Goal: Task Accomplishment & Management: Manage account settings

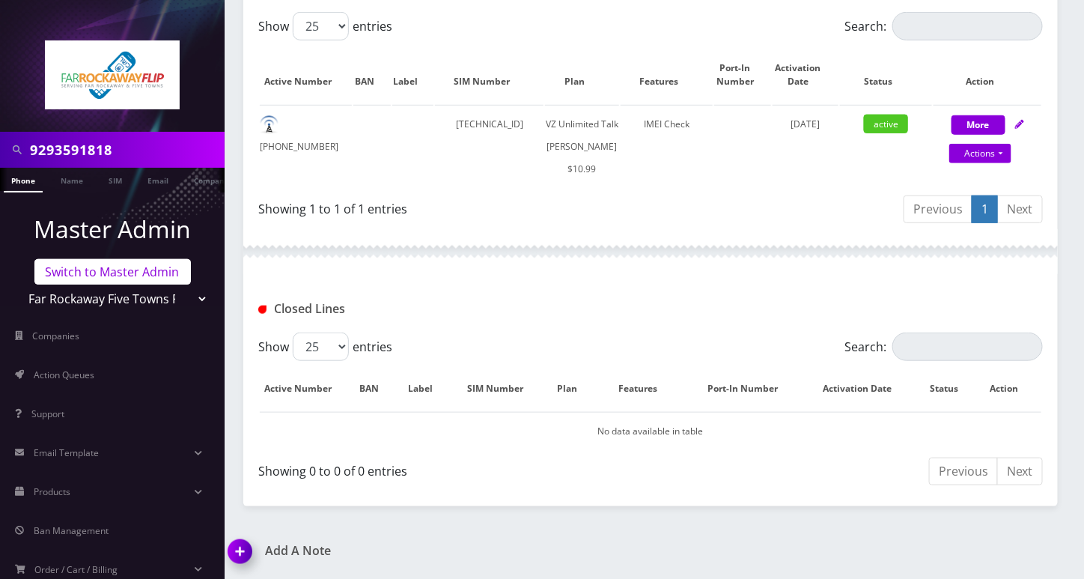
click at [86, 275] on link "Switch to Master Admin" at bounding box center [112, 271] width 156 height 25
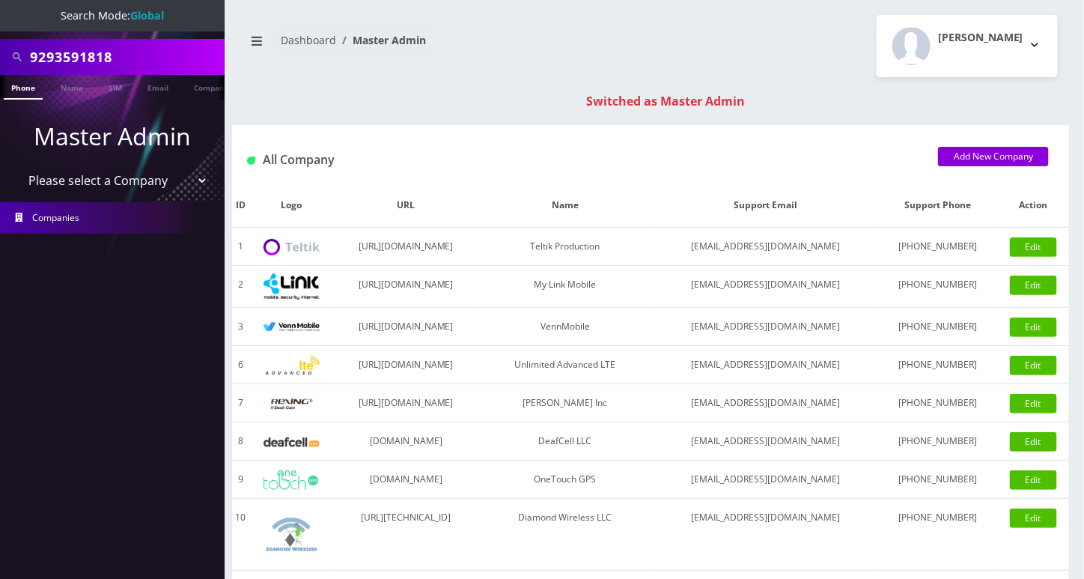
click at [103, 53] on input "9293591818" at bounding box center [125, 57] width 191 height 28
paste input "6673357019"
click at [124, 53] on input "6673357019" at bounding box center [125, 57] width 191 height 28
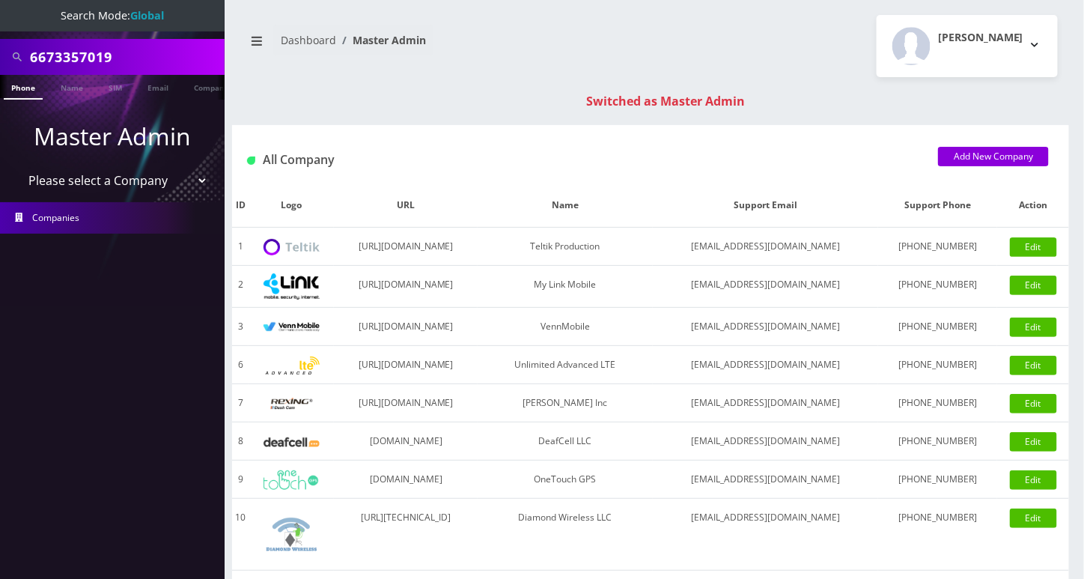
click at [124, 53] on input "6673357019" at bounding box center [125, 57] width 191 height 28
click at [73, 63] on input "6673357019" at bounding box center [125, 57] width 191 height 28
type input "6673357019"
click at [28, 87] on link "Phone" at bounding box center [23, 87] width 39 height 25
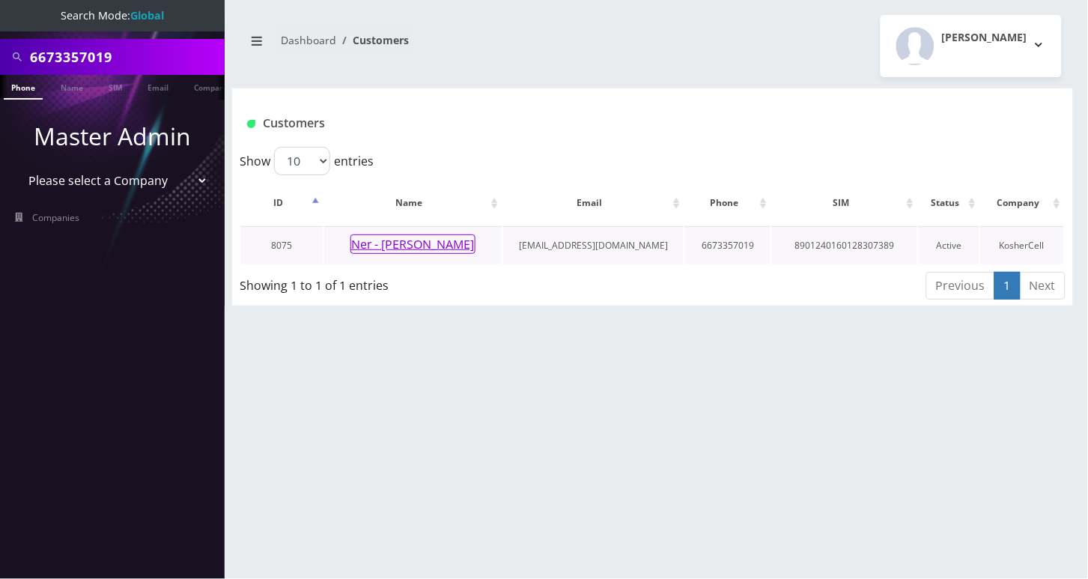
click at [425, 249] on button "Ner - [PERSON_NAME]" at bounding box center [412, 243] width 125 height 19
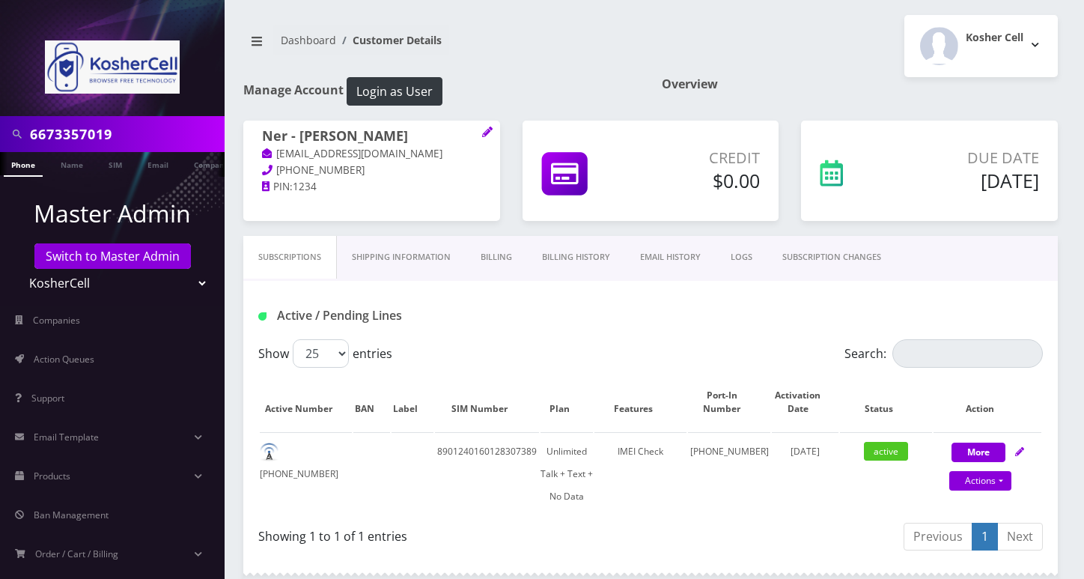
click at [67, 121] on input "6673357019" at bounding box center [125, 134] width 191 height 28
click at [74, 127] on input "6673357019" at bounding box center [125, 134] width 191 height 28
click at [421, 90] on button "Login as User" at bounding box center [395, 91] width 96 height 28
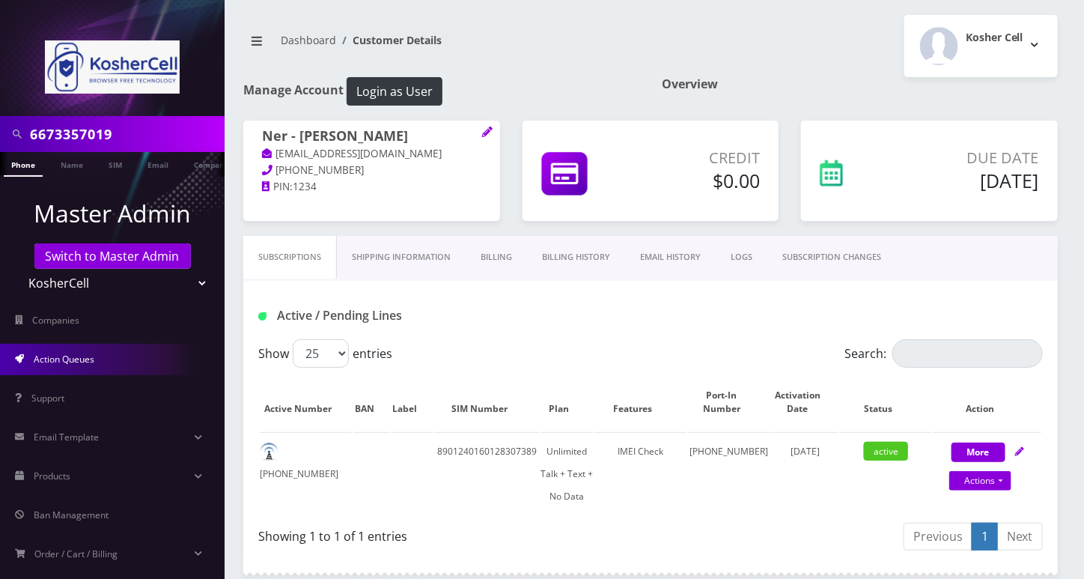
click at [121, 362] on link "Action Queues" at bounding box center [112, 359] width 225 height 31
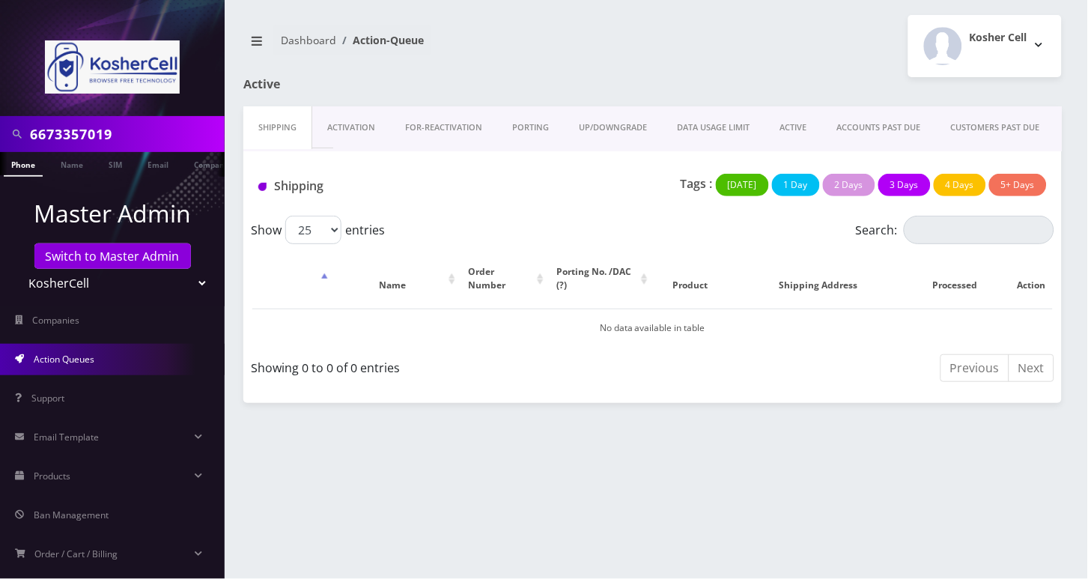
click at [609, 125] on link "UP/DOWNGRADE" at bounding box center [613, 127] width 98 height 43
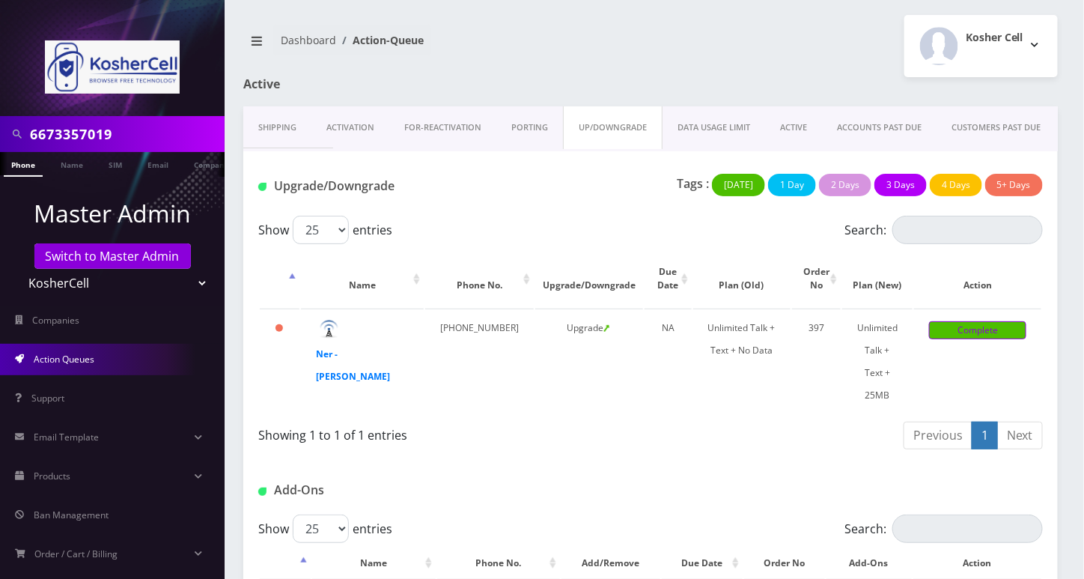
click at [974, 329] on link "Complete" at bounding box center [977, 330] width 97 height 18
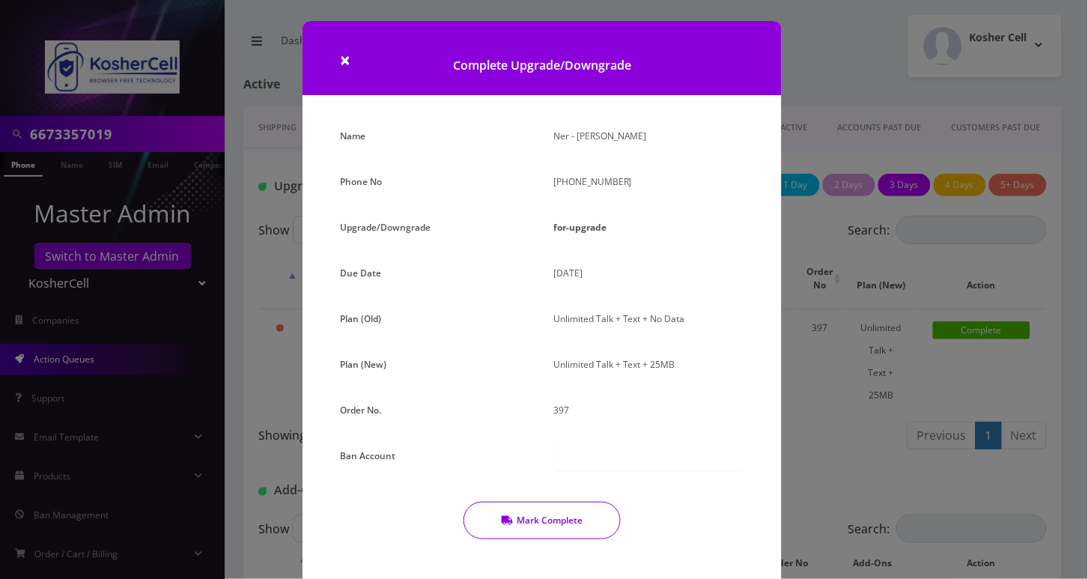
click at [555, 518] on button "Mark Complete" at bounding box center [541, 520] width 157 height 37
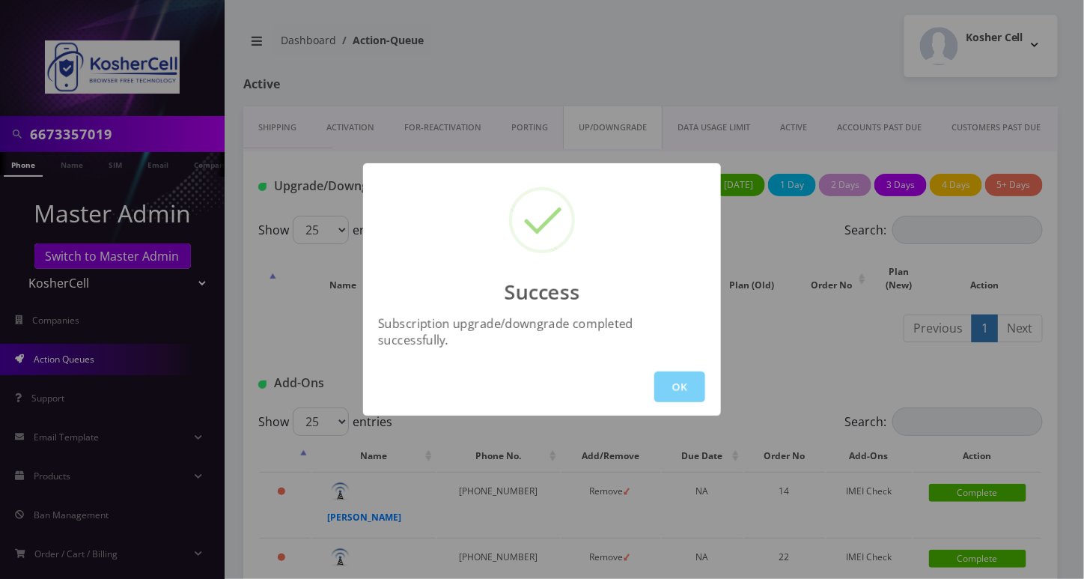
click at [99, 147] on div "Success Subscription upgrade/downgrade completed successfully. OK" at bounding box center [542, 289] width 1084 height 579
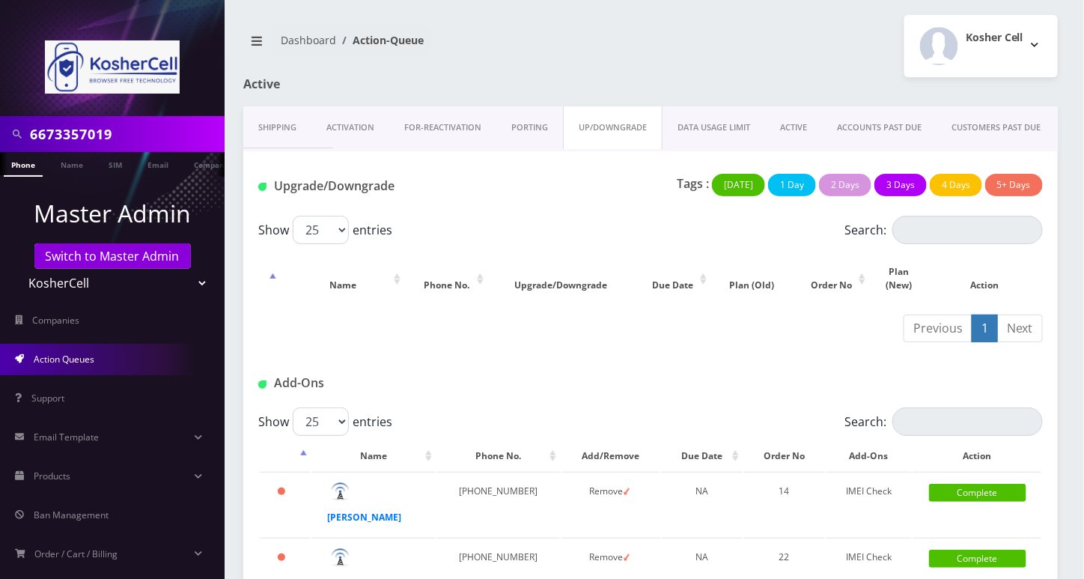
click at [24, 168] on link "Phone" at bounding box center [23, 164] width 39 height 25
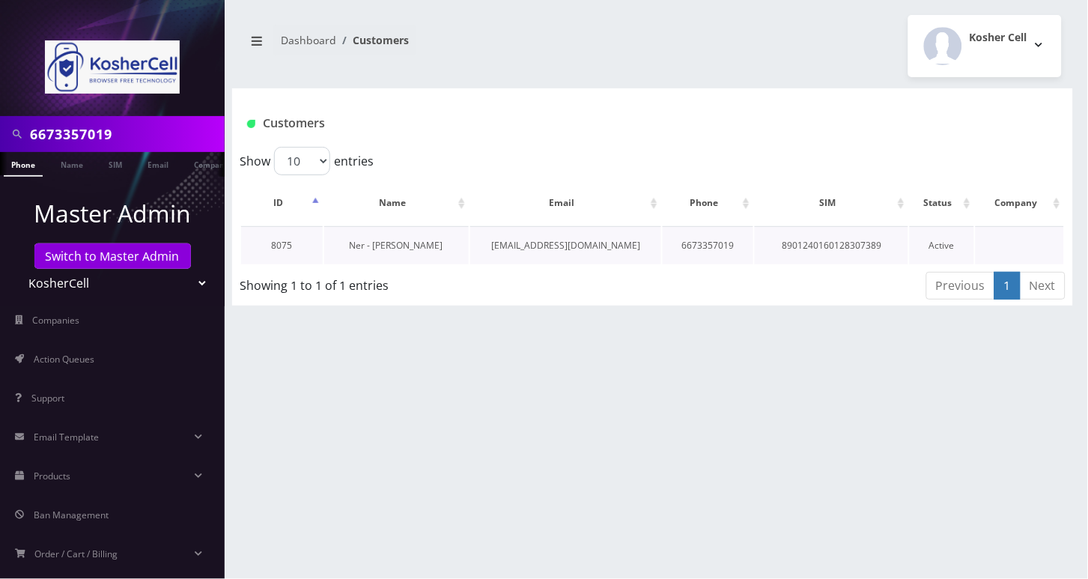
click at [392, 243] on link "Ner - Elazar Moradian" at bounding box center [397, 245] width 94 height 13
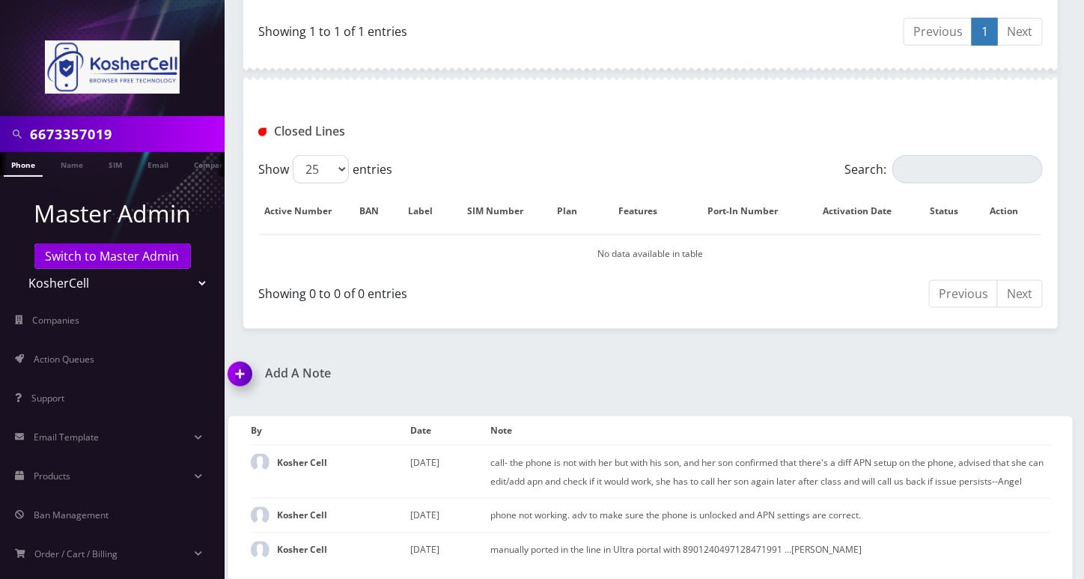
click at [245, 360] on img at bounding box center [243, 379] width 44 height 44
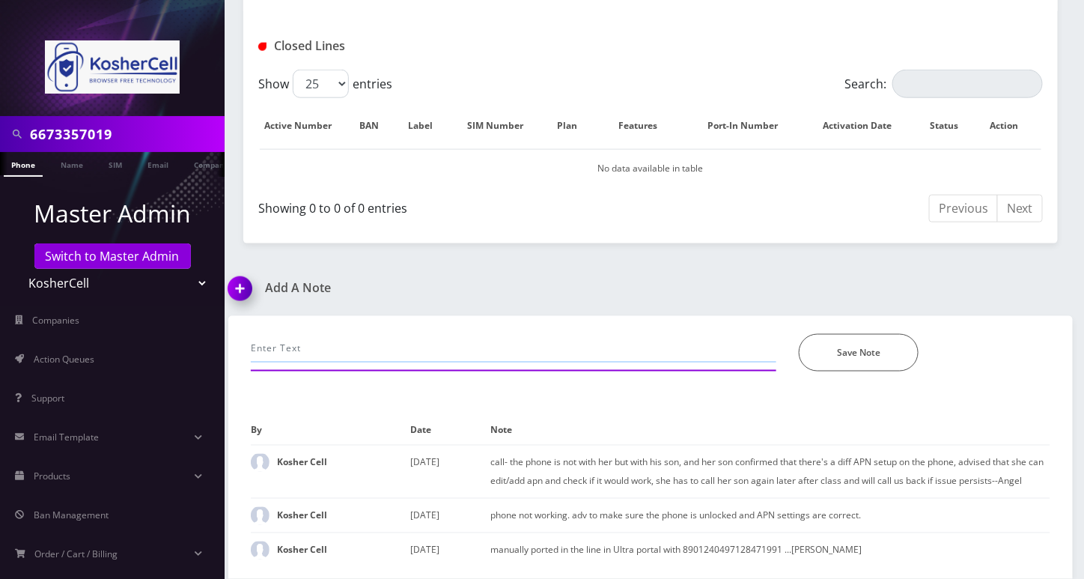
click at [360, 334] on input "text" at bounding box center [514, 348] width 526 height 28
paste input "6673357019-- sms not working, refreshed in Ultra, advised to power cycle and te…"
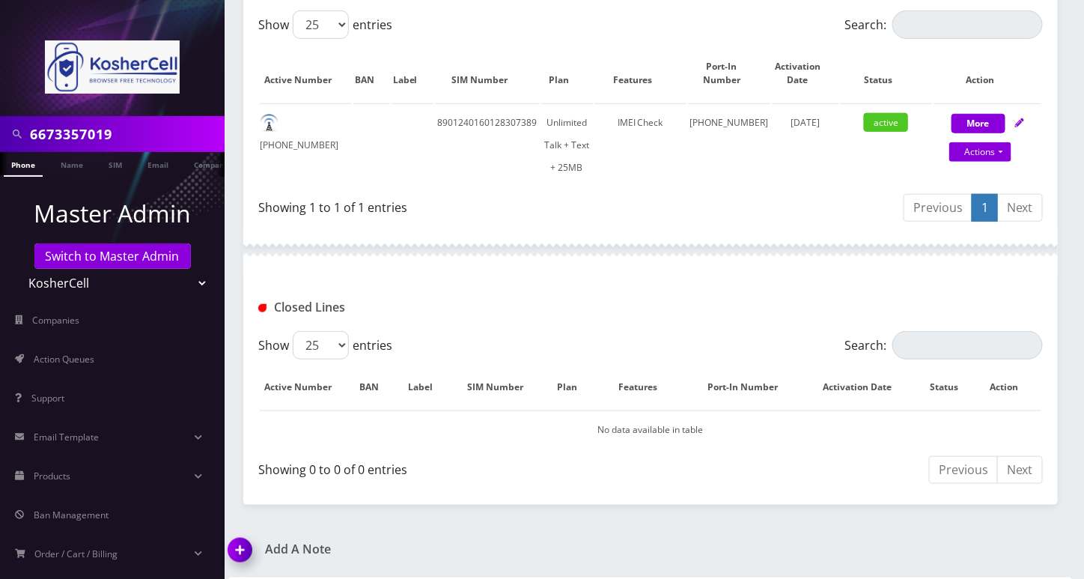
scroll to position [105, 0]
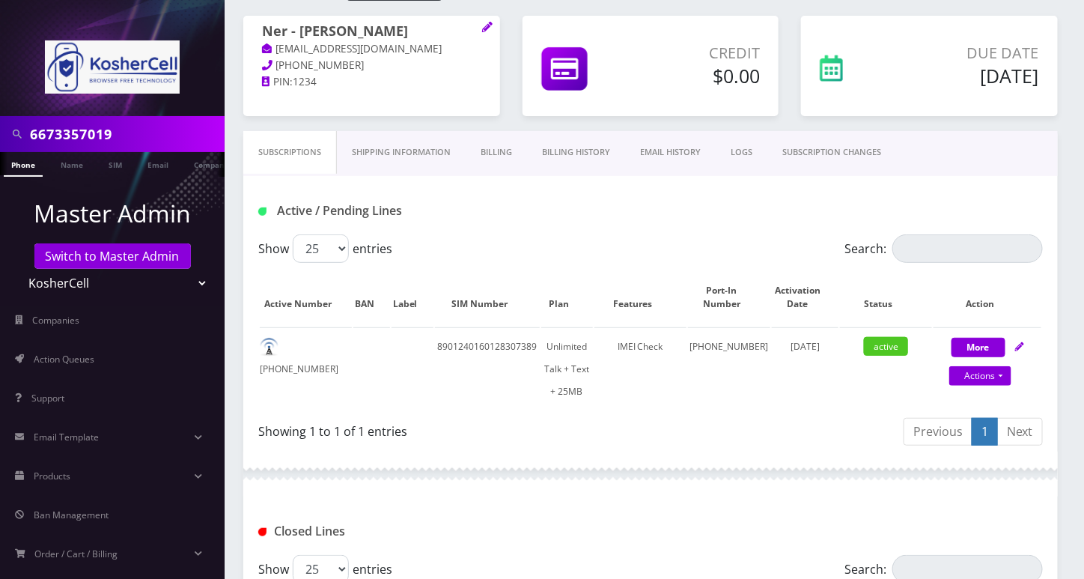
type input "6673357019-- sms not working, refreshed in Ultra, advised to power cycle and te…"
click at [594, 148] on link "Billing History" at bounding box center [576, 152] width 98 height 43
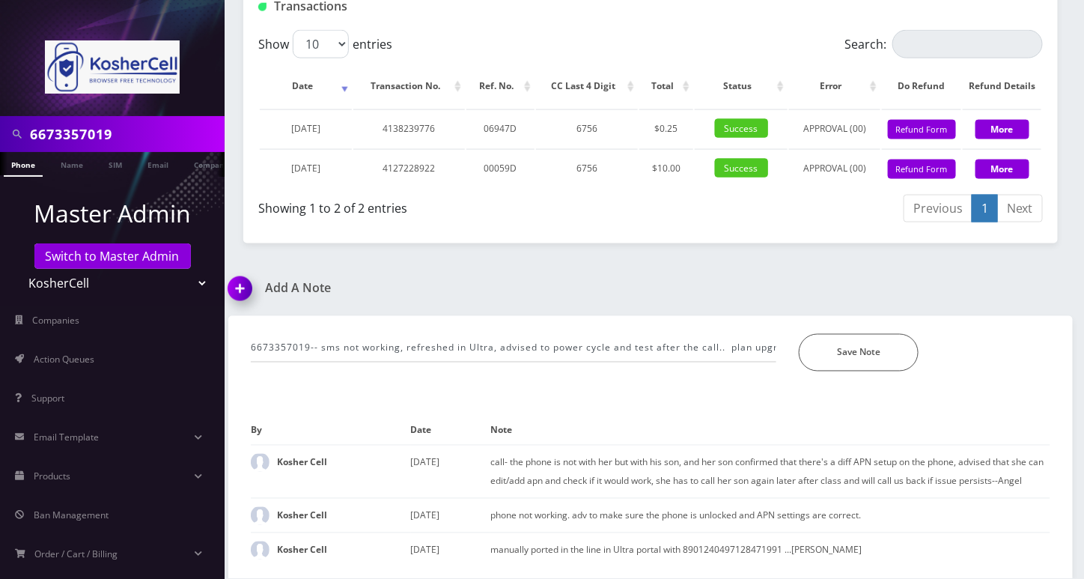
scroll to position [757, 0]
click at [856, 337] on button "Save Note" at bounding box center [859, 352] width 120 height 37
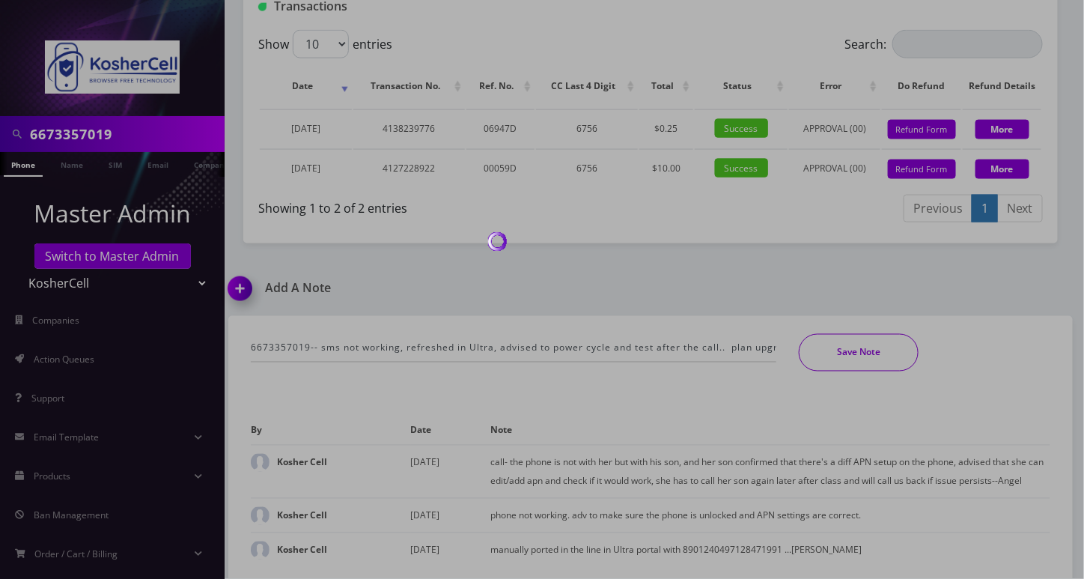
scroll to position [724, 0]
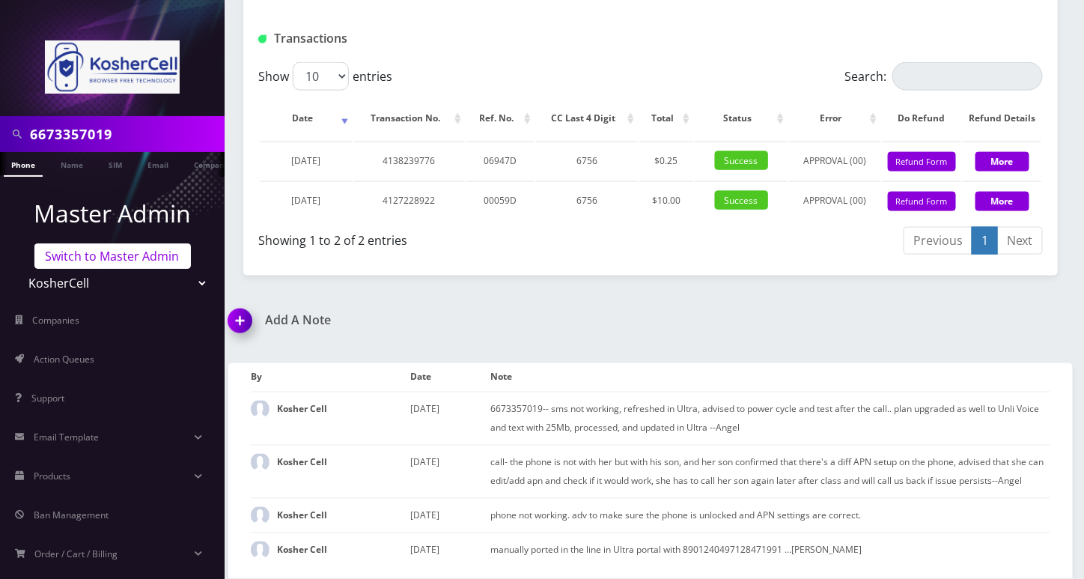
click at [102, 258] on link "Switch to Master Admin" at bounding box center [112, 255] width 156 height 25
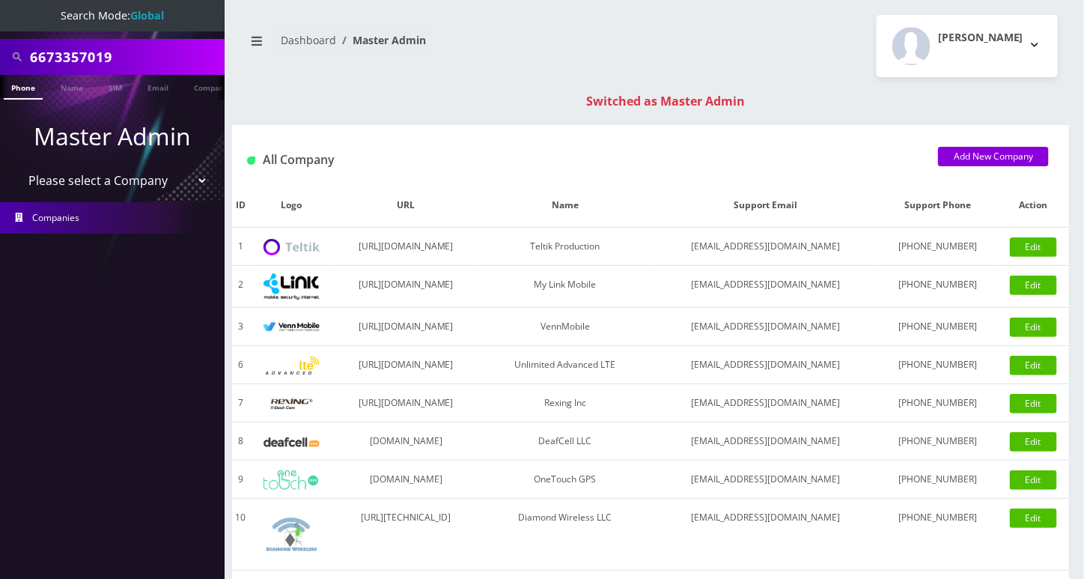
click at [106, 183] on select "Please select a Company Teltik Production My Link Mobile VennMobile Unlimited A…" at bounding box center [112, 180] width 191 height 28
select select "20"
click at [17, 166] on select "Please select a Company Teltik Production My Link Mobile VennMobile Unlimited A…" at bounding box center [112, 180] width 191 height 28
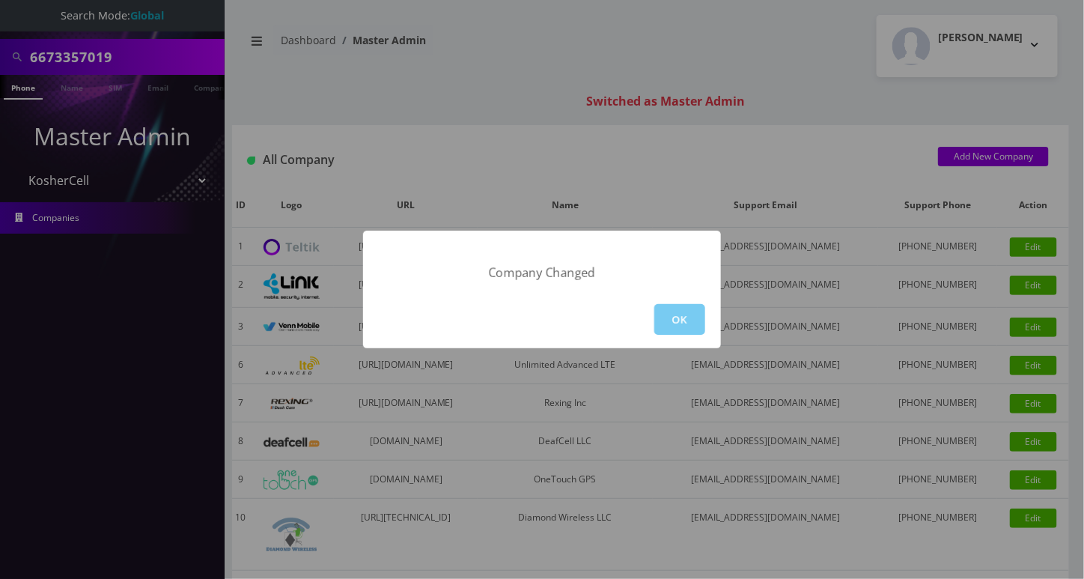
click at [679, 317] on button "OK" at bounding box center [679, 319] width 51 height 31
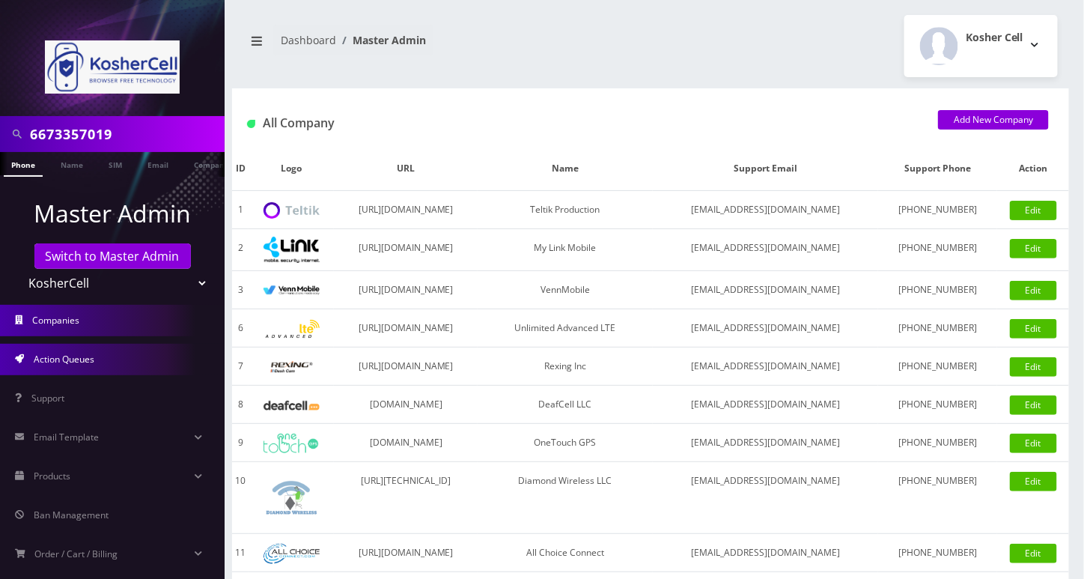
click at [108, 359] on link "Action Queues" at bounding box center [112, 359] width 225 height 31
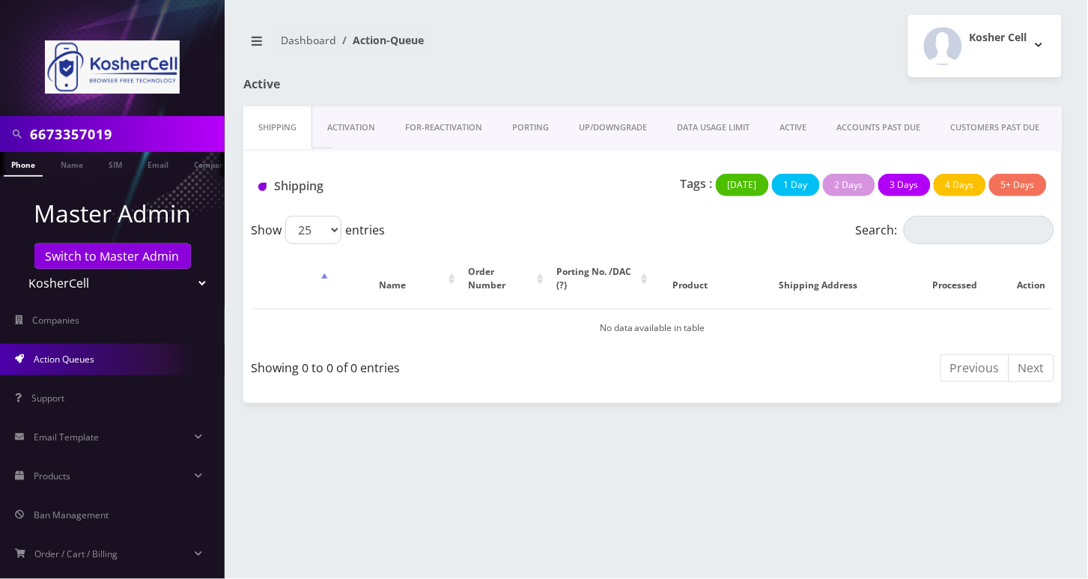
click at [530, 124] on link "PORTING" at bounding box center [530, 127] width 67 height 43
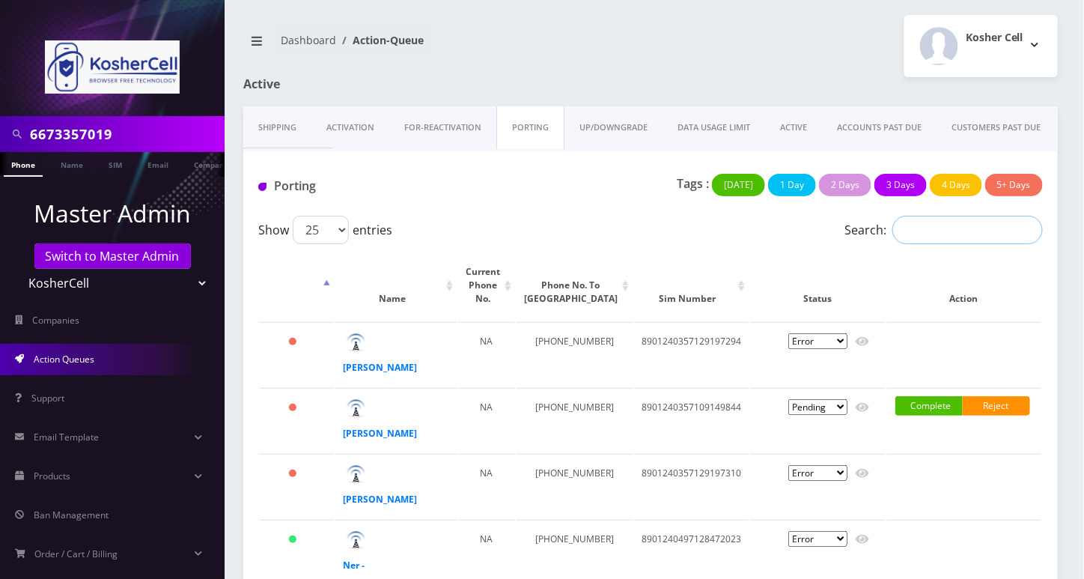
click at [923, 231] on input "Search:" at bounding box center [967, 230] width 150 height 28
paste input "2622821190"
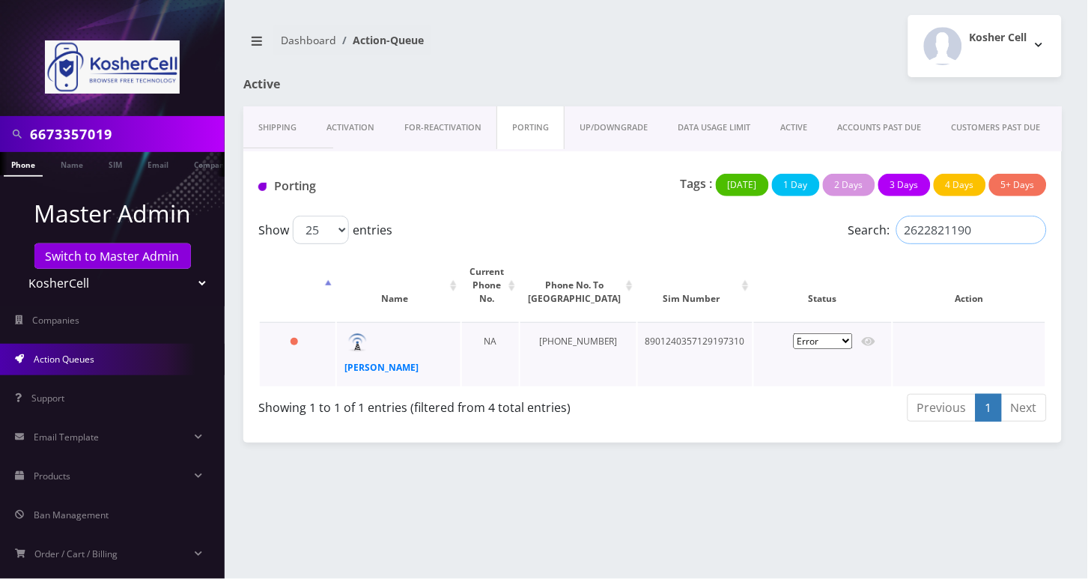
type input "2622821190"
click at [687, 341] on td "8901240357129197310" at bounding box center [695, 354] width 115 height 64
copy td "8901240357129197310"
click at [869, 344] on icon at bounding box center [868, 341] width 13 height 12
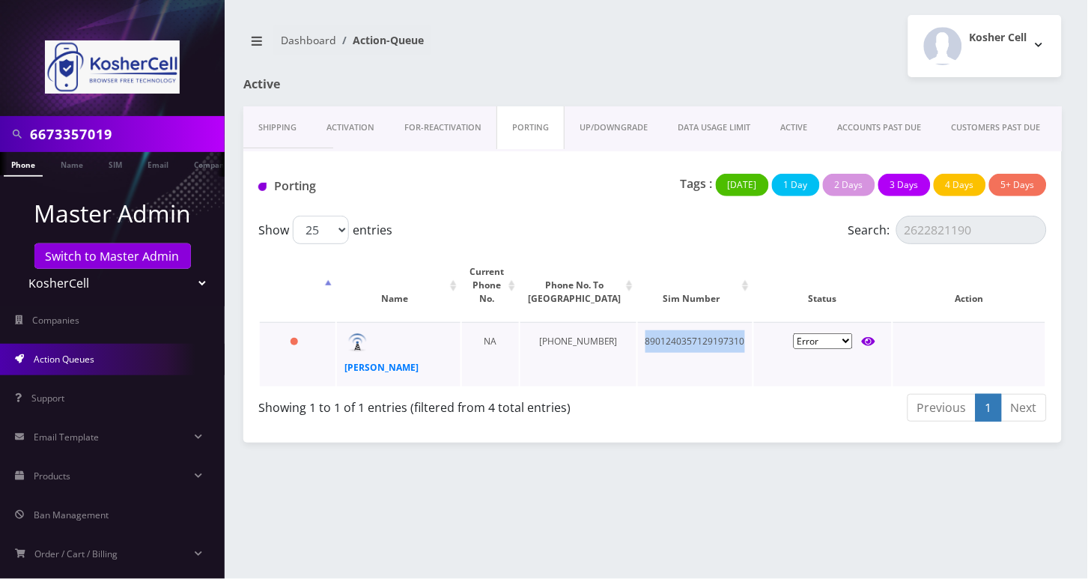
type input "Broch Broch"
type input "3384 N 51st Blvd"
type input "Milwaukee"
select select "WI"
type input "53216"
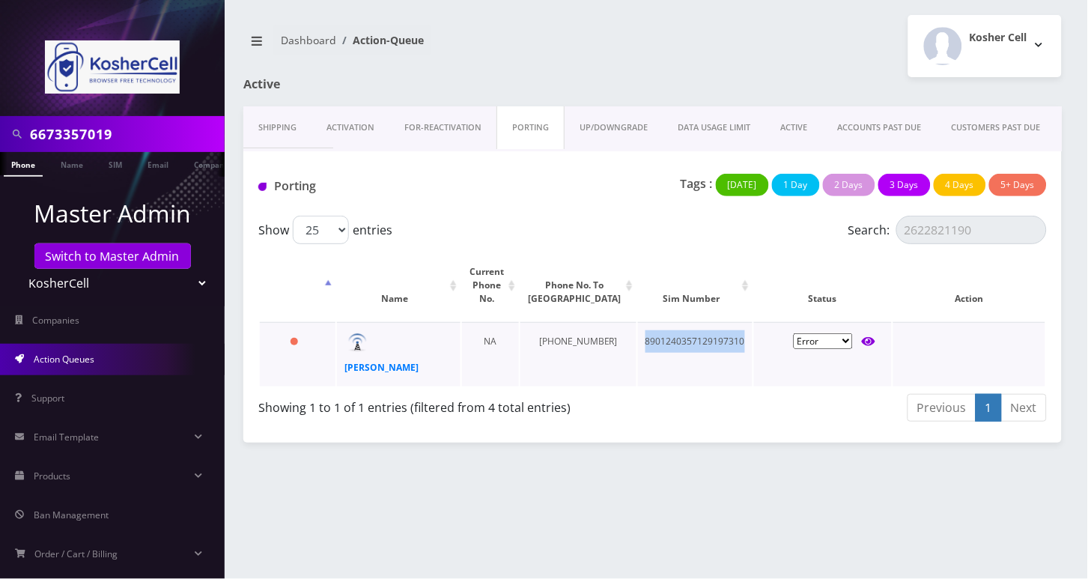
type input "8901240357129197310"
type input "2622821190"
type input "Wing"
type input "2622821190"
type input "1111"
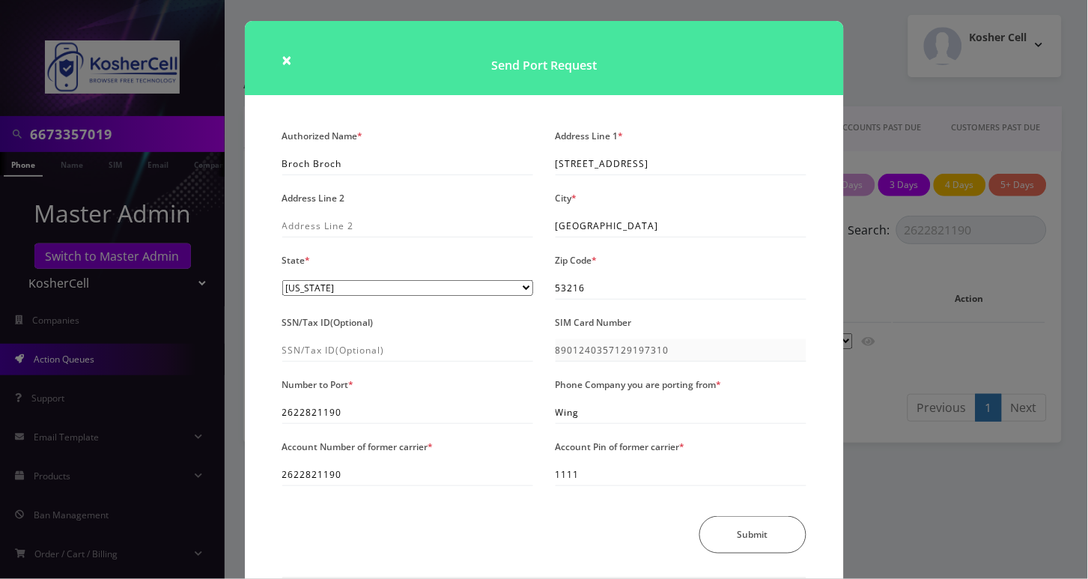
click at [943, 490] on div "× Send Port Request Authorized Name * Broch Broch Address Line 1 * 3384 N 51st …" at bounding box center [544, 289] width 1088 height 579
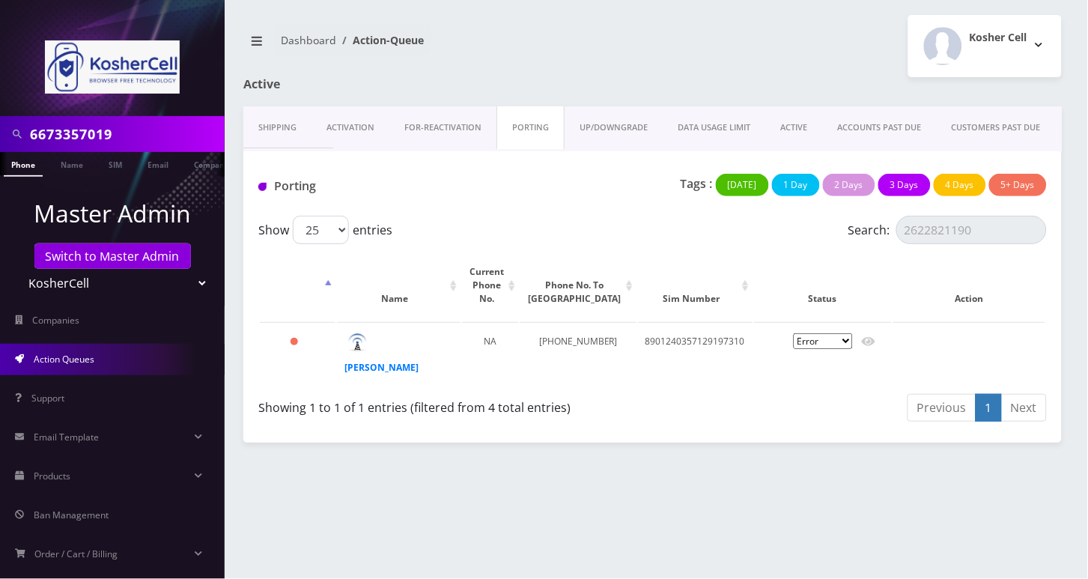
click at [662, 494] on div "6673357019 Phone Name SIM Email Company Customer Dashboard Action-Queue Kosher …" at bounding box center [652, 289] width 871 height 579
click at [667, 334] on td "8901240357129197310" at bounding box center [695, 354] width 115 height 64
copy td "8901240357129197310"
click at [355, 367] on strong "Eli Samuel" at bounding box center [381, 367] width 74 height 13
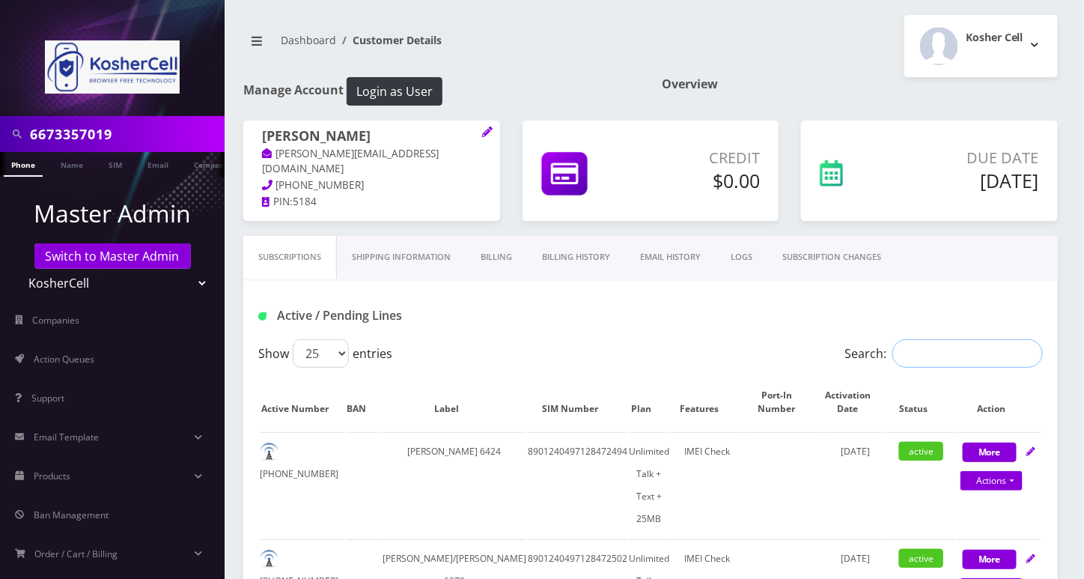
click at [939, 356] on input "Search:" at bounding box center [967, 353] width 150 height 28
paste input "8901240357129197310"
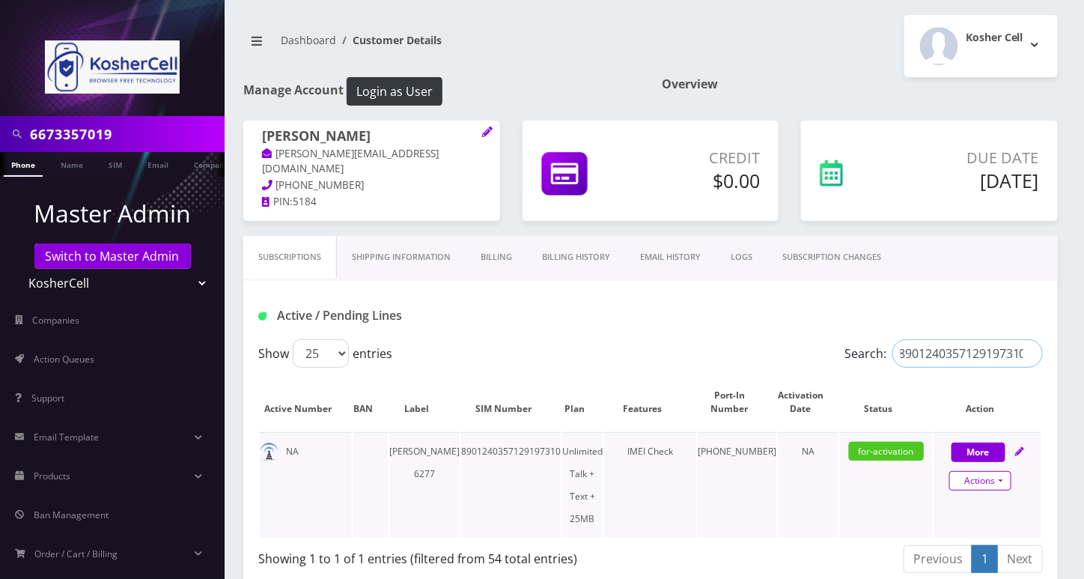
type input "8901240357129197310"
click at [996, 485] on link "Actions" at bounding box center [980, 480] width 62 height 19
select select "364"
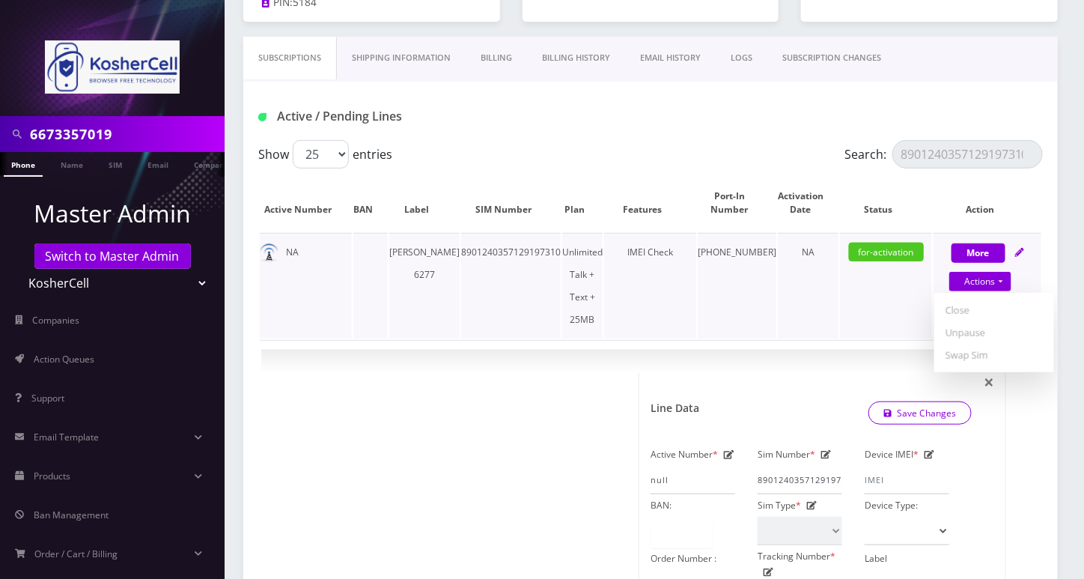
scroll to position [100, 0]
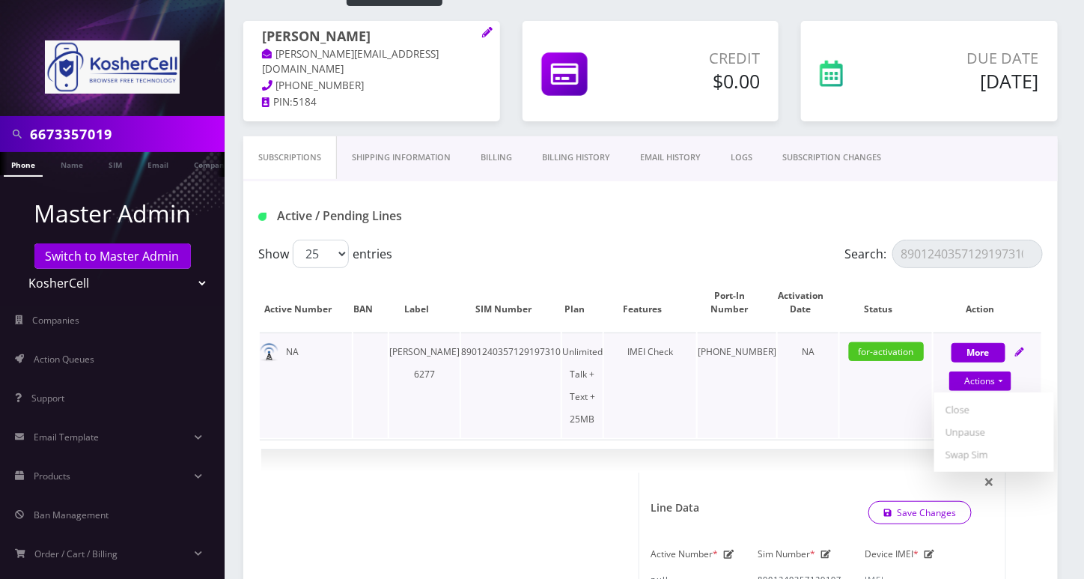
click at [536, 348] on td "8901240357129197310" at bounding box center [511, 385] width 100 height 106
copy td "8901240357129197310"
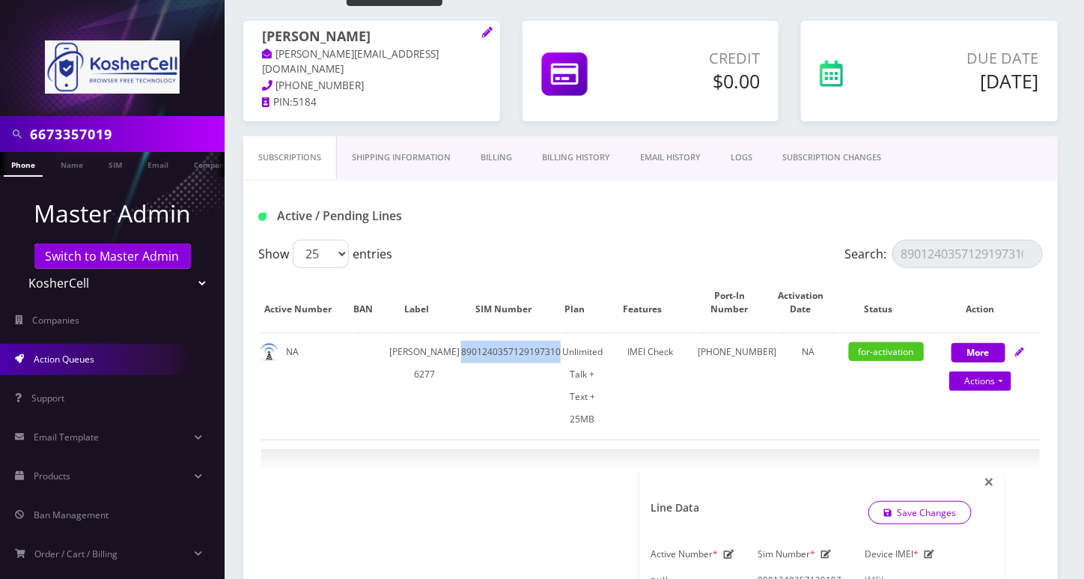
click at [124, 356] on link "Action Queues" at bounding box center [112, 359] width 225 height 31
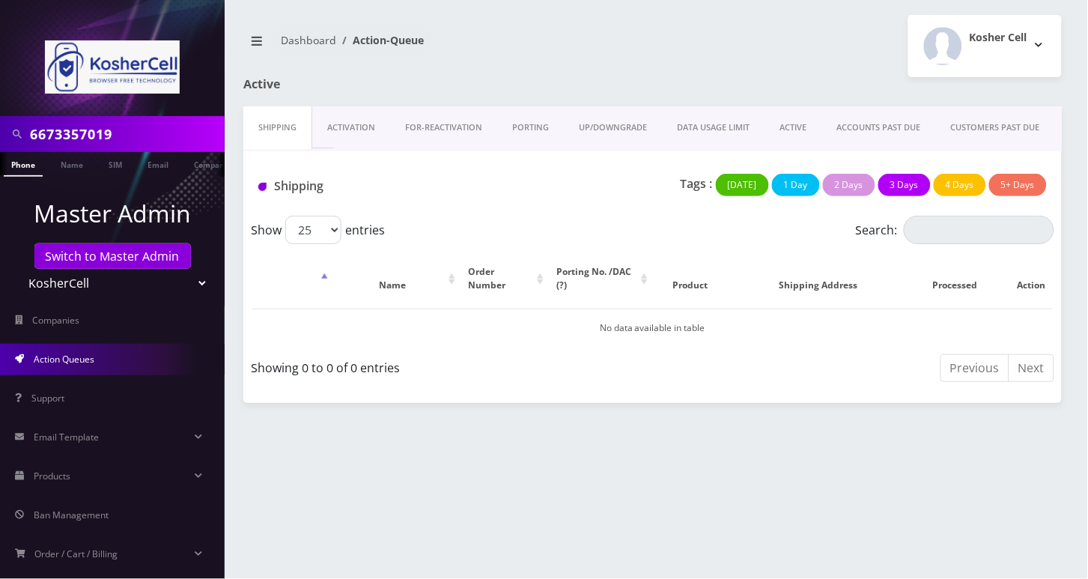
click at [540, 129] on link "PORTING" at bounding box center [530, 127] width 67 height 43
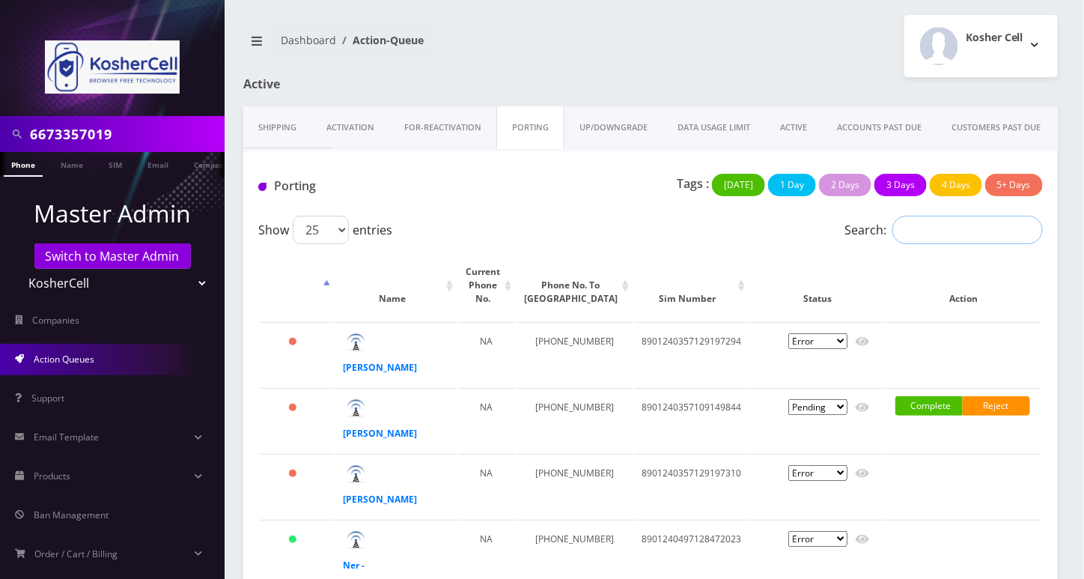
click at [962, 224] on input "Search:" at bounding box center [967, 230] width 150 height 28
paste input "8901240357129197310"
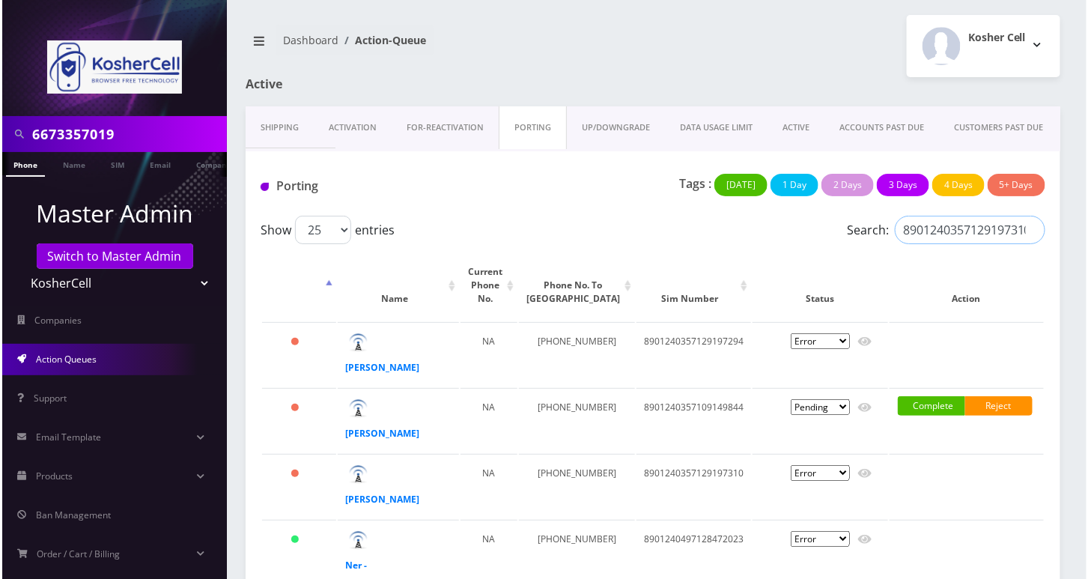
scroll to position [0, 2]
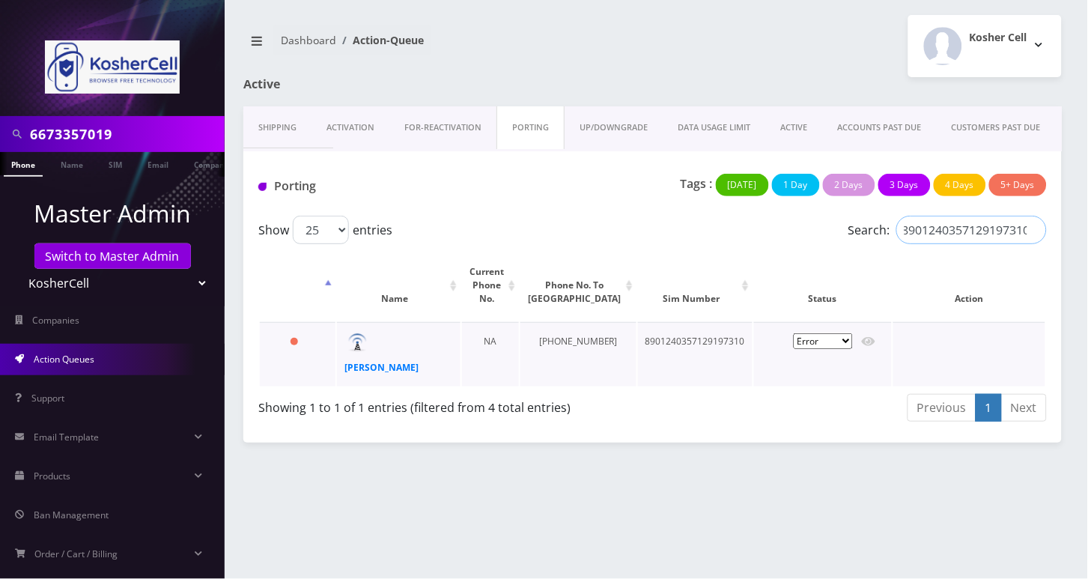
type input "8901240357129197310"
click at [844, 339] on select "Pending Submitted Error Cancelled" at bounding box center [823, 341] width 59 height 16
select select "2"
click at [794, 333] on select "Pending Submitted Error Cancelled" at bounding box center [823, 341] width 59 height 16
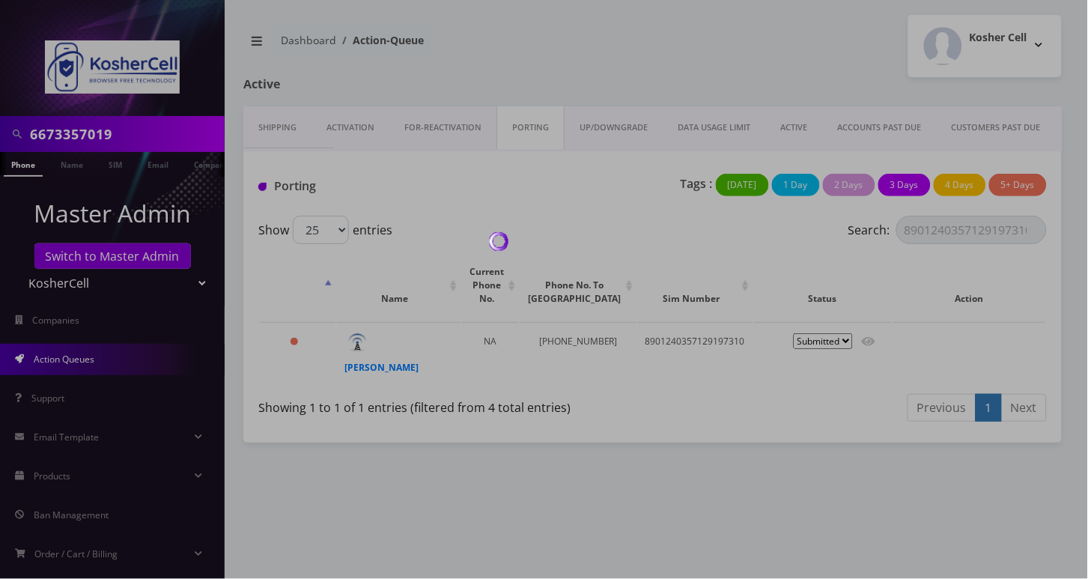
select select "2"
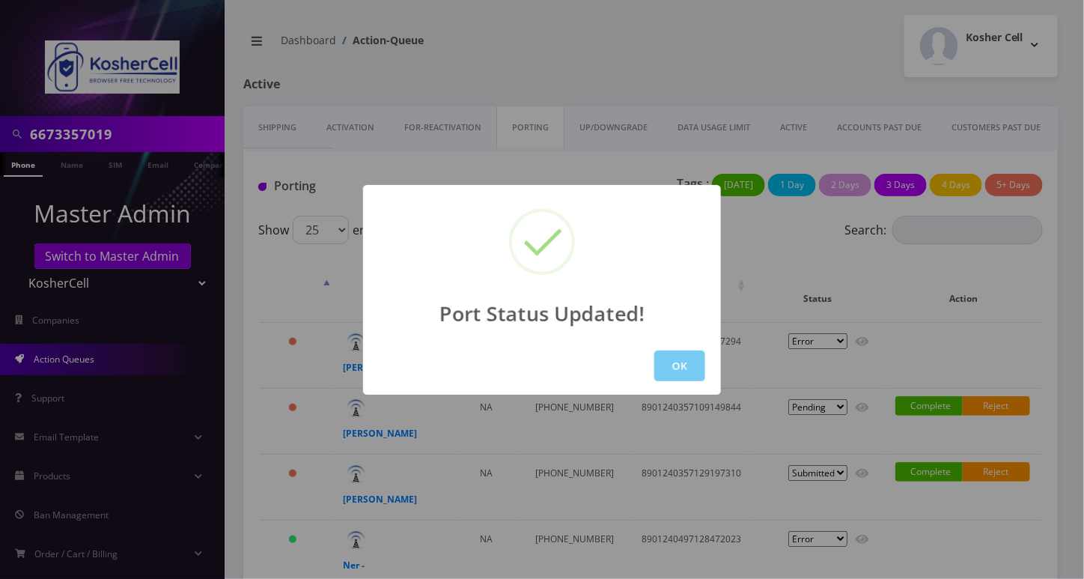
click at [689, 366] on button "OK" at bounding box center [679, 365] width 51 height 31
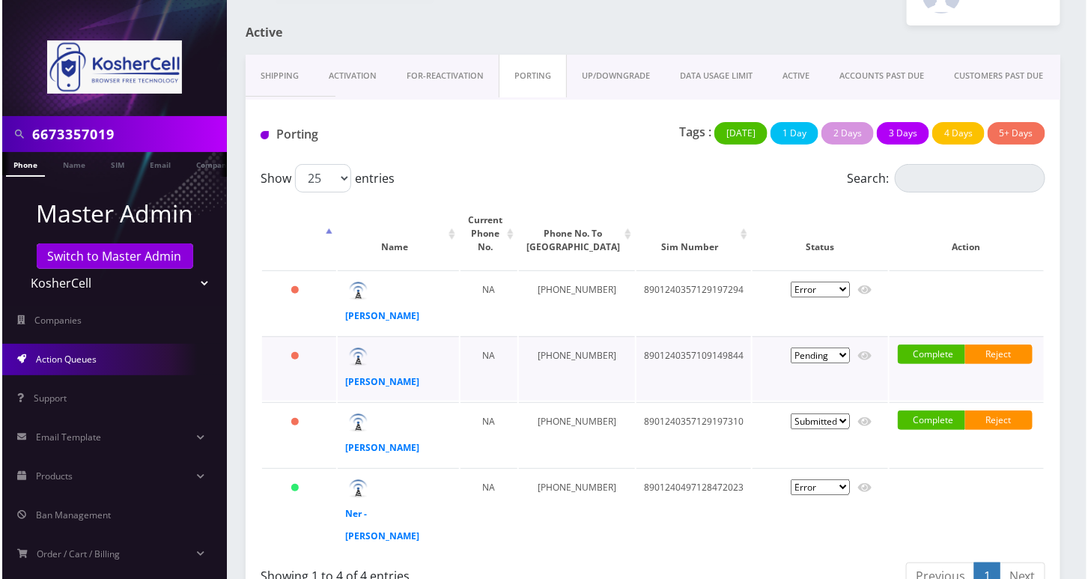
scroll to position [79, 0]
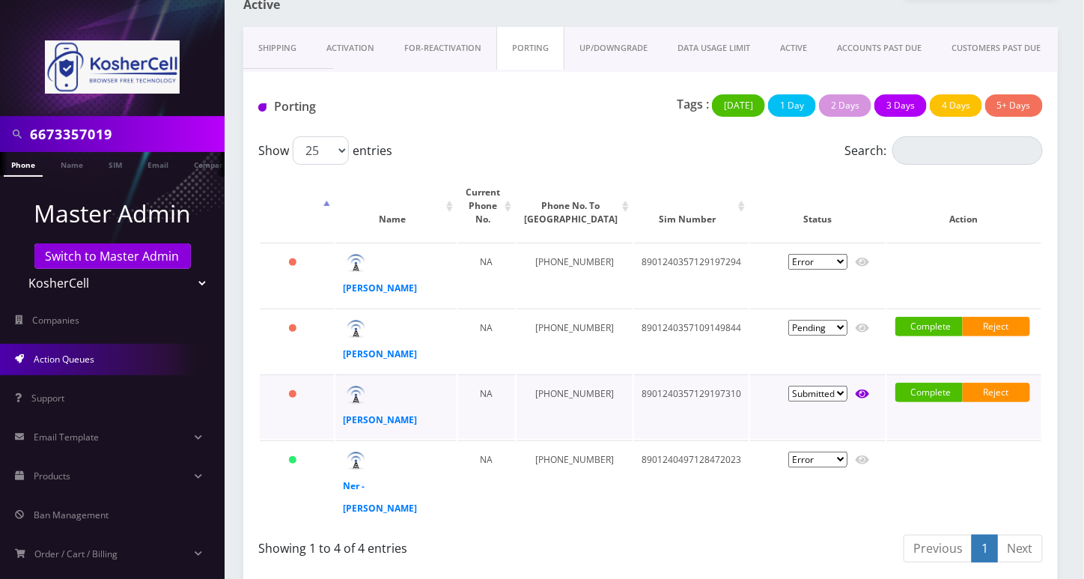
click at [859, 392] on icon at bounding box center [862, 394] width 13 height 9
type input "Broch Broch"
type input "[STREET_ADDRESS]"
type input "[GEOGRAPHIC_DATA]"
select select "WI"
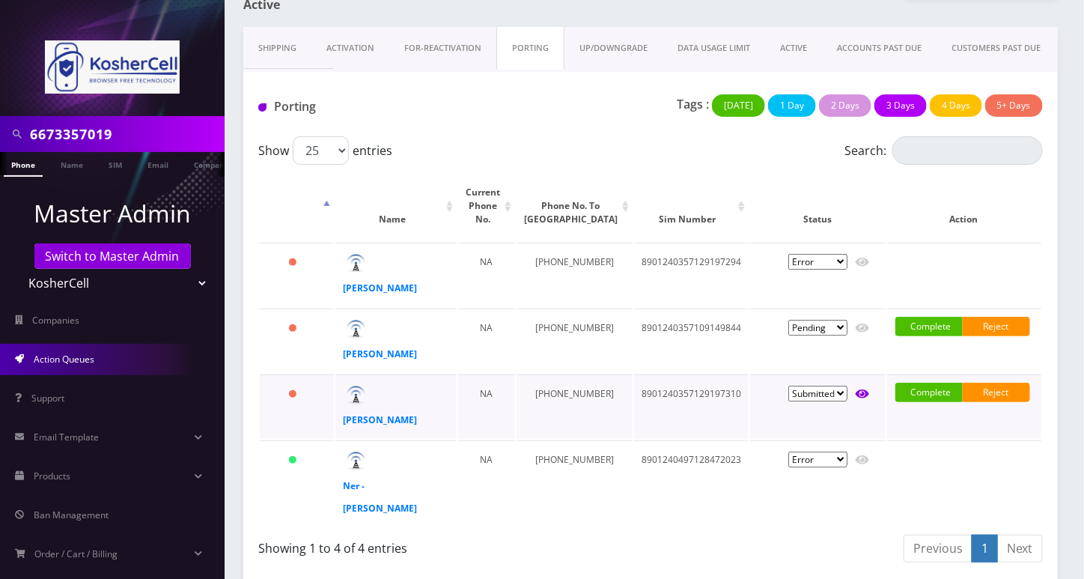
type input "53216"
type input "8901240357129197310"
type input "2622821190"
type input "Wing"
type input "2622821190"
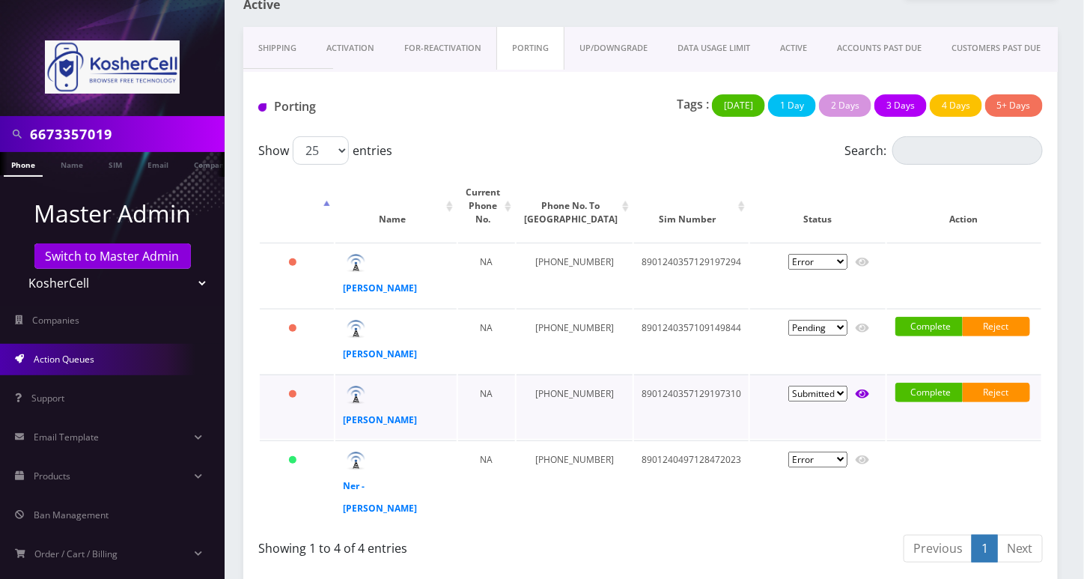
type input "1111"
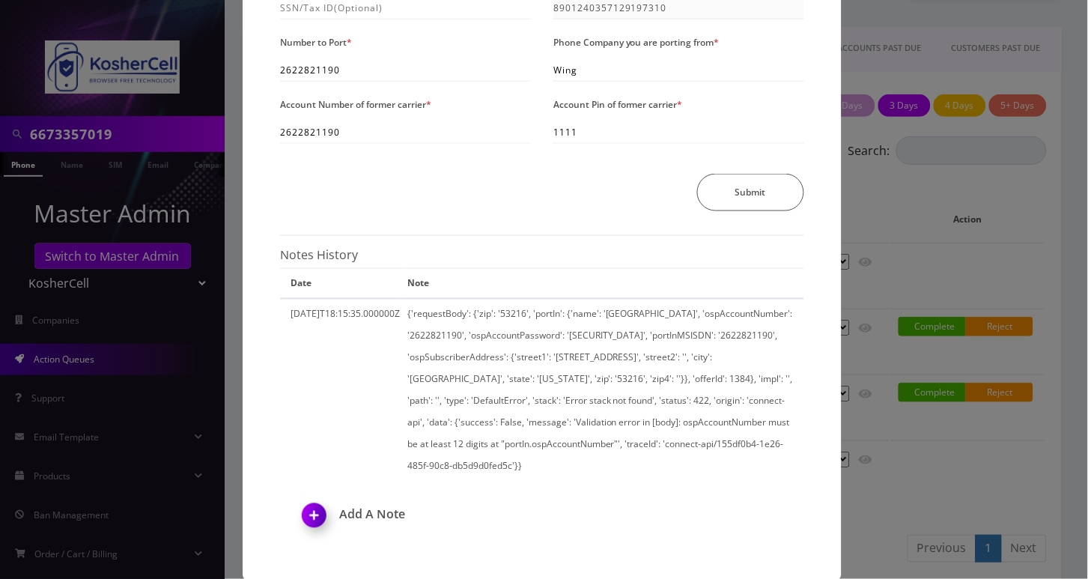
scroll to position [344, 0]
click at [902, 467] on div "× Send Port Request Authorized Name * Broch Broch Address Line 1 * [STREET_ADDR…" at bounding box center [544, 289] width 1088 height 579
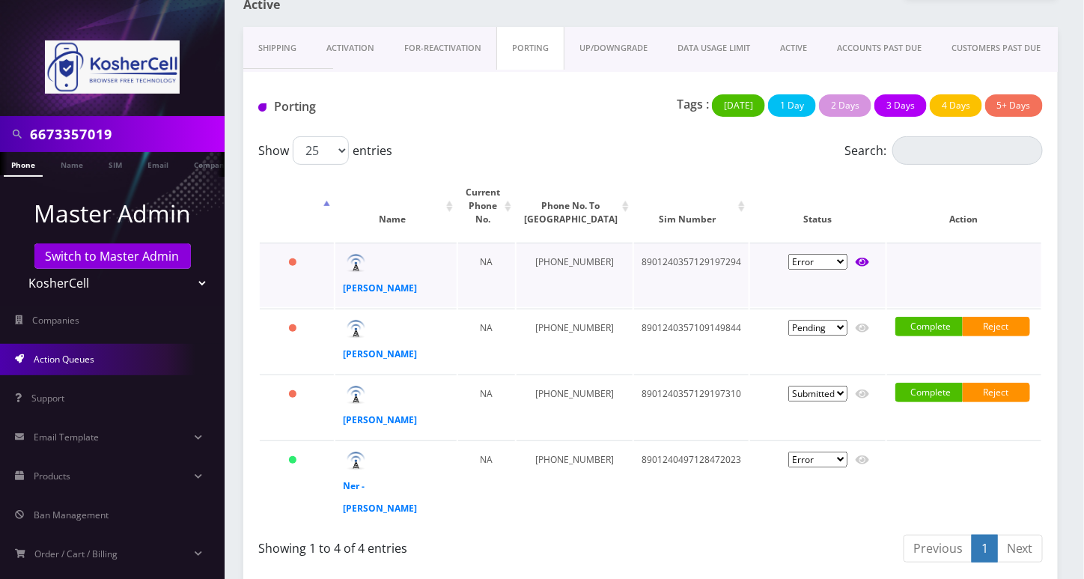
click at [859, 258] on icon at bounding box center [862, 262] width 13 height 9
type input "Avraham Jaspan"
type input "6819 Winding Rose Trail"
type input "Dallas"
select select "TX"
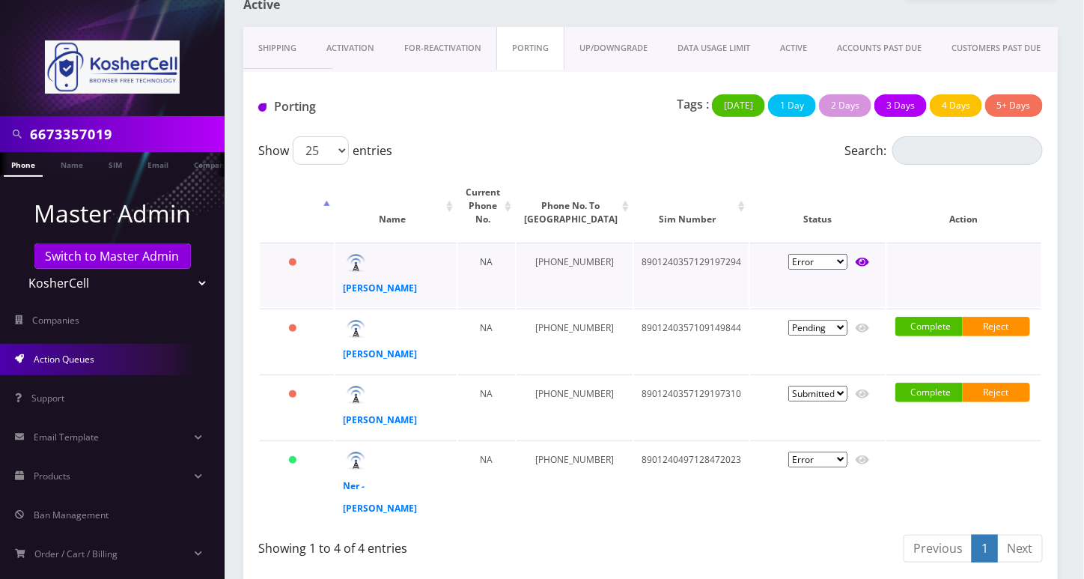
type input "75252"
type input "8901240357129197294"
type input "9723109765"
type input "Tello"
type input "961483"
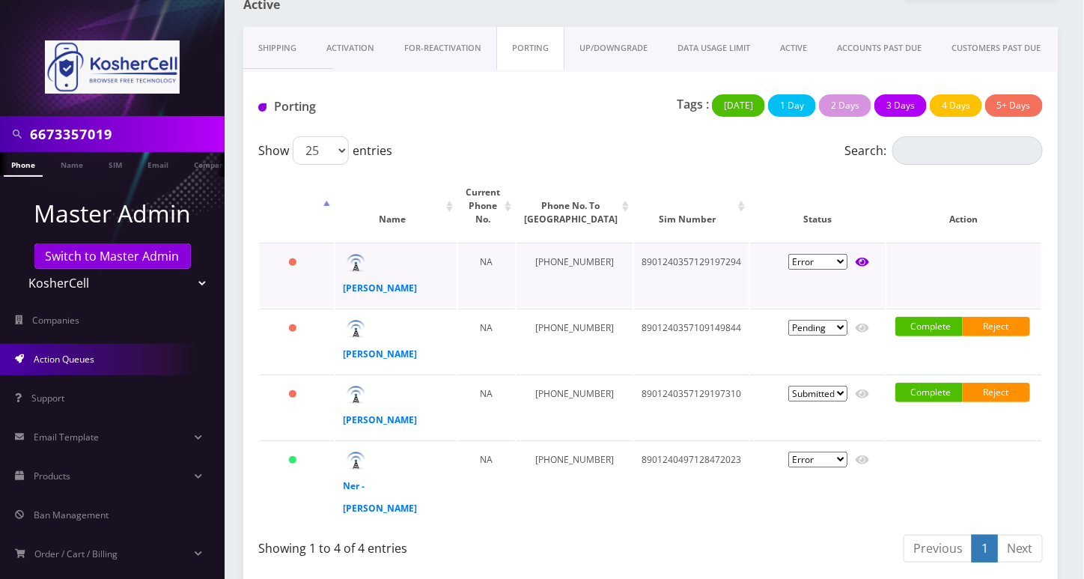
type input "26181"
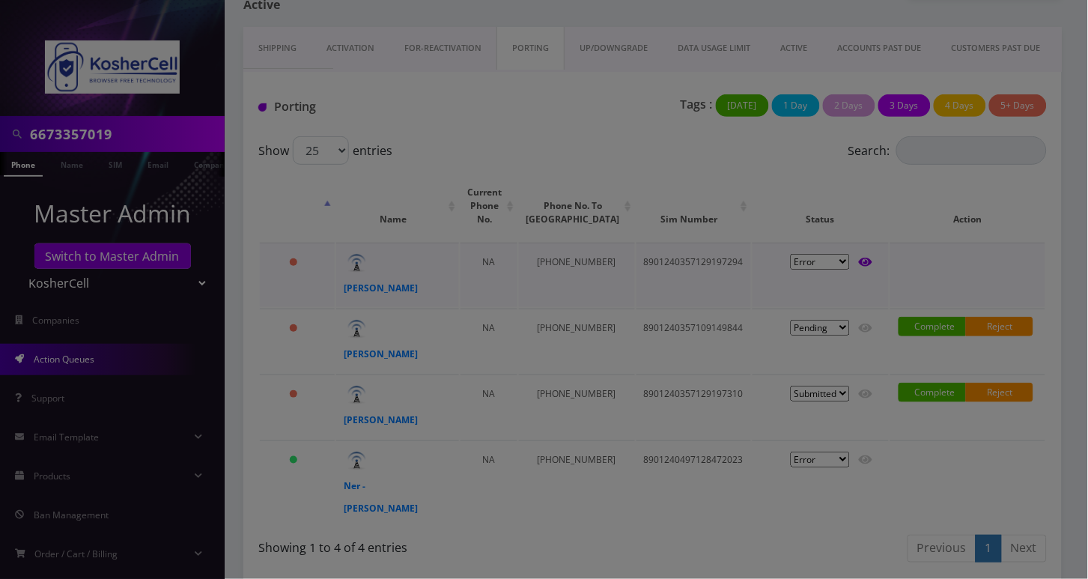
scroll to position [0, 0]
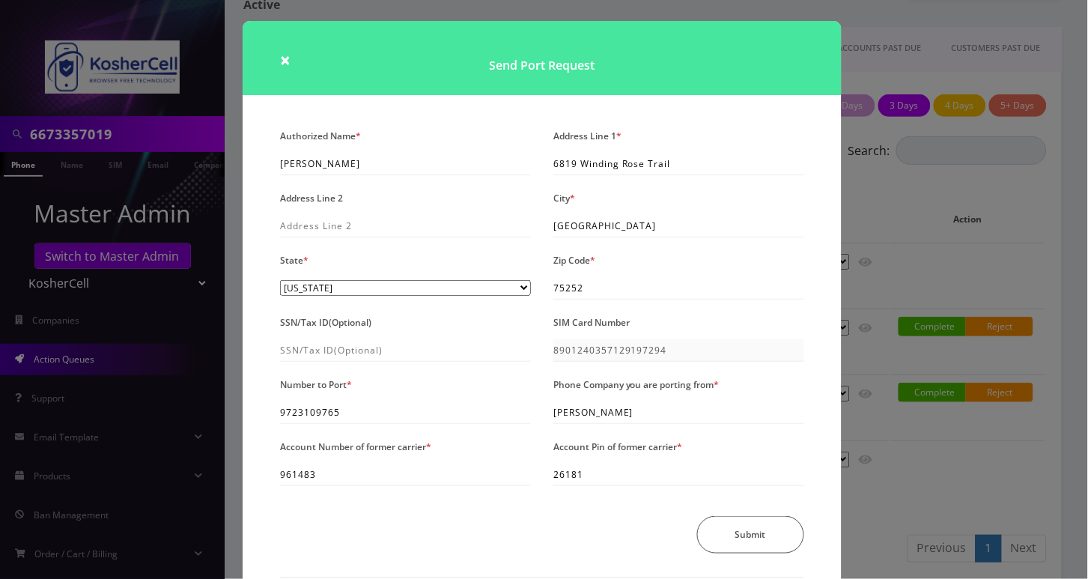
click at [915, 227] on div "× Send Port Request Authorized Name * Avraham Jaspan Address Line 1 * 6819 Wind…" at bounding box center [544, 289] width 1088 height 579
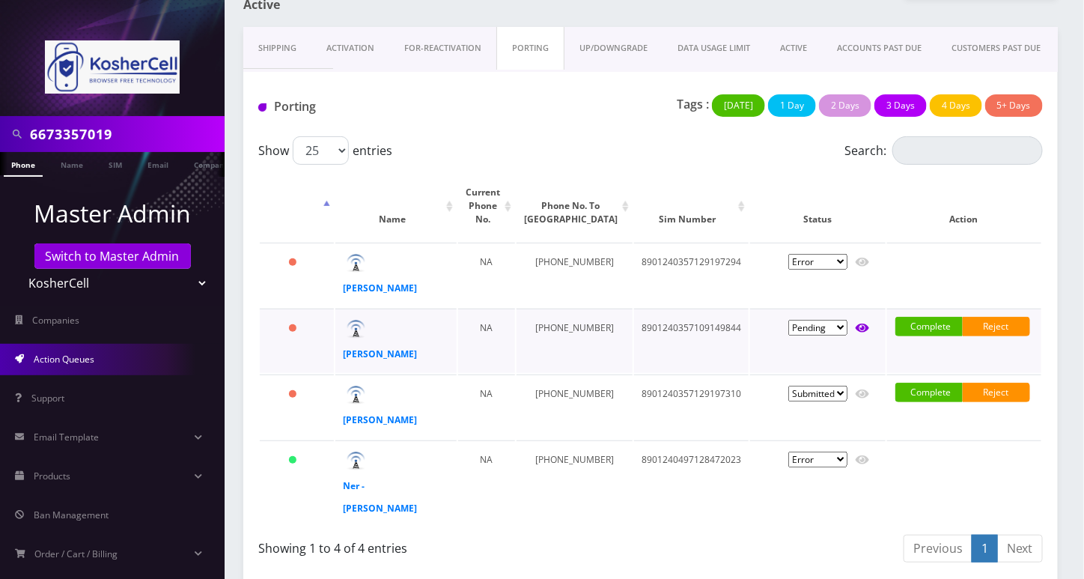
click at [866, 332] on link at bounding box center [862, 328] width 13 height 22
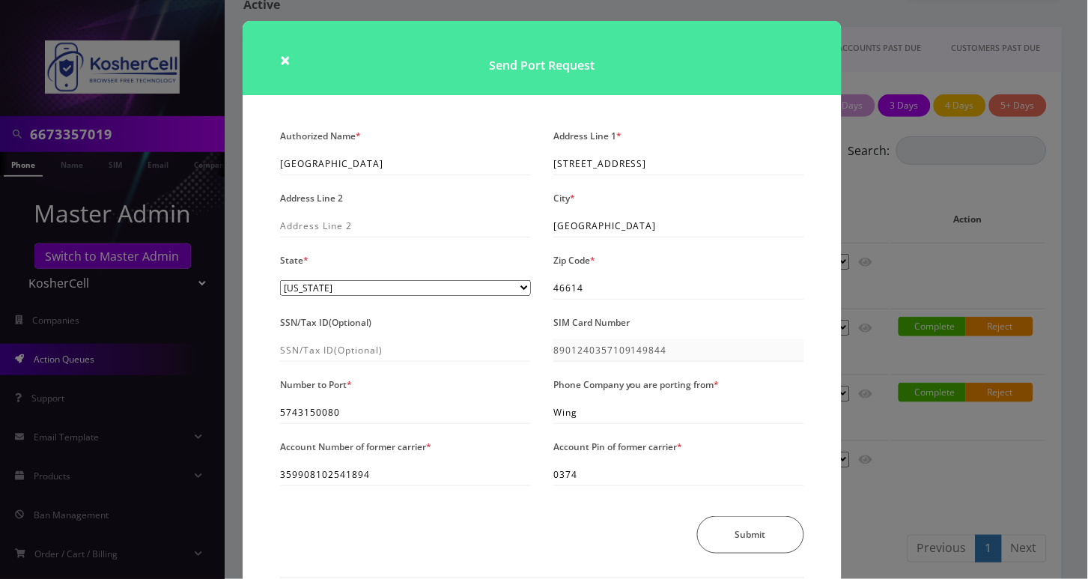
click at [883, 200] on div "× Send Port Request Authorized Name * Yeshiva South Bend Address Line 1 * 3207 …" at bounding box center [544, 289] width 1088 height 579
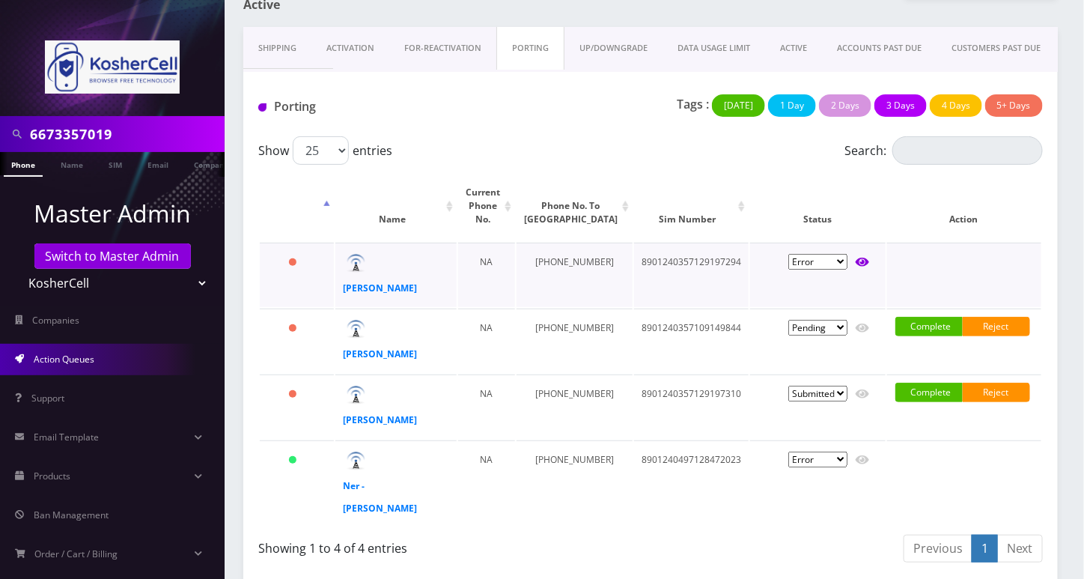
click at [864, 258] on icon at bounding box center [862, 262] width 13 height 9
type input "Avraham Jaspan"
type input "6819 Winding Rose Trail"
type input "Dallas"
select select "TX"
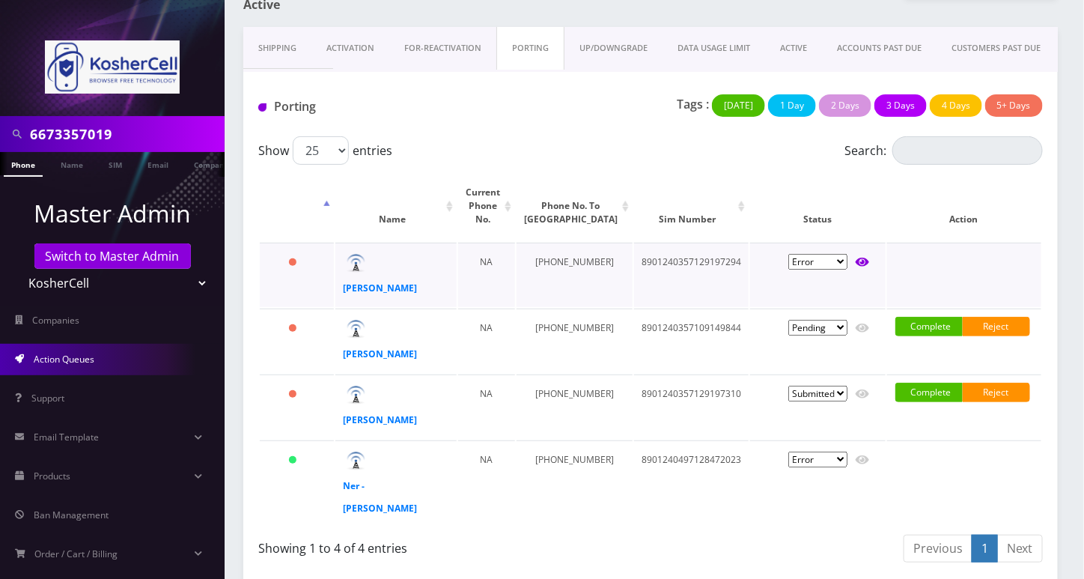
type input "75252"
type input "8901240357129197294"
type input "9723109765"
type input "Tello"
type input "961483"
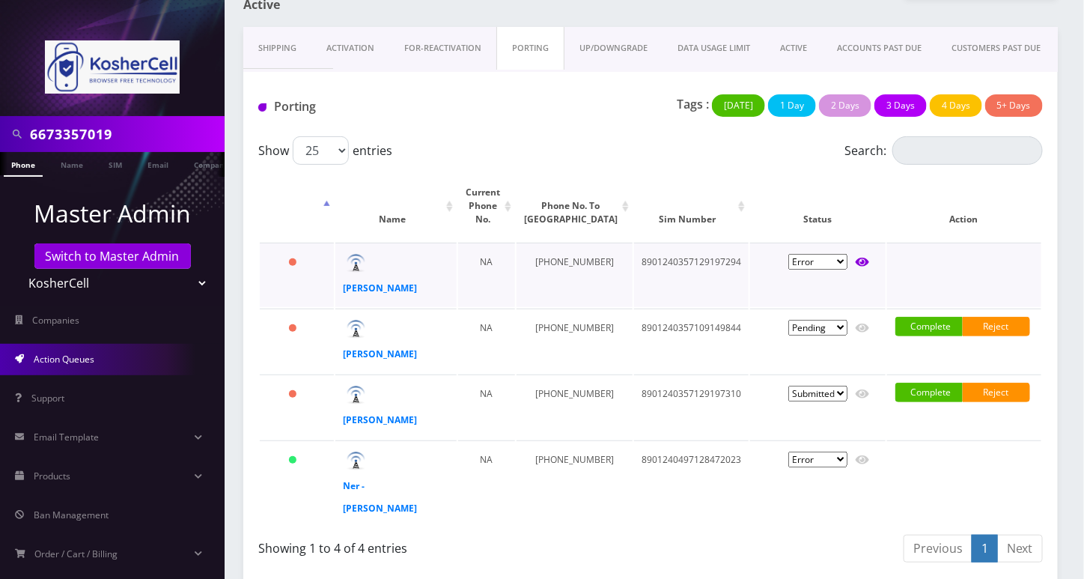
type input "26181"
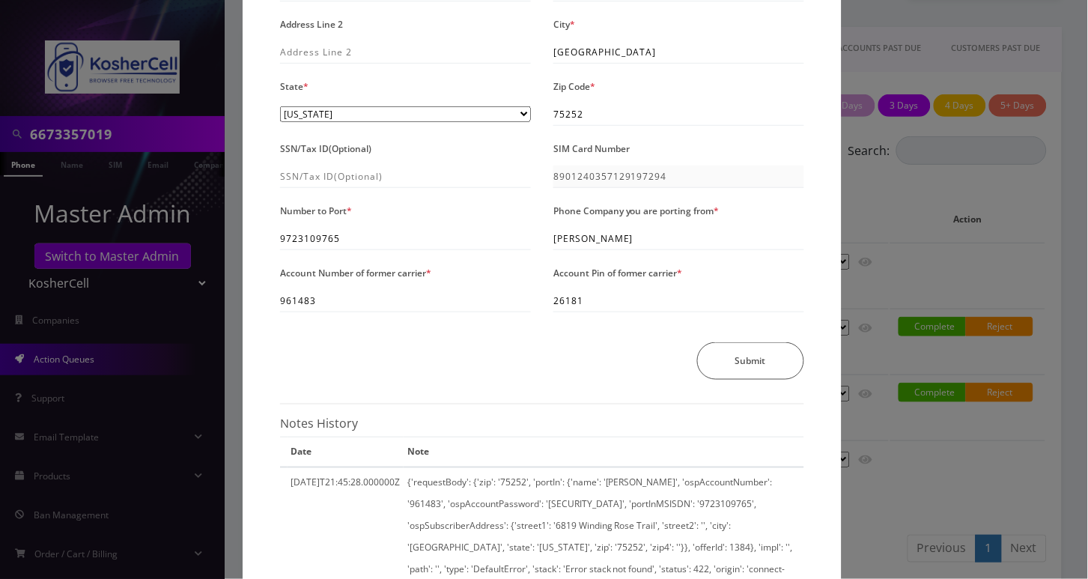
scroll to position [365, 0]
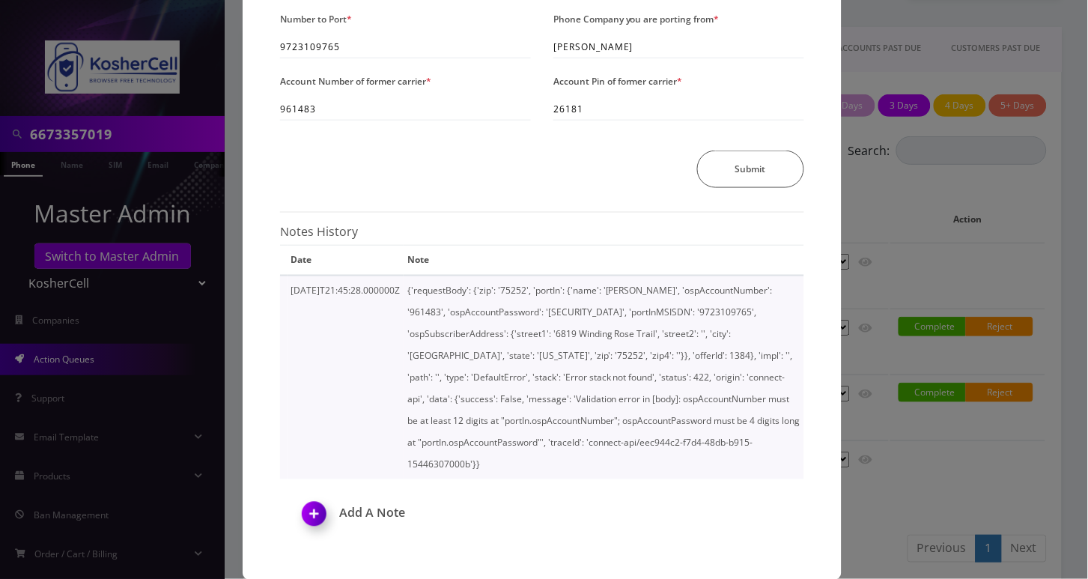
click at [315, 383] on td "2025-08-29T21:45:28.000000Z" at bounding box center [345, 377] width 117 height 204
click at [889, 221] on div "× Send Port Request Authorized Name * Avraham Jaspan Address Line 1 * 6819 Wind…" at bounding box center [544, 289] width 1088 height 579
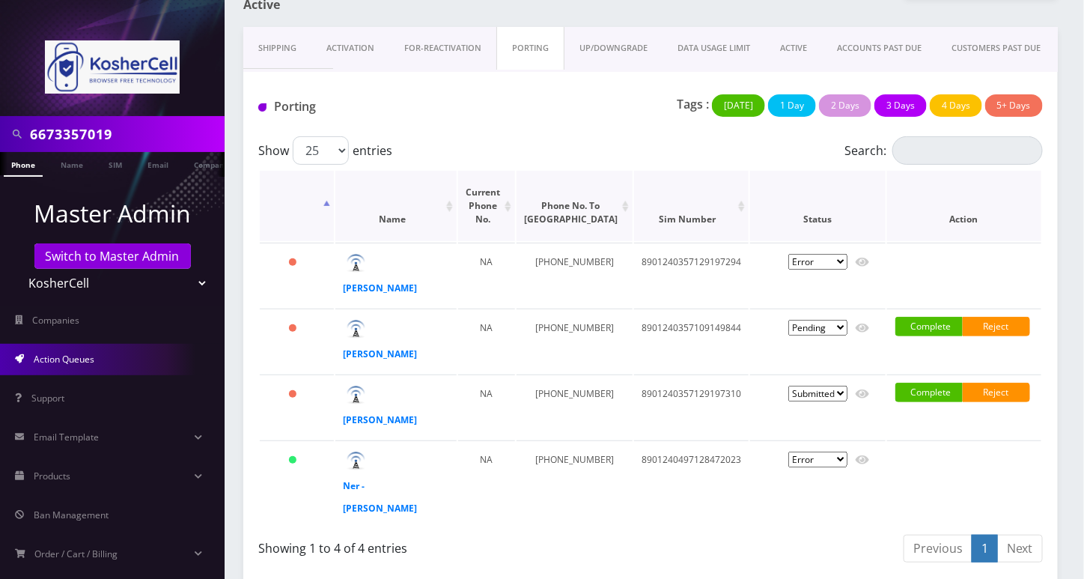
click at [325, 199] on th ": activate to sort column descending" at bounding box center [297, 206] width 74 height 70
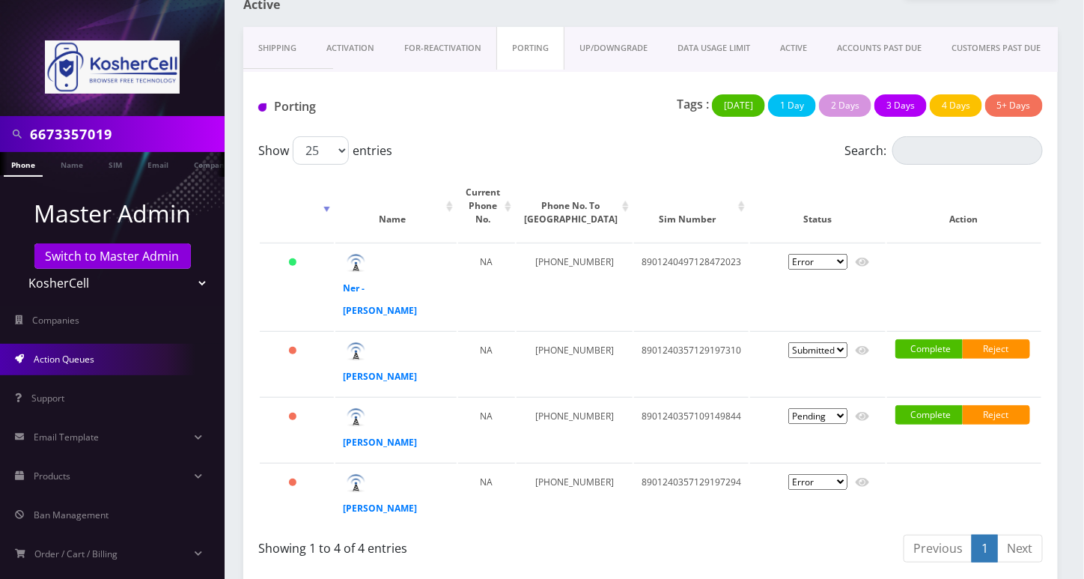
click at [395, 94] on div "Porting" at bounding box center [381, 109] width 269 height 31
click at [1062, 234] on div "Shipping Activation FOR-REActivation PORTING UP/DOWNGRADE DATA USAGE LIMIT ACTI…" at bounding box center [650, 305] width 837 height 556
click at [861, 259] on icon at bounding box center [862, 262] width 13 height 12
type input "Ahron Grauer"
type input "3224 Fallstaff Road"
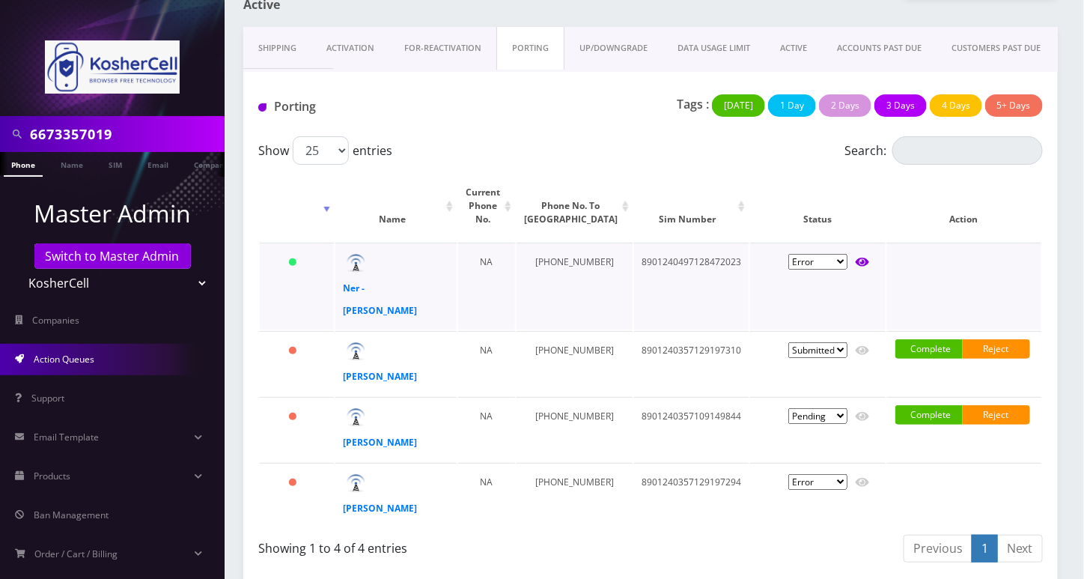
type input "Baltimore"
select select "MD"
type input "21215"
type input "8901240497128472023"
type input "4104590501"
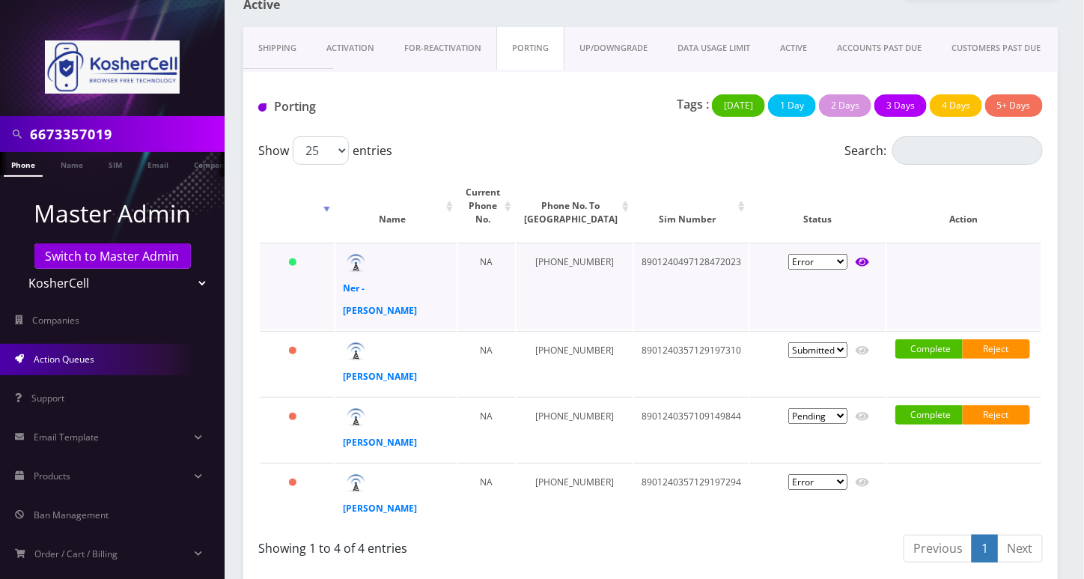
type input "Verizon"
type input "0842152783"
type input "611041"
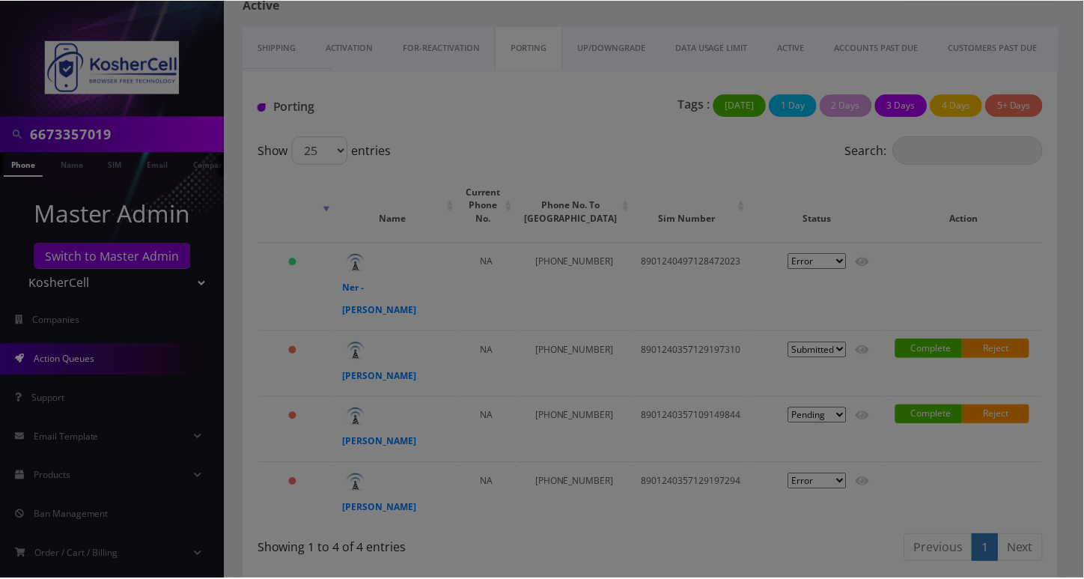
scroll to position [0, 0]
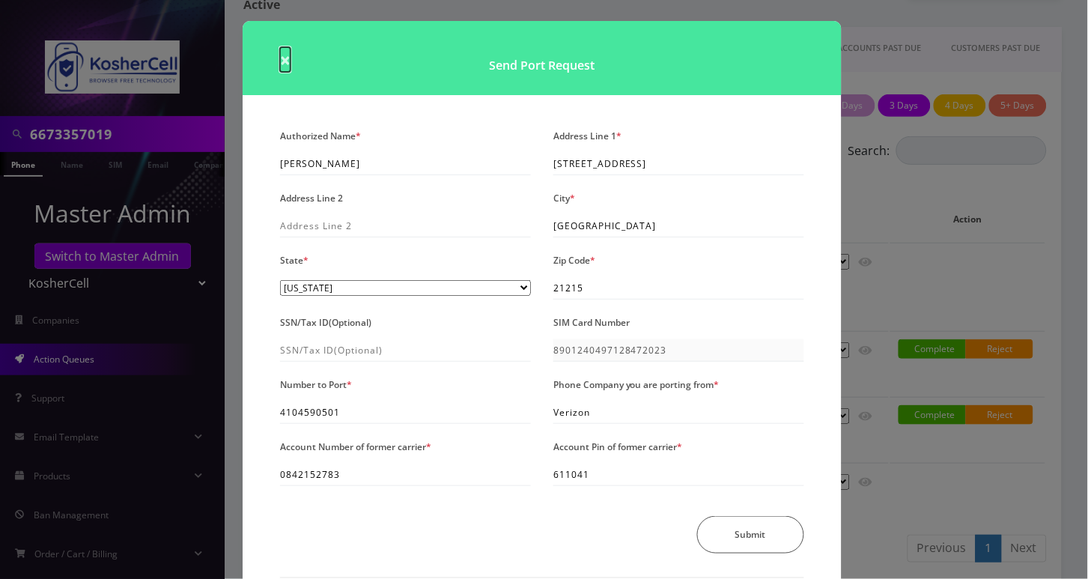
click at [282, 61] on span "×" at bounding box center [285, 59] width 10 height 25
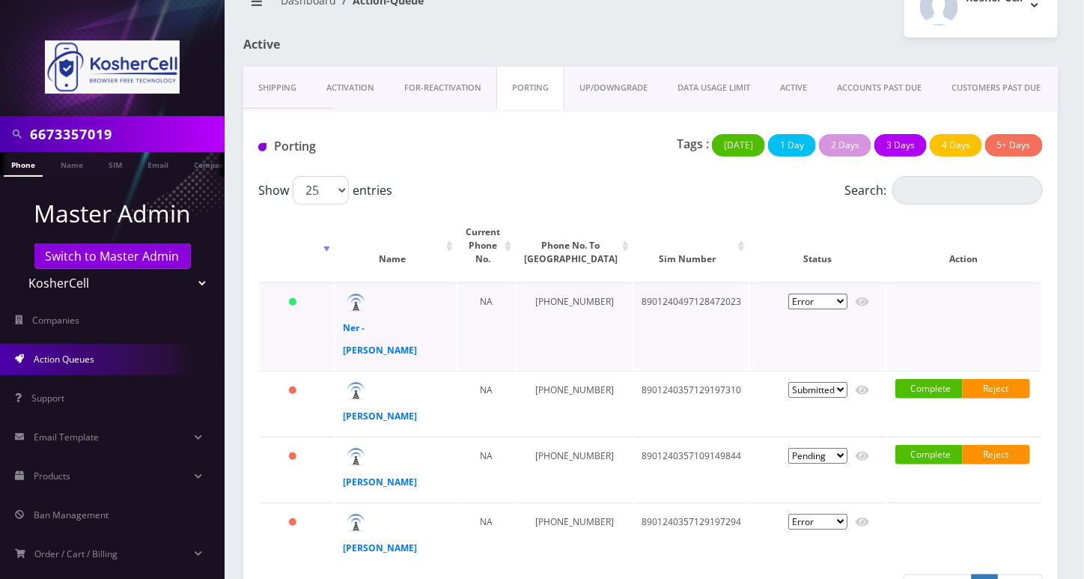
scroll to position [79, 0]
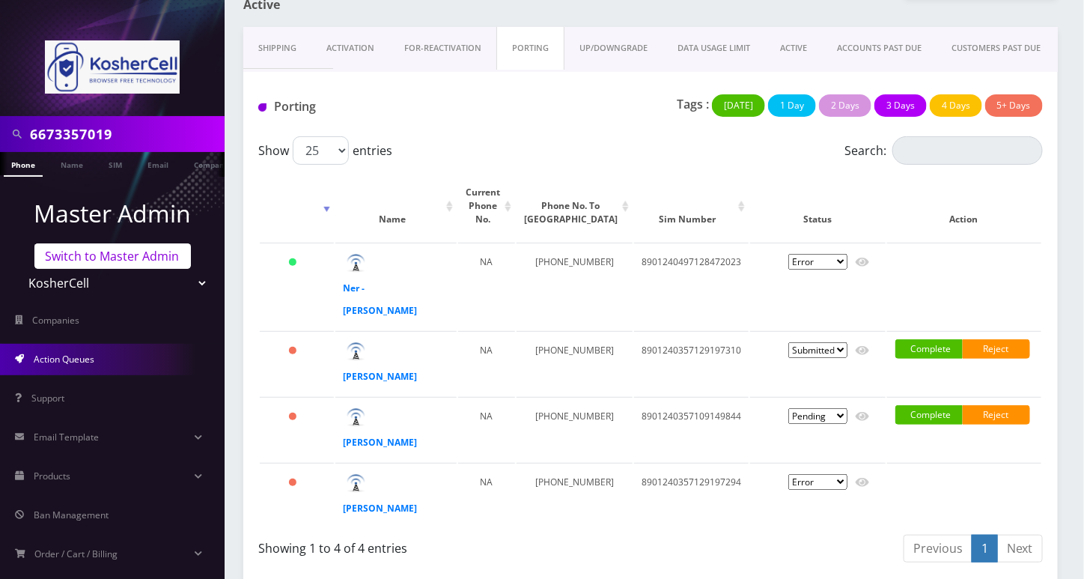
click at [118, 258] on link "Switch to Master Admin" at bounding box center [112, 255] width 156 height 25
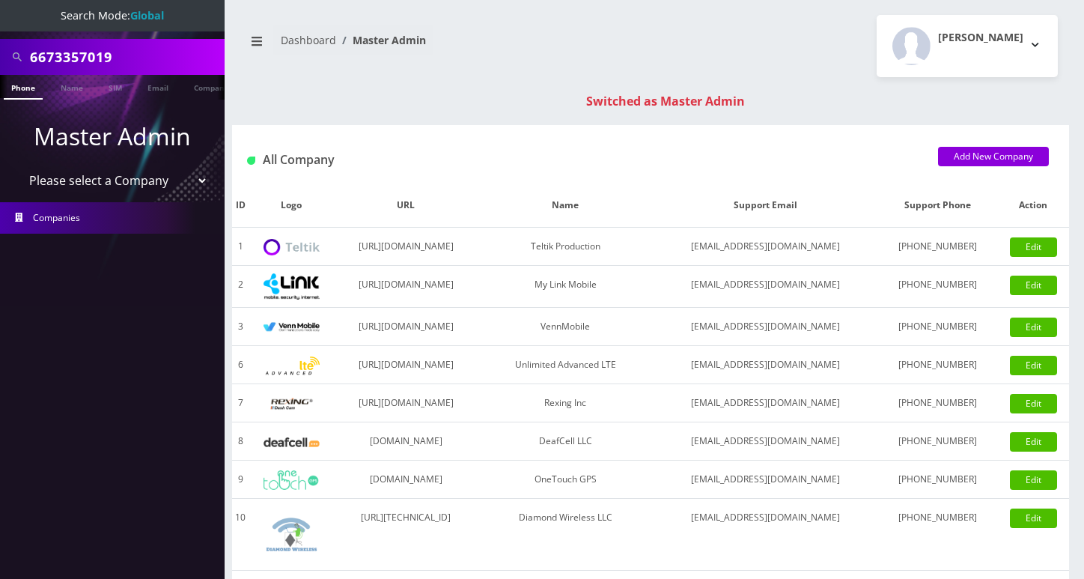
click at [91, 43] on input "6673357019" at bounding box center [125, 57] width 191 height 28
click at [82, 53] on input "6673357019" at bounding box center [125, 57] width 191 height 28
paste input "9297904205"
click at [118, 53] on input "66733592979042057019" at bounding box center [125, 57] width 191 height 28
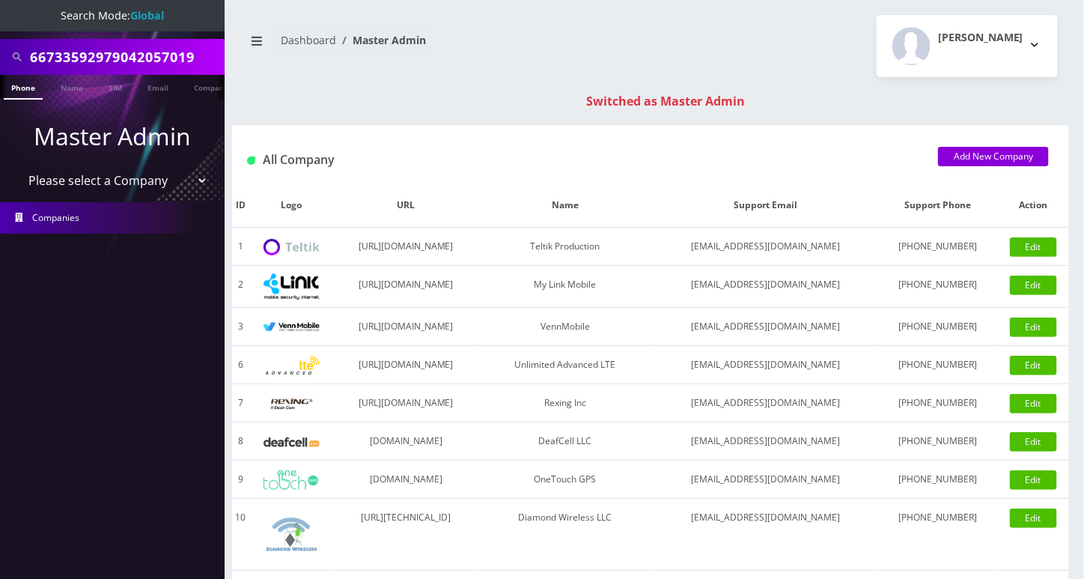
click at [118, 53] on input "66733592979042057019" at bounding box center [125, 57] width 191 height 28
paste input "9297904205"
type input "9297904205"
click at [26, 79] on link "Phone" at bounding box center [23, 87] width 39 height 25
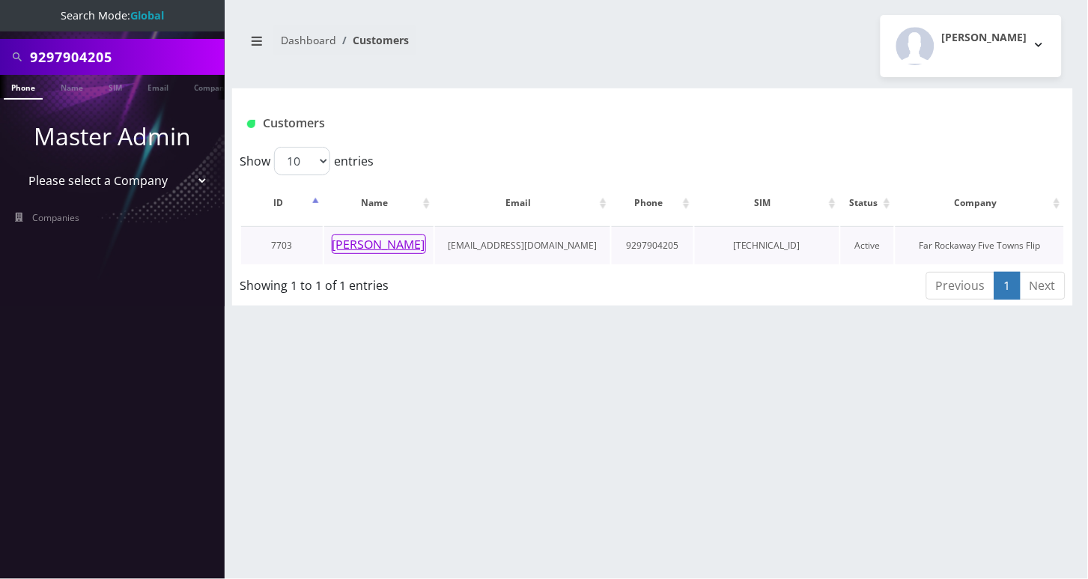
click at [376, 241] on button "[PERSON_NAME]" at bounding box center [379, 243] width 94 height 19
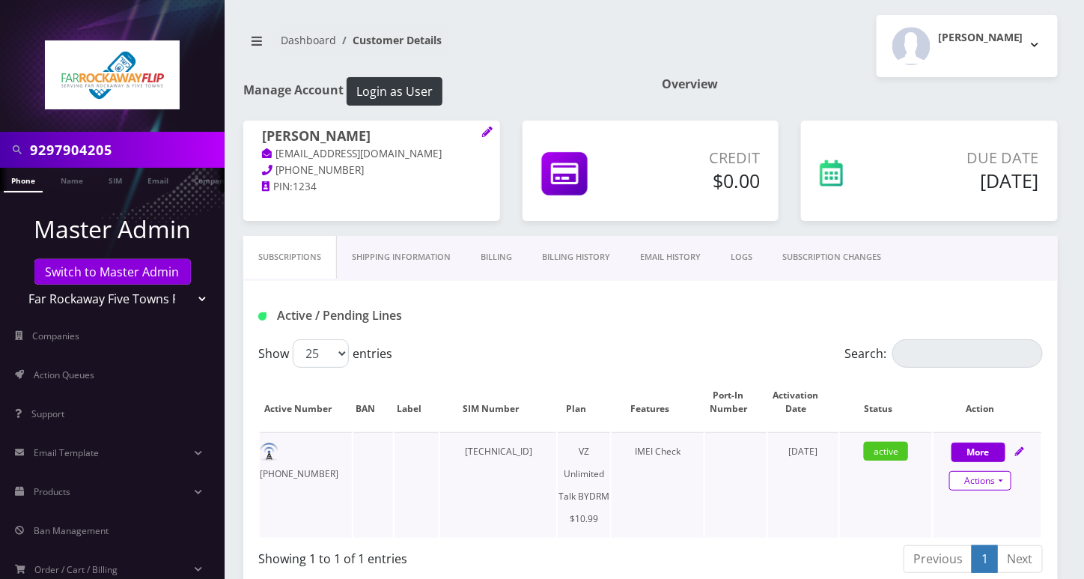
click at [1003, 479] on link "Actions" at bounding box center [980, 480] width 62 height 19
select select "469"
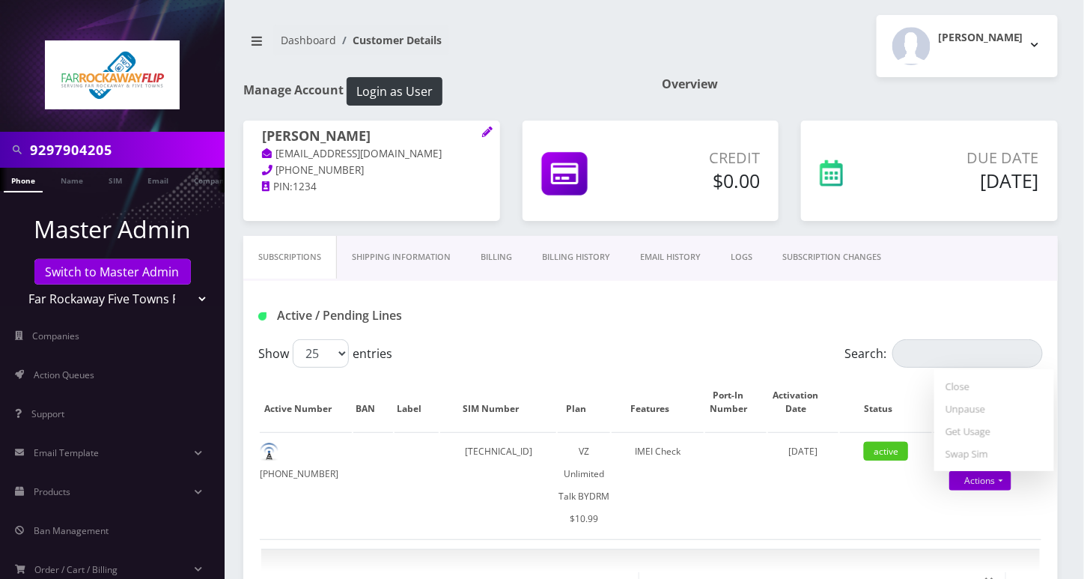
click at [862, 265] on link "SUBSCRIPTION CHANGES" at bounding box center [831, 257] width 129 height 43
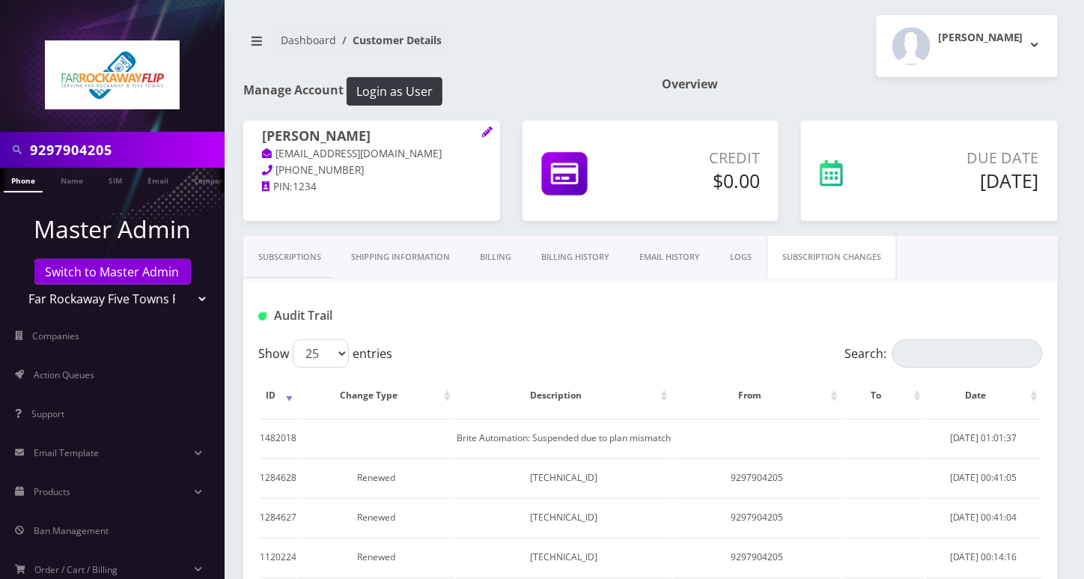
click at [291, 259] on link "Subscriptions" at bounding box center [289, 257] width 93 height 43
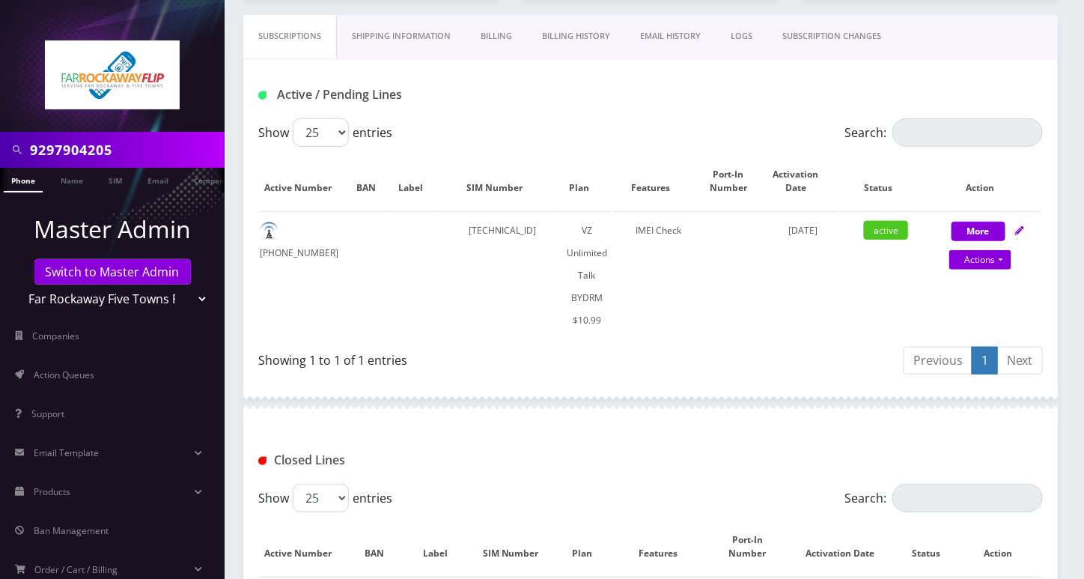
scroll to position [299, 0]
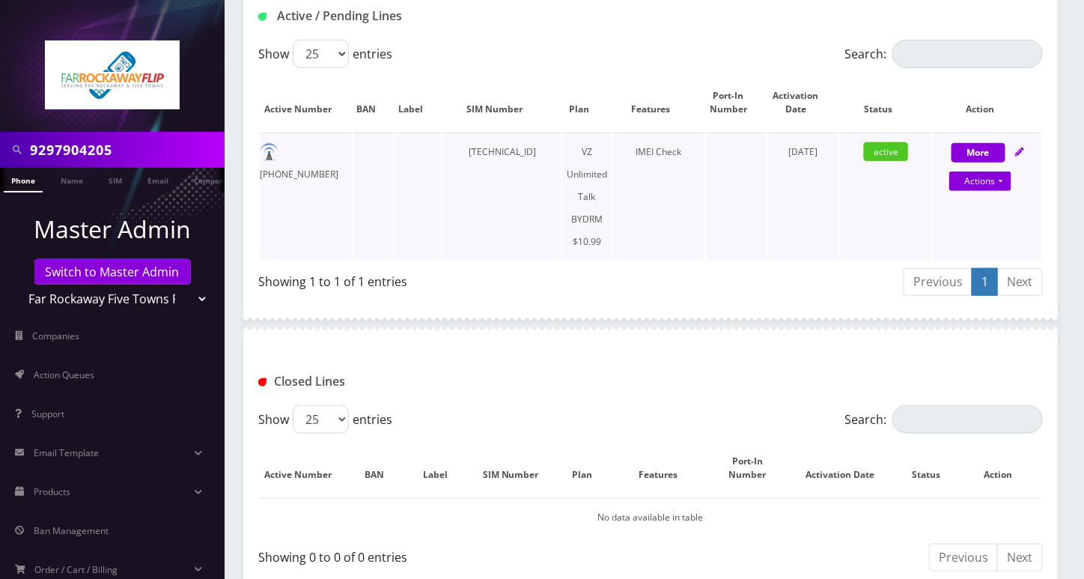
click at [1014, 183] on div "Actions Suspend Close Unpause Get Usage Swap Sim" at bounding box center [980, 182] width 108 height 22
select select "469"
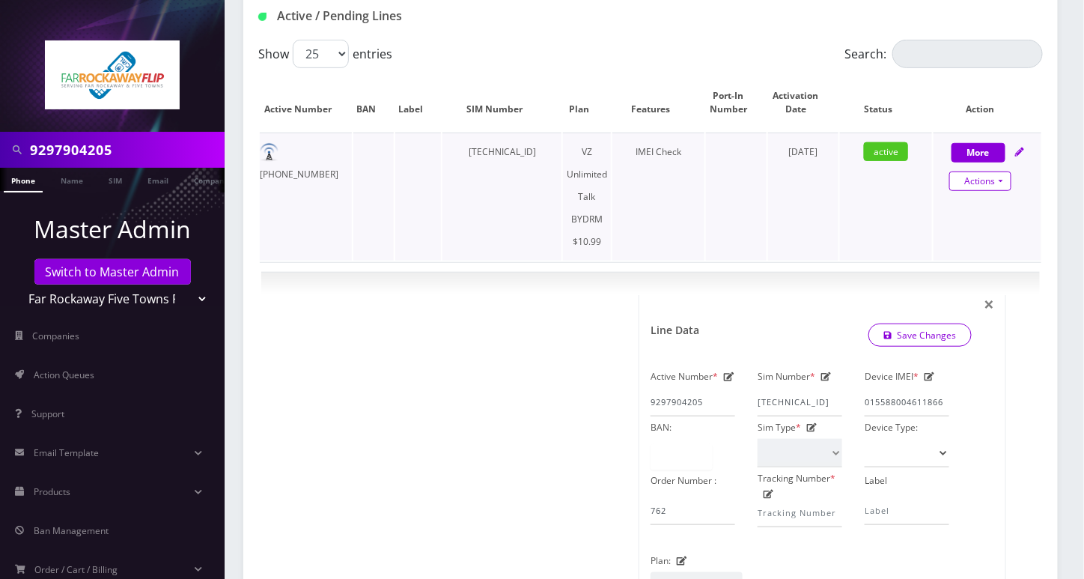
click at [1008, 183] on link "Actions" at bounding box center [980, 180] width 62 height 19
select select "469"
click at [961, 231] on link "Unpause" at bounding box center [994, 232] width 120 height 22
select select "469"
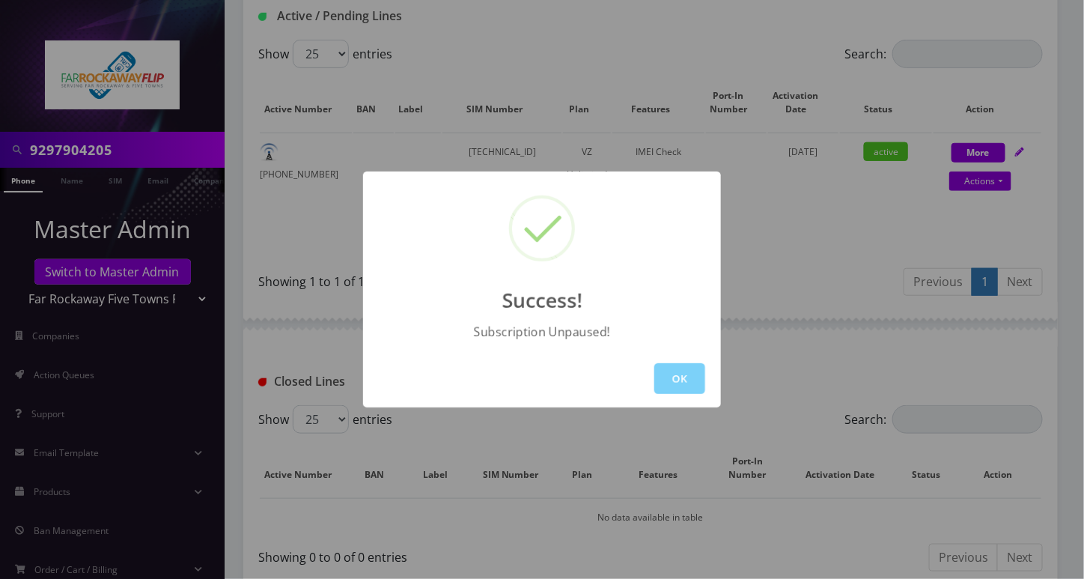
click at [653, 66] on div "Success! Subscription Unpaused! OK" at bounding box center [542, 289] width 1084 height 579
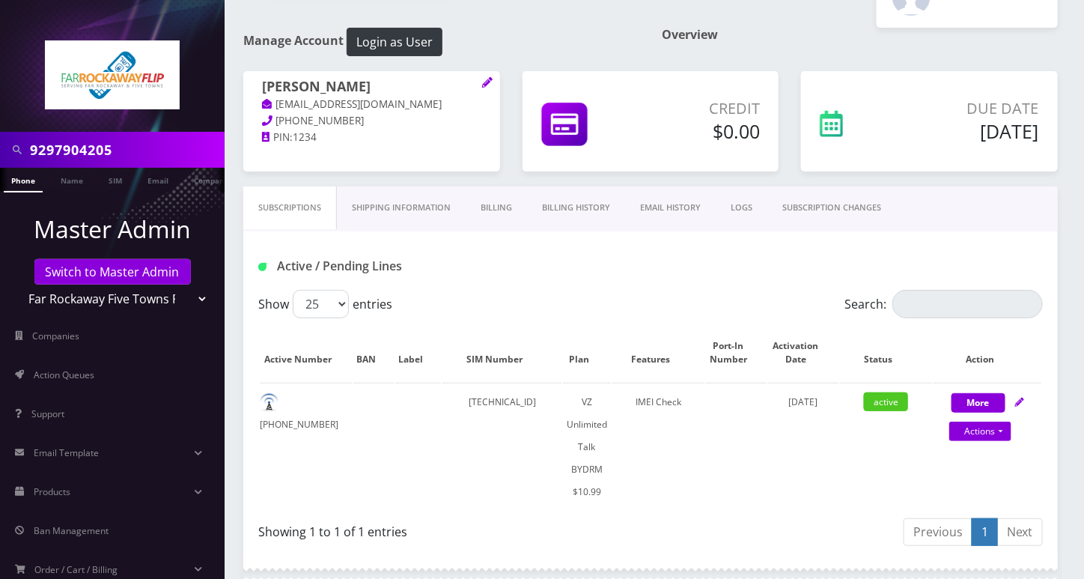
scroll to position [0, 0]
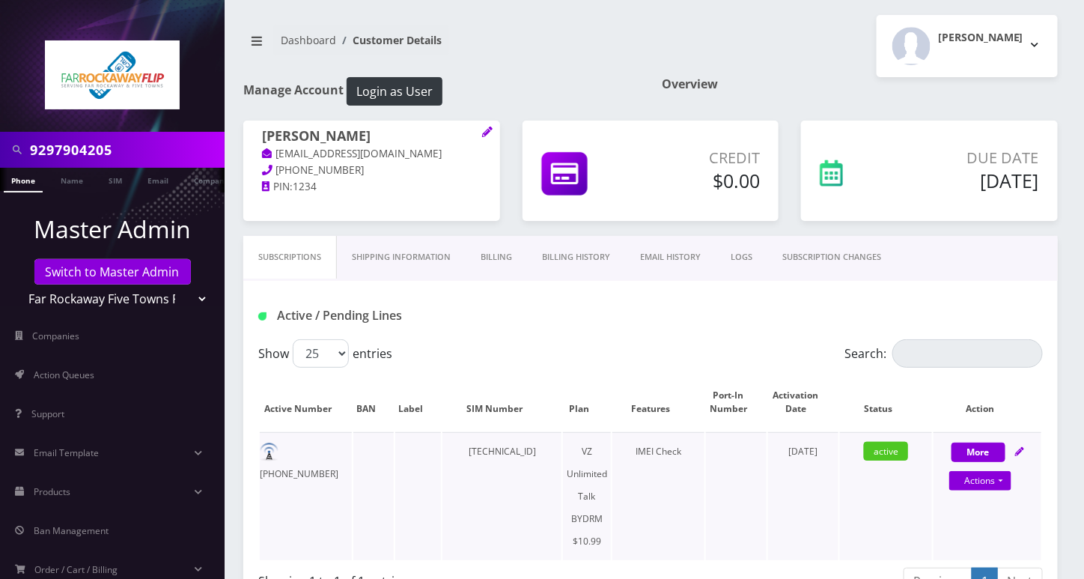
click at [323, 448] on td "929-790-4205" at bounding box center [306, 496] width 92 height 128
copy td "929-790-4205"
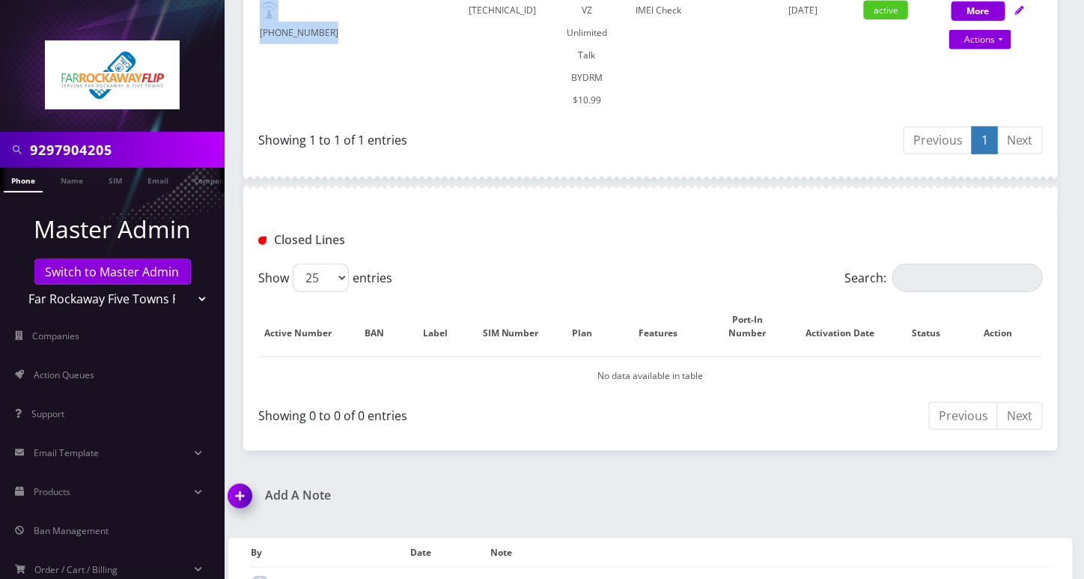
scroll to position [499, 0]
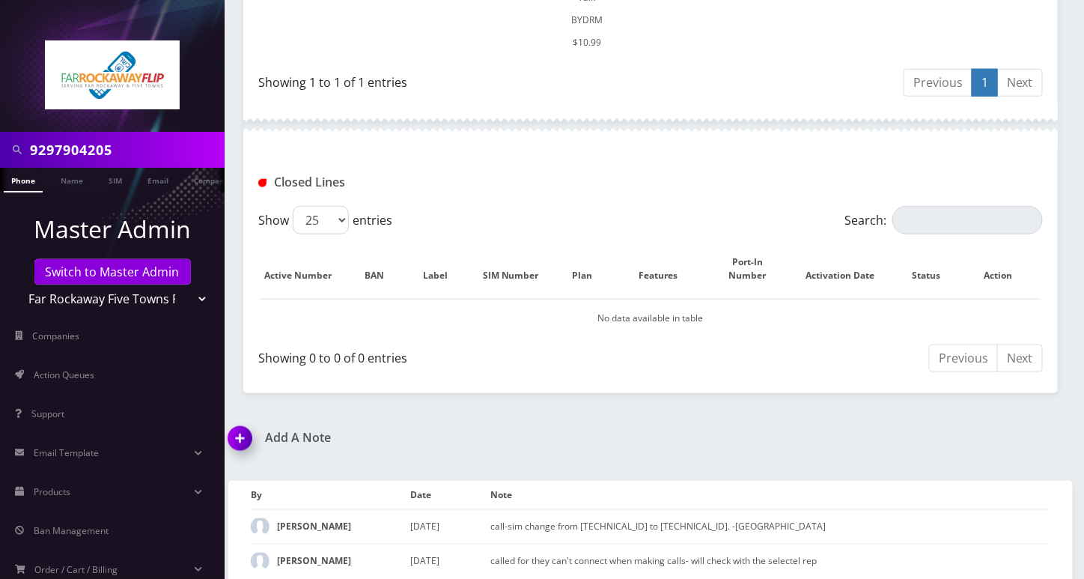
click at [242, 436] on img at bounding box center [243, 443] width 44 height 44
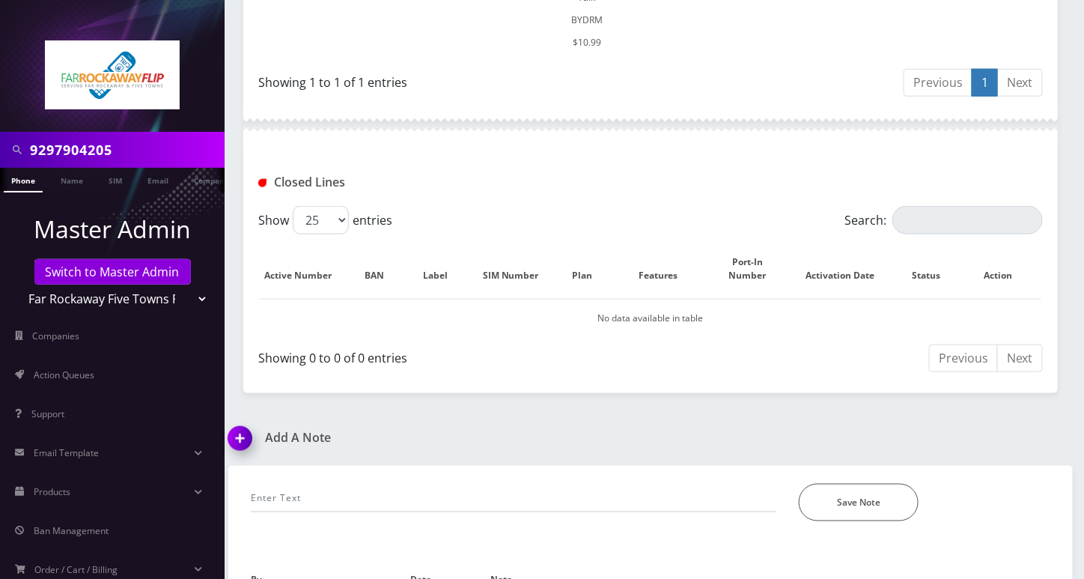
scroll to position [591, 0]
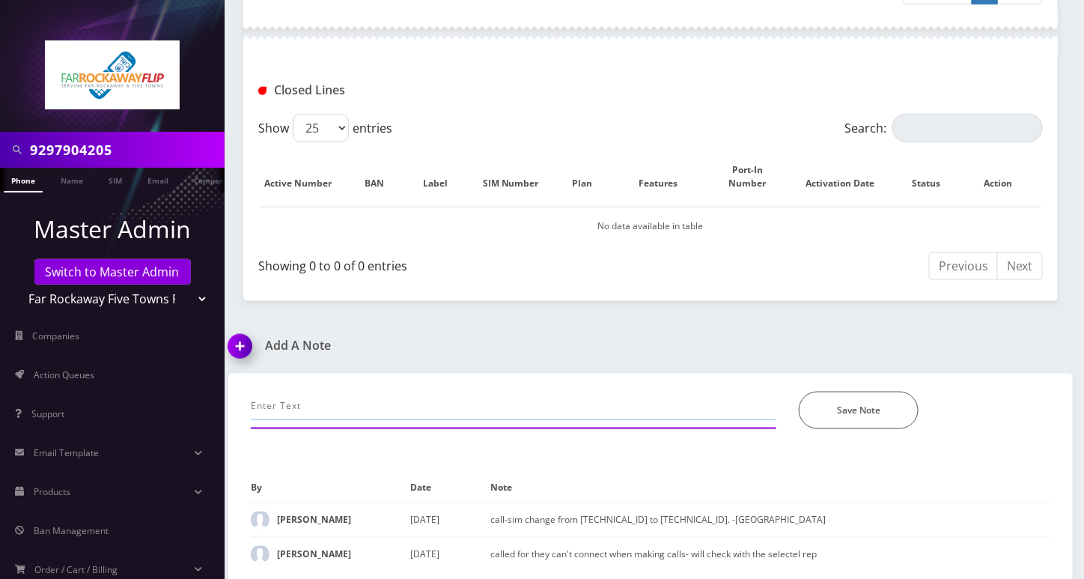
click at [302, 406] on input "text" at bounding box center [514, 406] width 526 height 28
paste input "call- unable to make calls, suspended due to plan mismatch even it's correct, p…"
type input "call- unable to make calls, suspended due to plan mismatch even it's correct, p…"
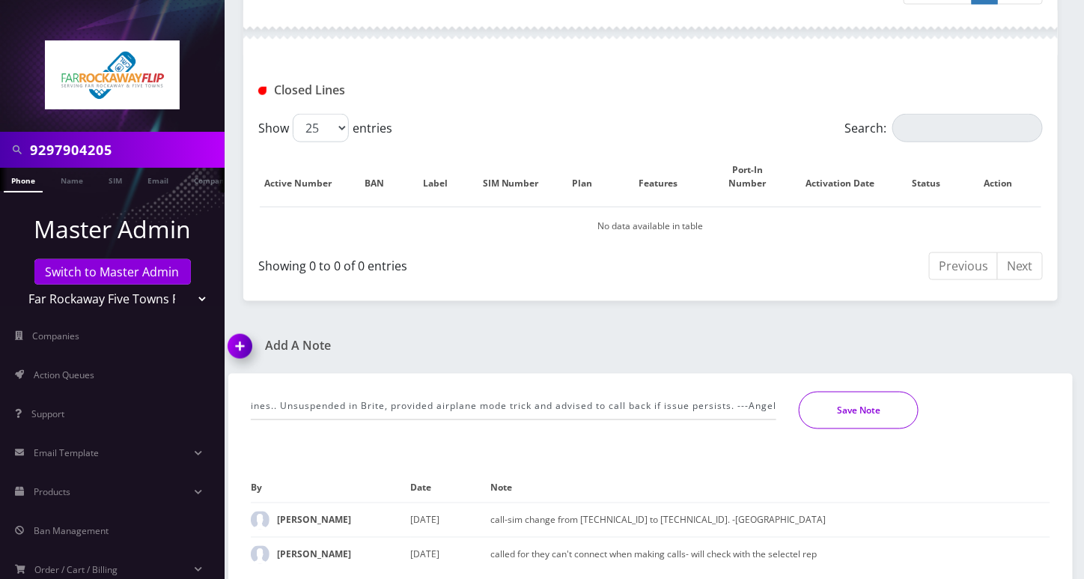
click at [852, 406] on button "Save Note" at bounding box center [859, 410] width 120 height 37
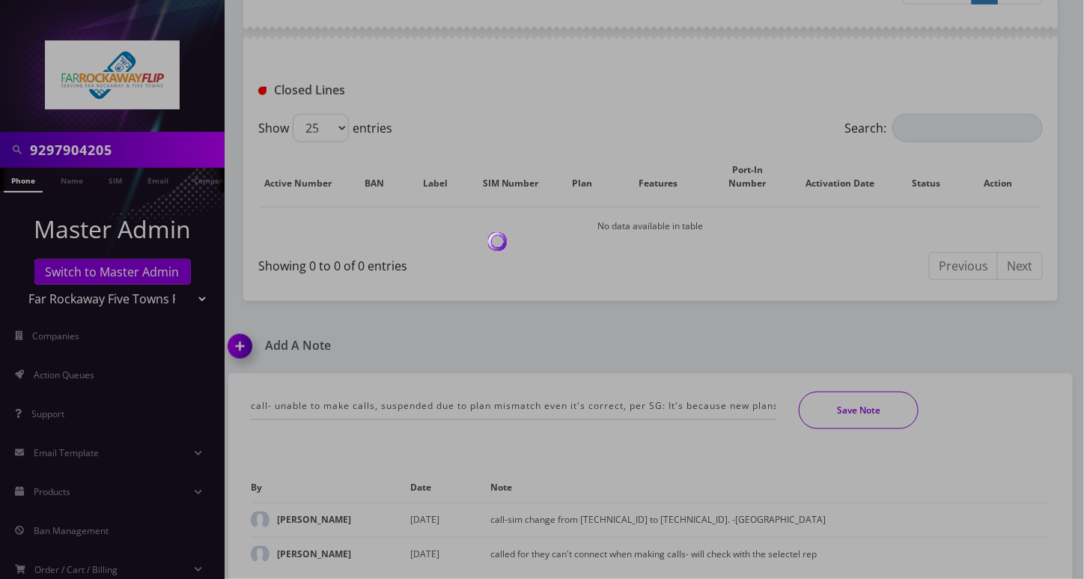
scroll to position [577, 0]
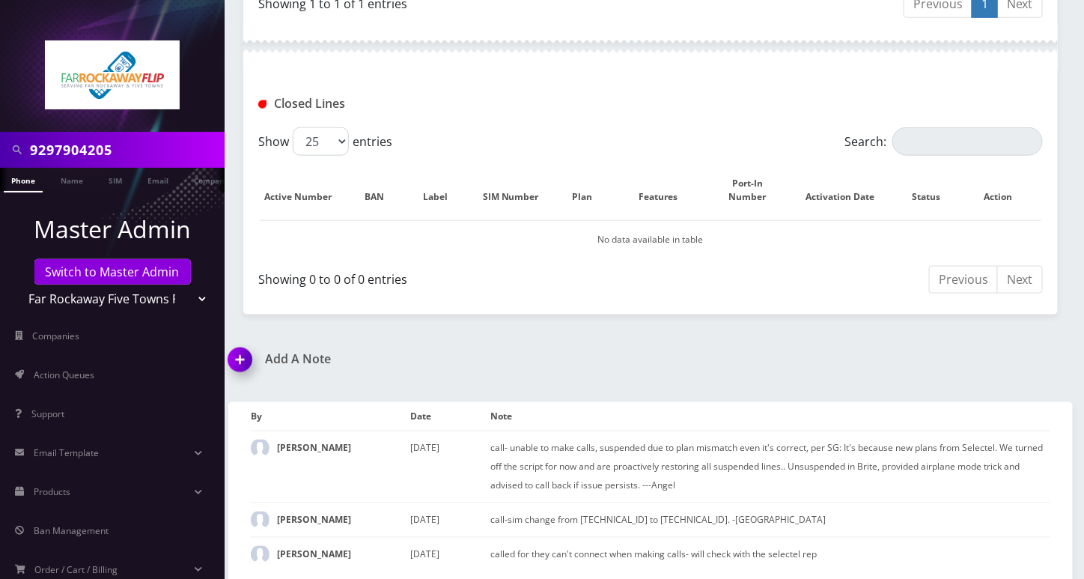
click at [85, 150] on input "9297904205" at bounding box center [125, 149] width 191 height 28
paste input "2622821190"
type input "2622821190"
click at [27, 178] on link "Phone" at bounding box center [23, 180] width 39 height 25
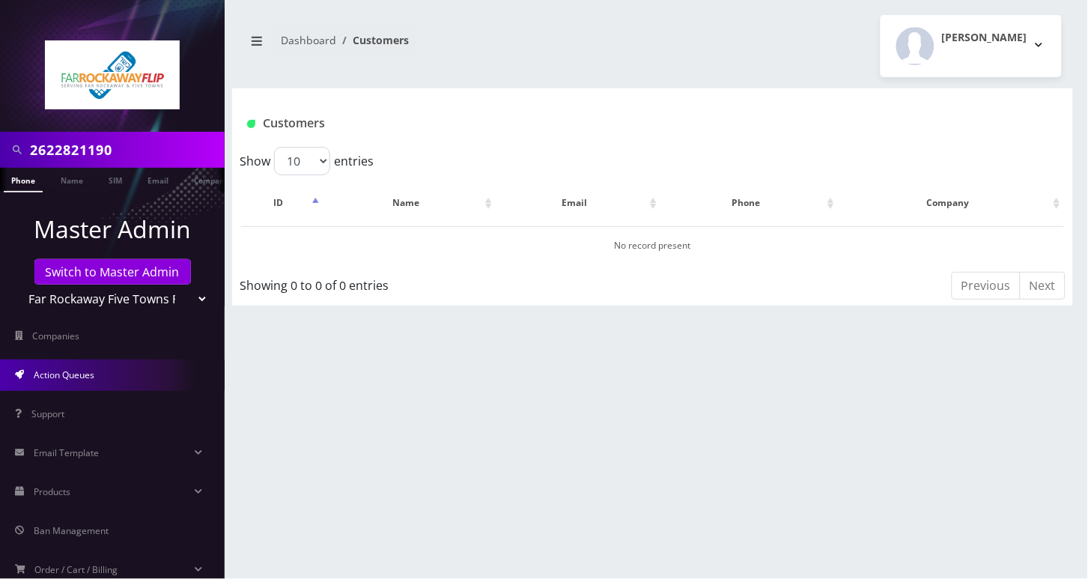
click at [85, 377] on span "Action Queues" at bounding box center [64, 374] width 61 height 13
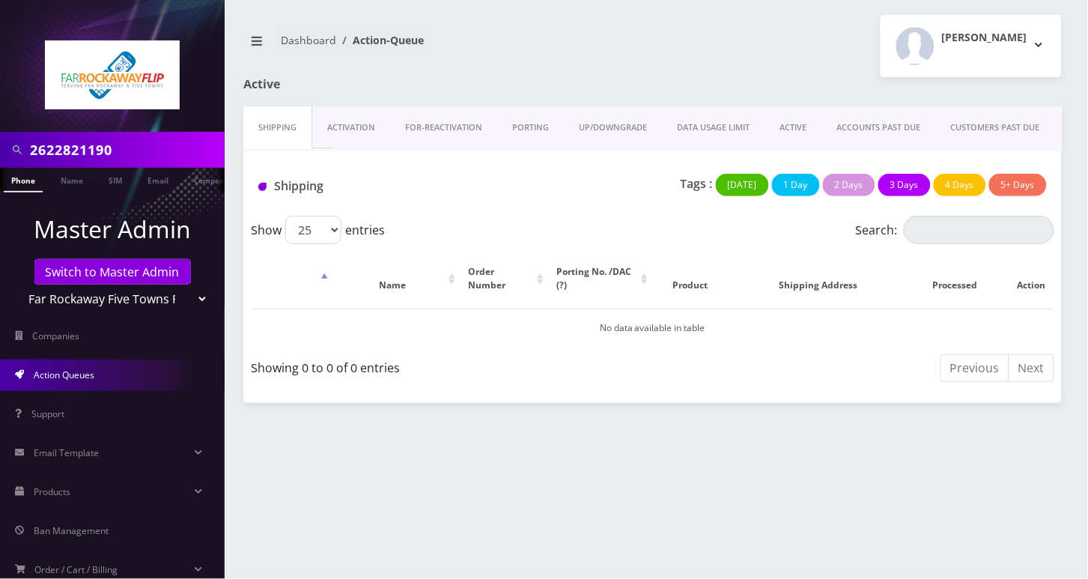
click at [531, 121] on link "PORTING" at bounding box center [530, 127] width 67 height 43
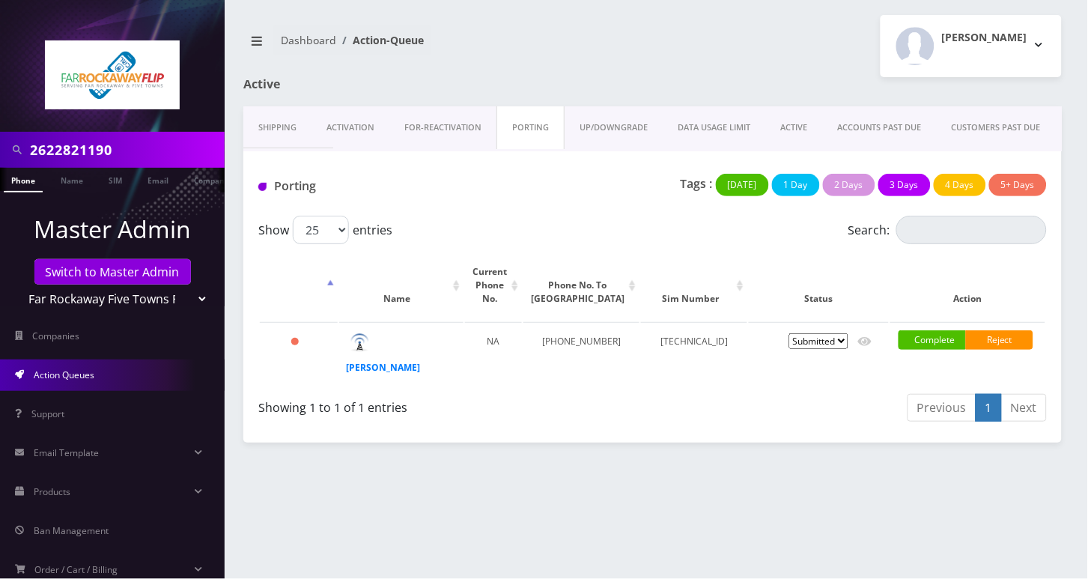
click at [110, 301] on select "Teltik Production My Link Mobile VennMobile Unlimited Advanced LTE Rexing Inc D…" at bounding box center [112, 298] width 191 height 28
select select "20"
click at [17, 284] on select "Teltik Production My Link Mobile VennMobile Unlimited Advanced LTE Rexing Inc D…" at bounding box center [112, 298] width 191 height 28
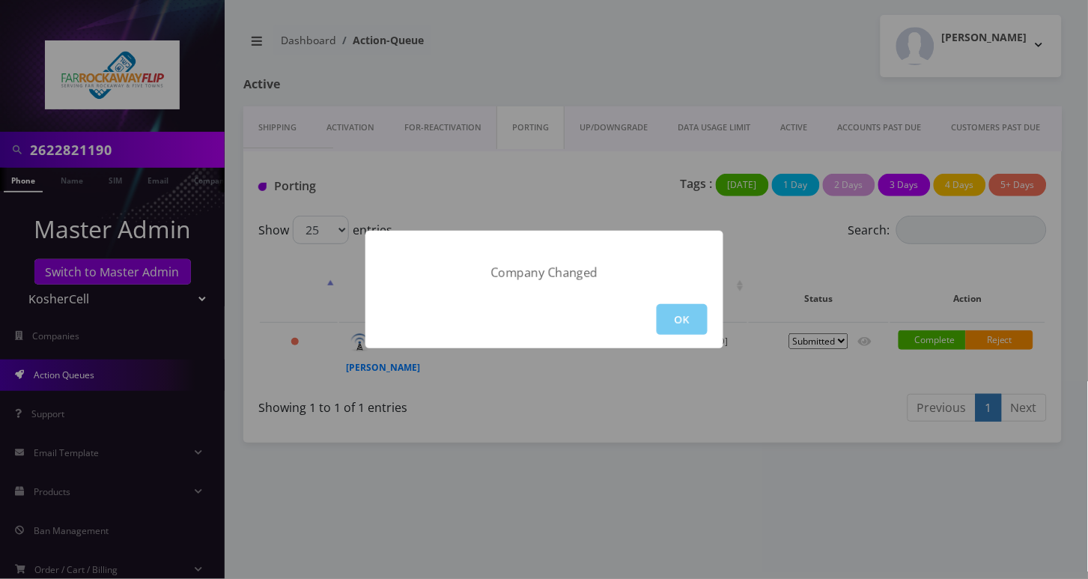
click at [681, 314] on button "OK" at bounding box center [682, 319] width 51 height 31
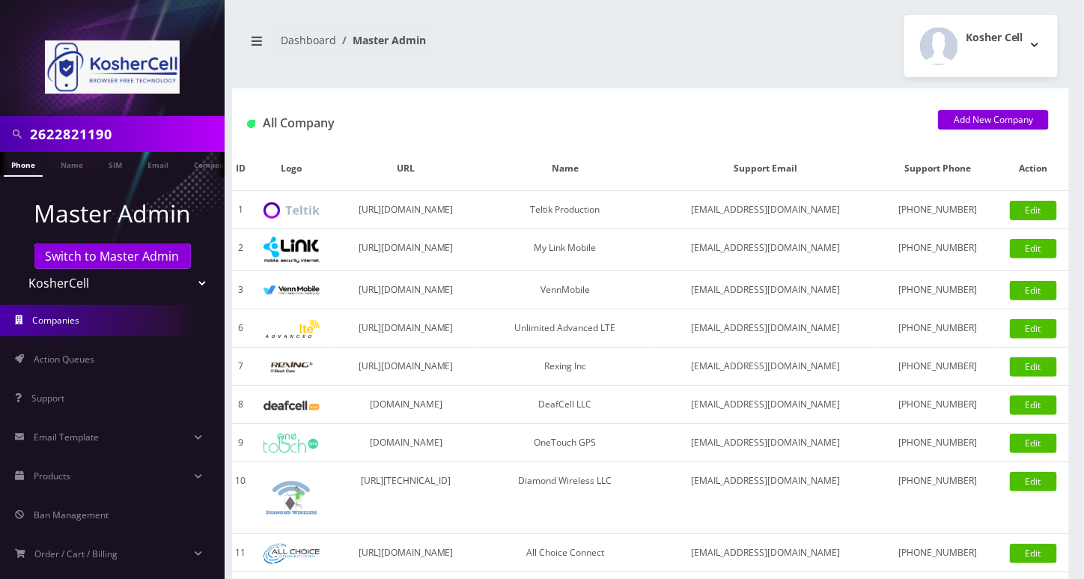
click at [28, 167] on link "Phone" at bounding box center [23, 164] width 39 height 25
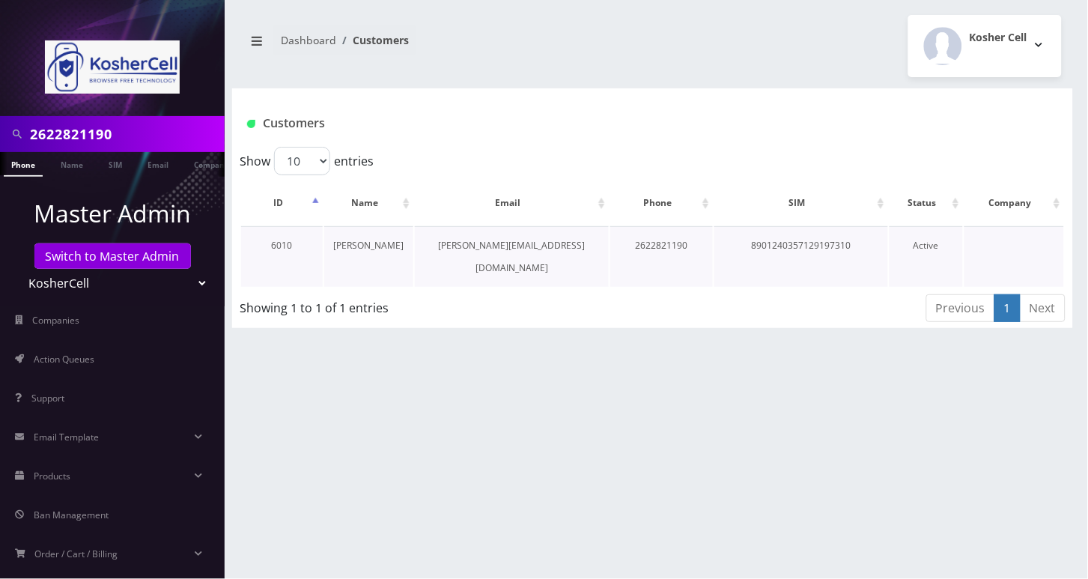
click at [356, 239] on link "[PERSON_NAME]" at bounding box center [368, 245] width 70 height 13
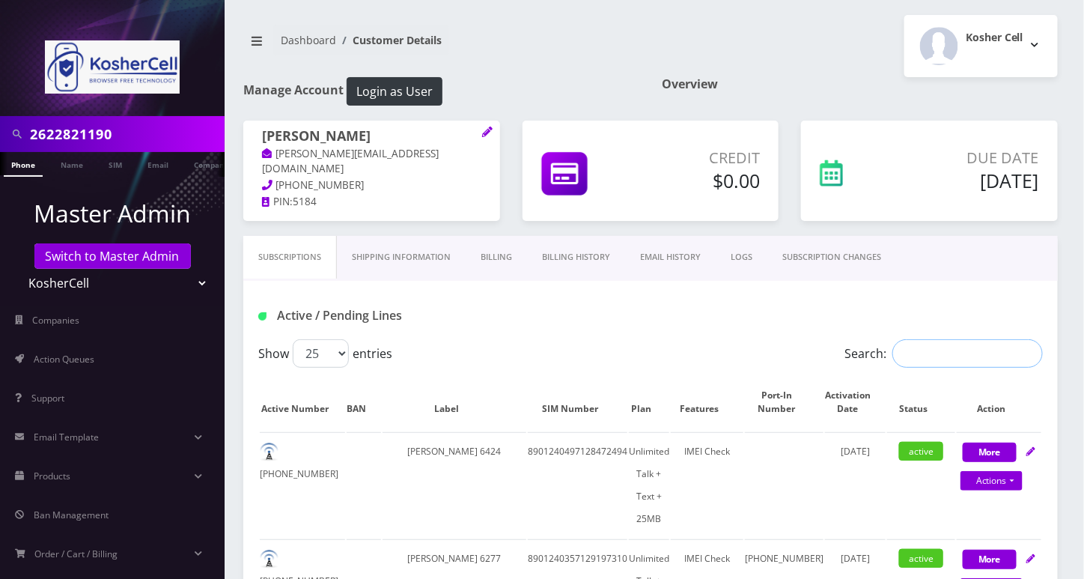
click at [952, 359] on input "Search:" at bounding box center [967, 353] width 150 height 28
paste input "2622821190"
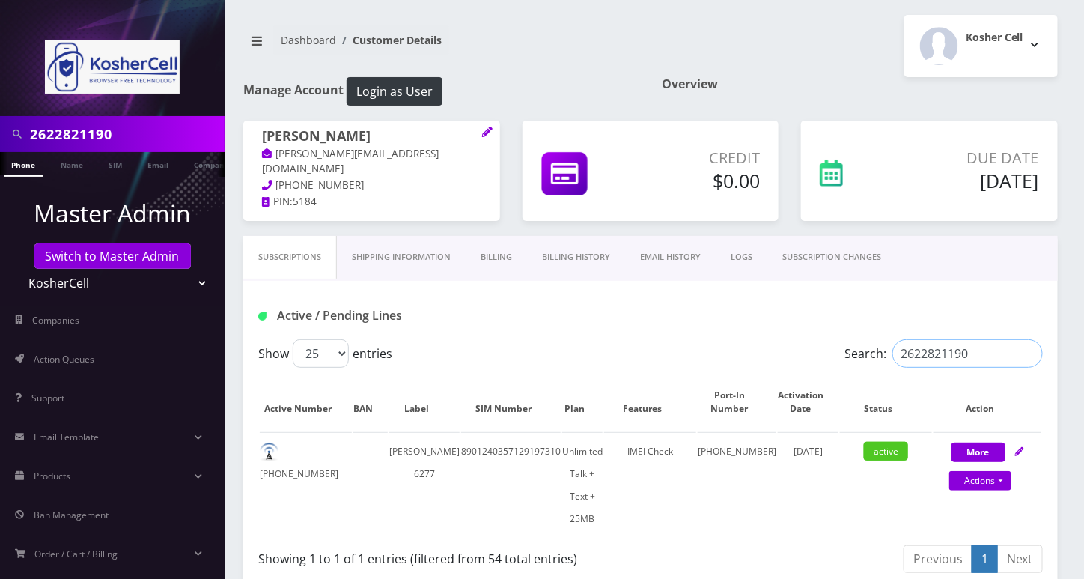
type input "2622821190"
click at [1050, 284] on div "Active / Pending Lines" at bounding box center [650, 310] width 814 height 58
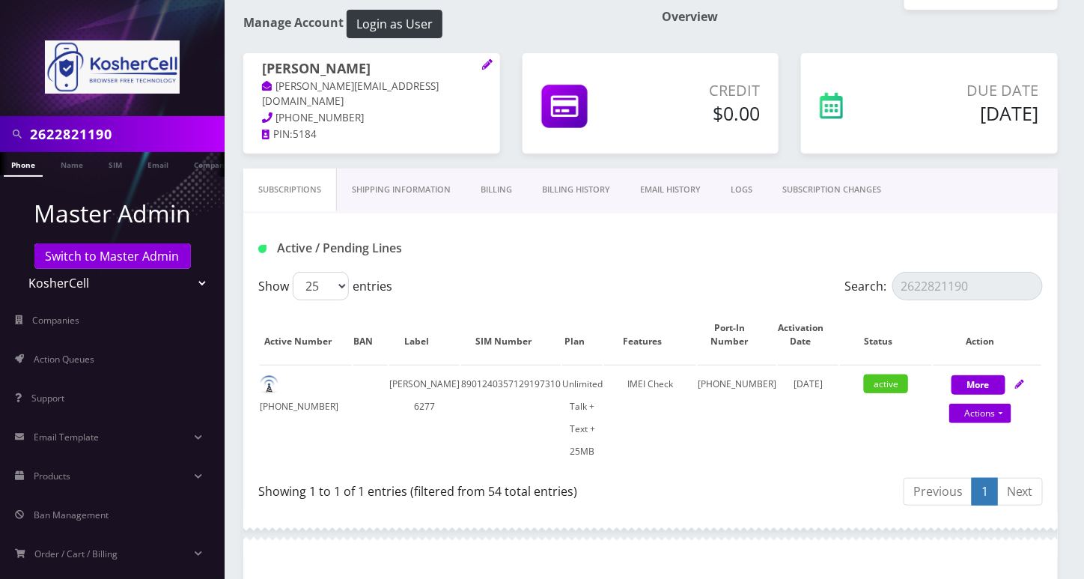
scroll to position [100, 0]
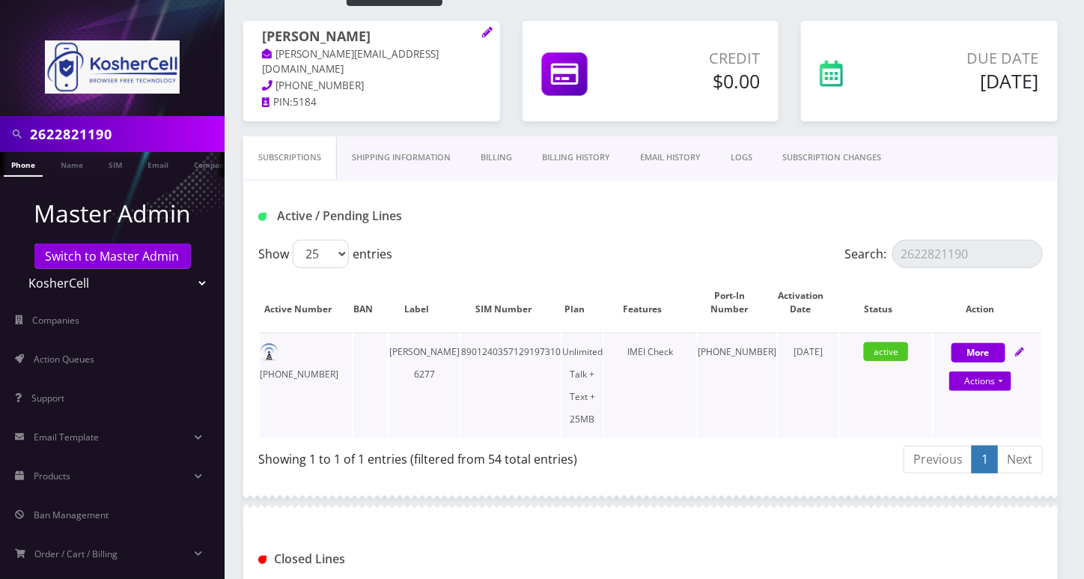
click at [320, 348] on td "262-282-1190" at bounding box center [306, 385] width 92 height 106
copy td "262-282-1190"
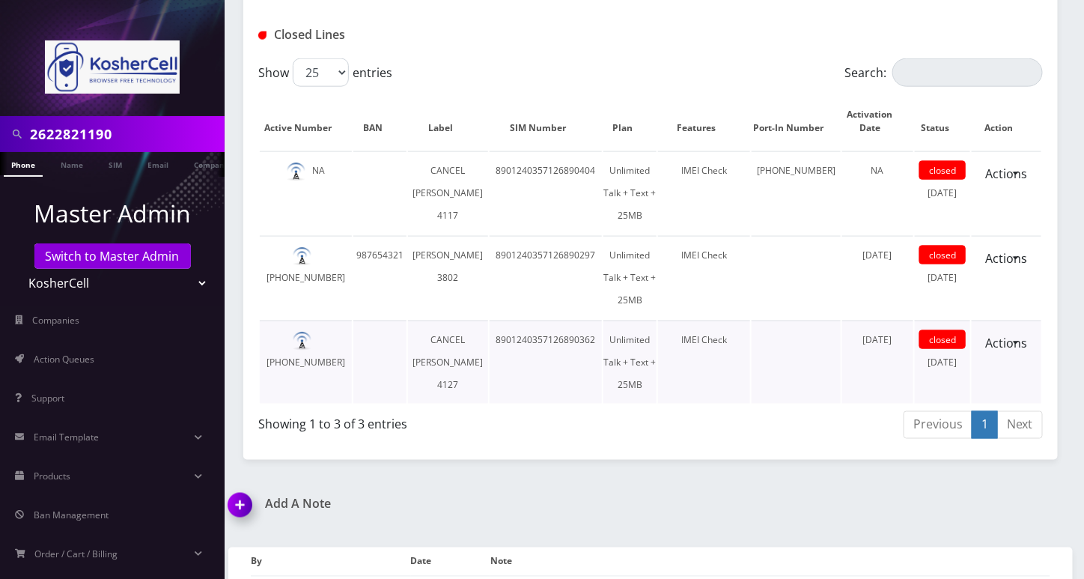
scroll to position [798, 0]
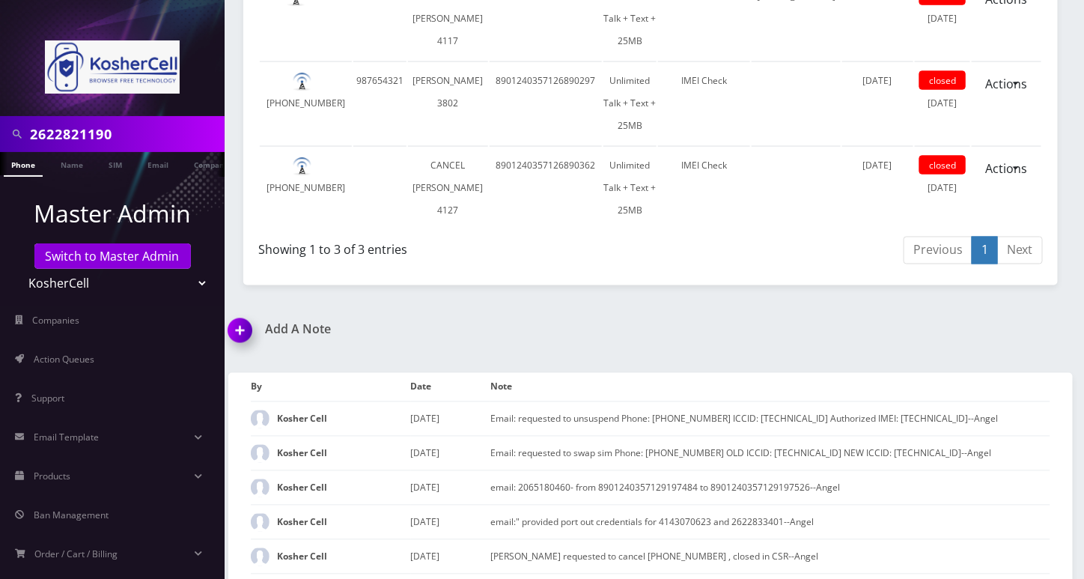
click at [247, 314] on img at bounding box center [243, 336] width 44 height 44
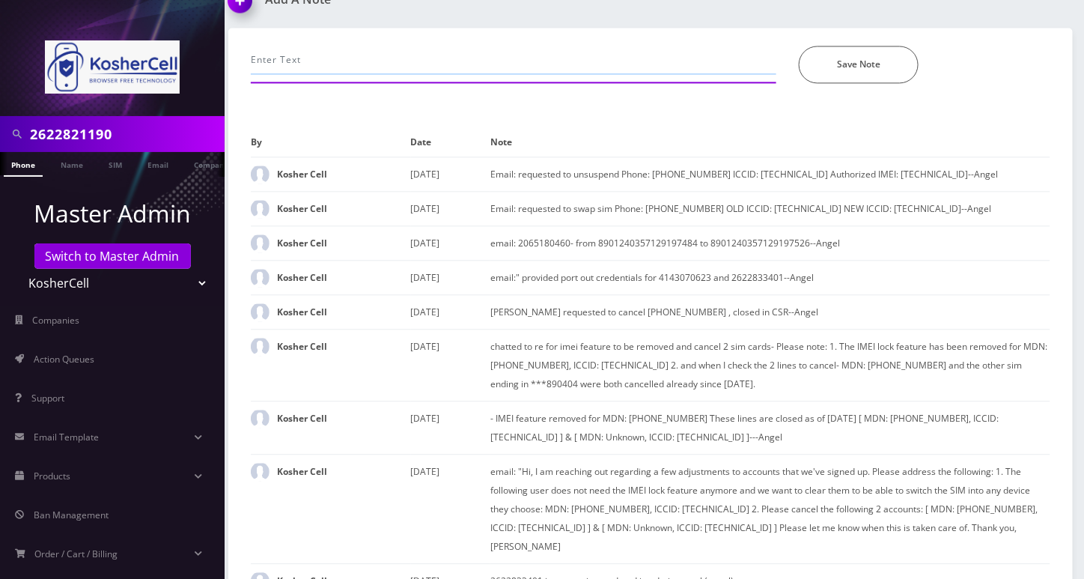
click at [369, 46] on input "text" at bounding box center [514, 60] width 526 height 28
paste input "262-282-1190"
type input "262-282-1190 , processed manual port in , activated now--Angel"
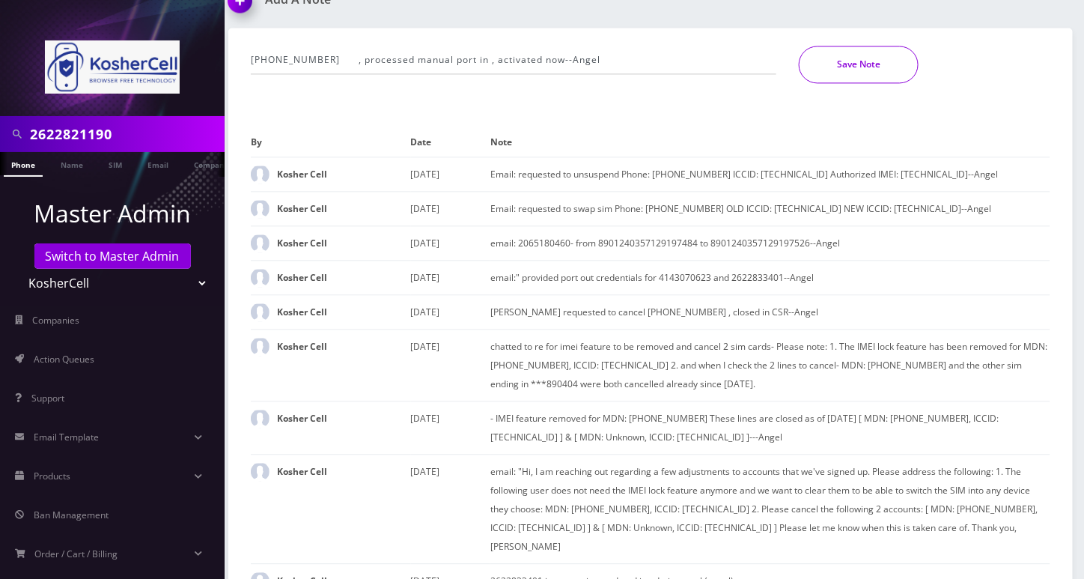
click at [840, 46] on button "Save Note" at bounding box center [859, 64] width 120 height 37
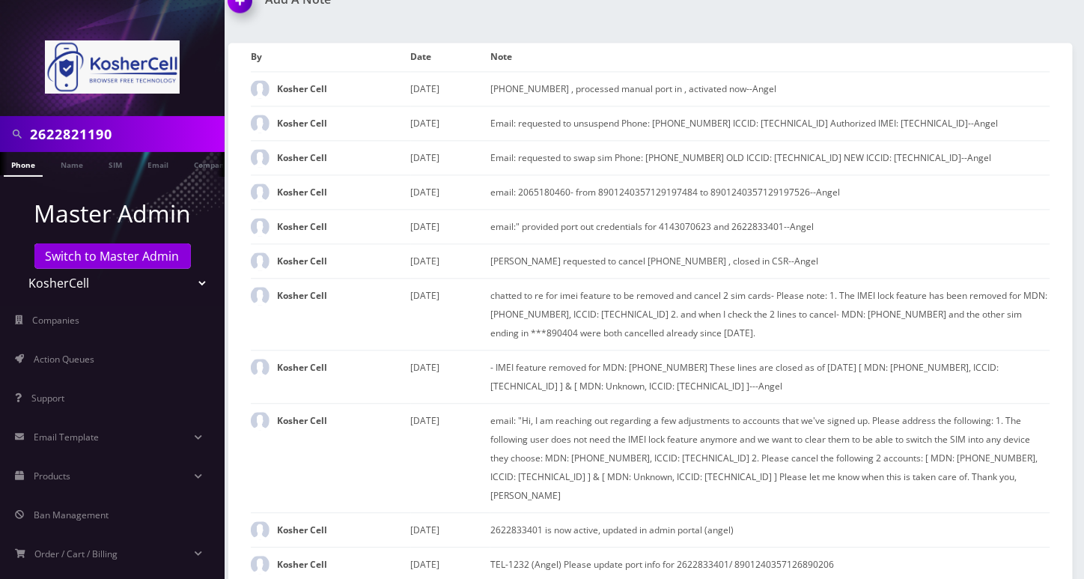
scroll to position [1043, 0]
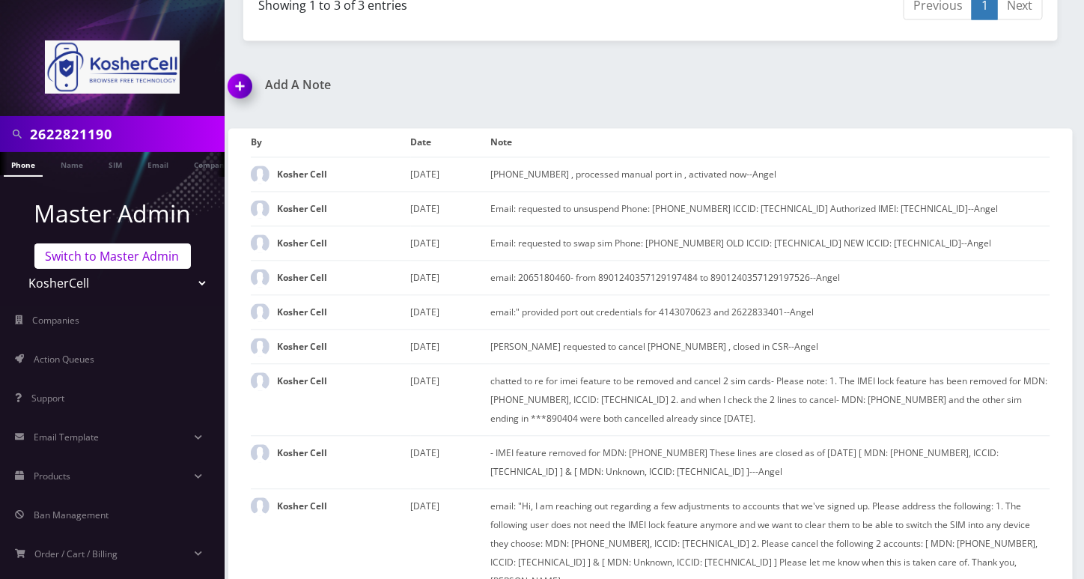
click at [129, 258] on link "Switch to Master Admin" at bounding box center [112, 255] width 156 height 25
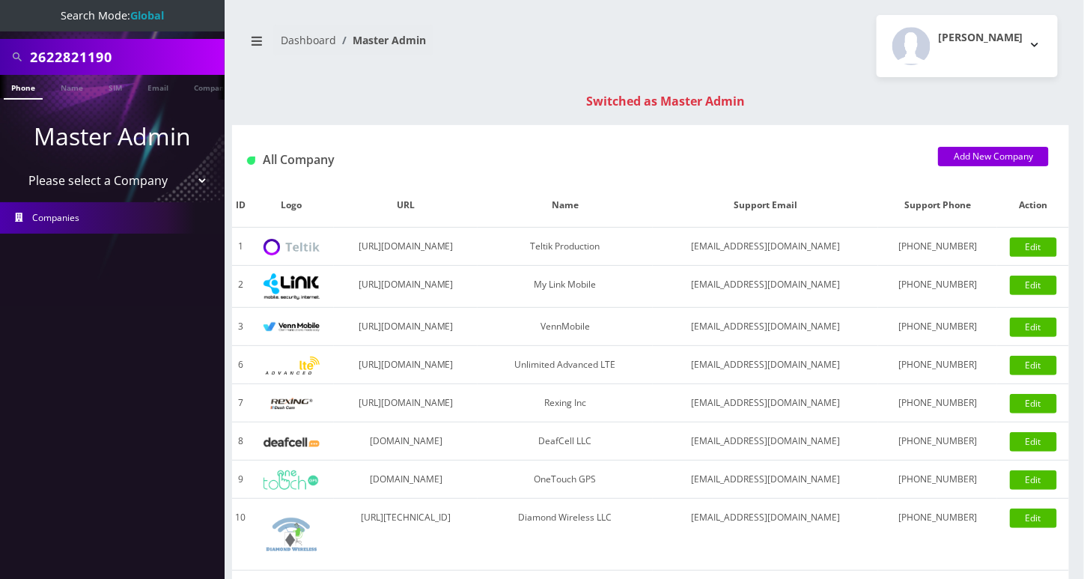
click at [63, 57] on input "2622821190" at bounding box center [125, 57] width 191 height 28
paste input "[PHONE_NUMBER]"
click at [94, 61] on input "[PHONE_NUMBER]" at bounding box center [125, 57] width 191 height 28
click at [61, 59] on input "929-2142877" at bounding box center [125, 57] width 191 height 28
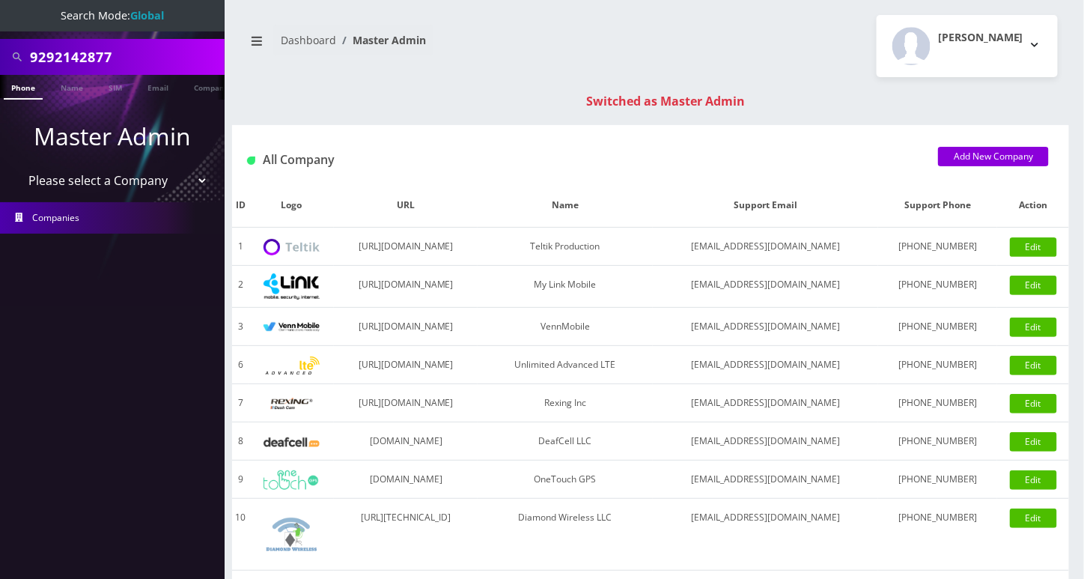
type input "9292142877"
click at [22, 84] on link "Phone" at bounding box center [23, 87] width 39 height 25
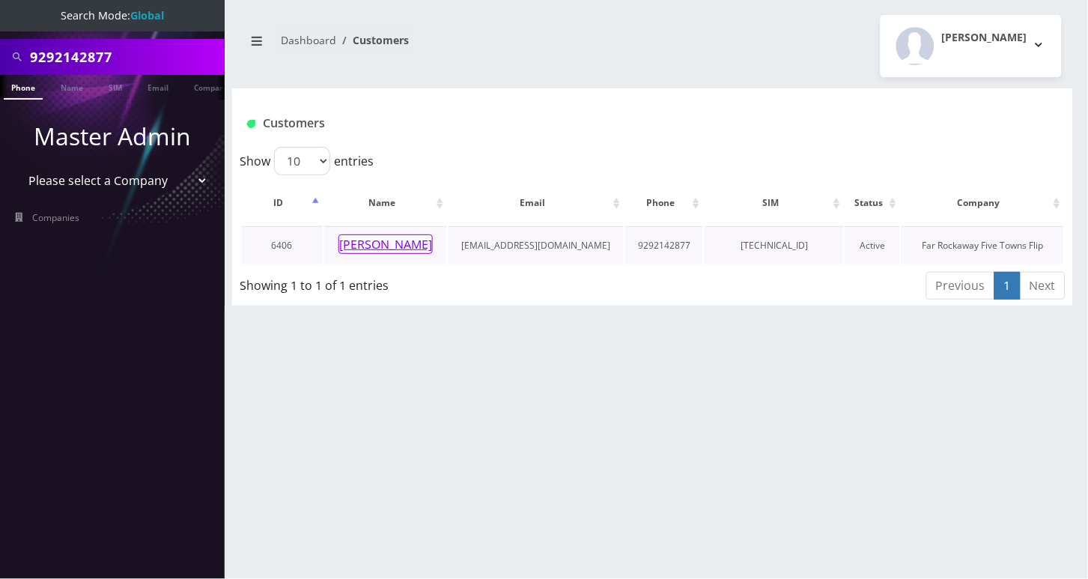
click at [368, 240] on button "tziporah schron" at bounding box center [385, 243] width 94 height 19
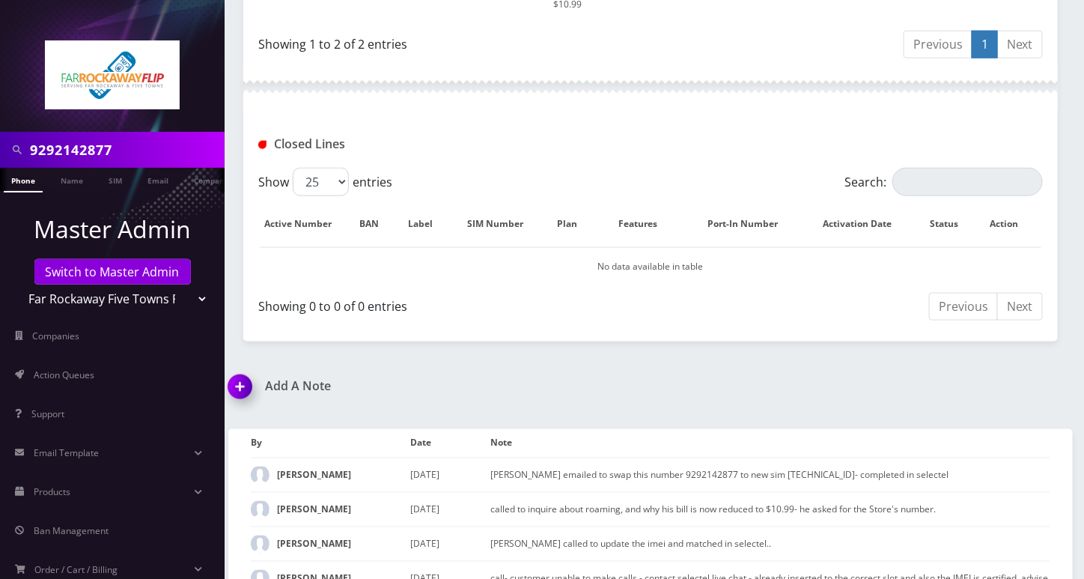
click at [246, 414] on img at bounding box center [243, 392] width 44 height 44
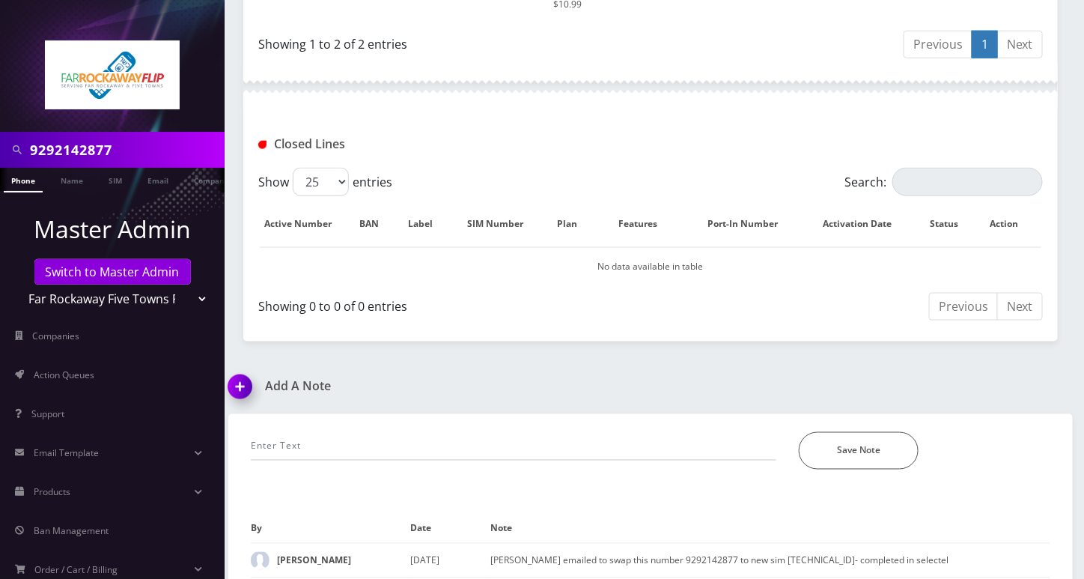
scroll to position [771, 0]
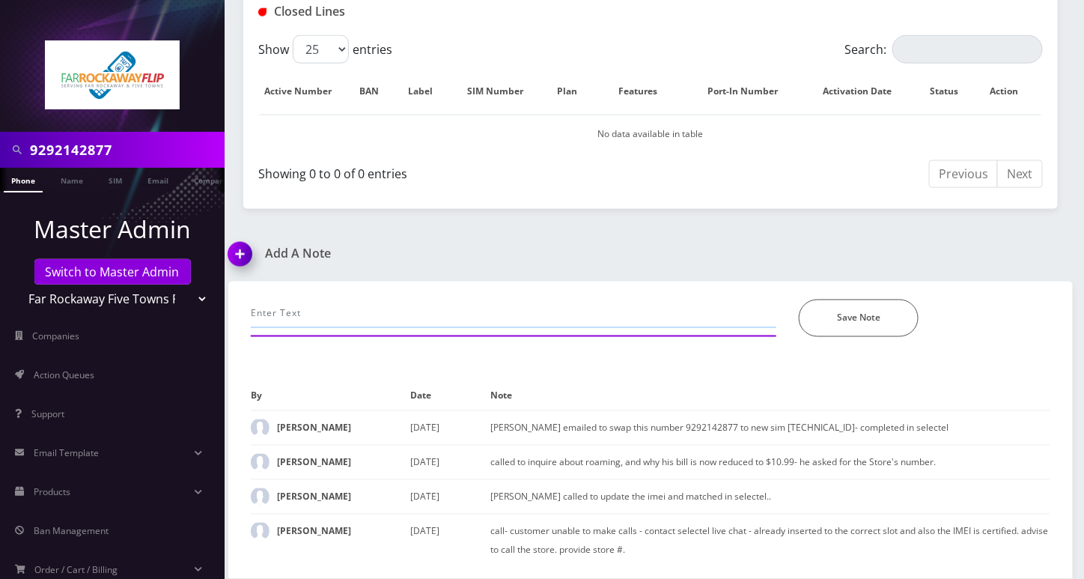
click at [308, 308] on input "text" at bounding box center [514, 313] width 526 height 28
paste input "[PHONE_NUMBER] This number has been released. Please advise if you would like u…"
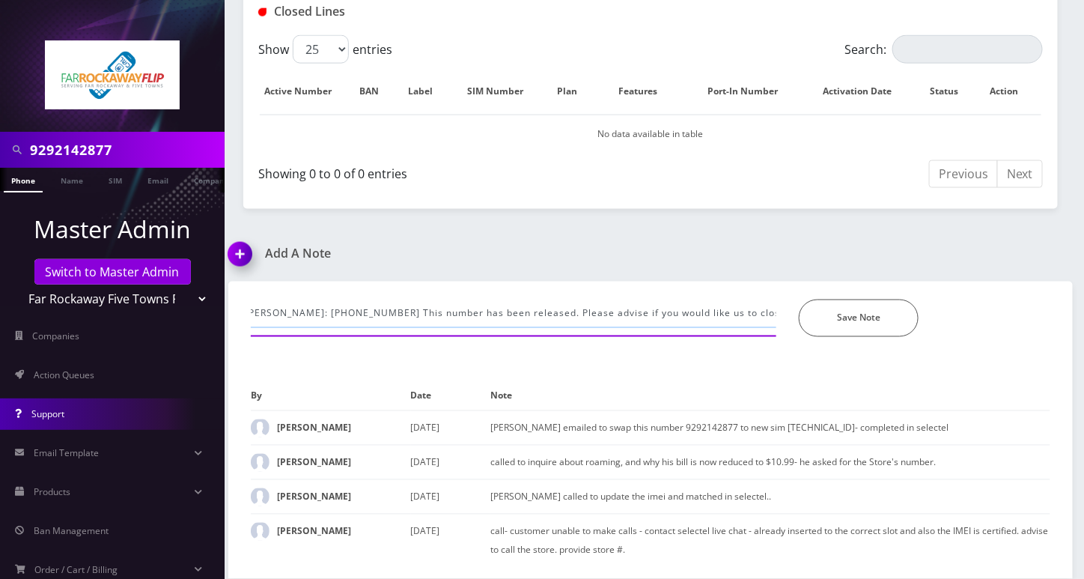
scroll to position [0, 51]
type input "emailed [PERSON_NAME]: [PHONE_NUMBER] This number has been released. Please adv…"
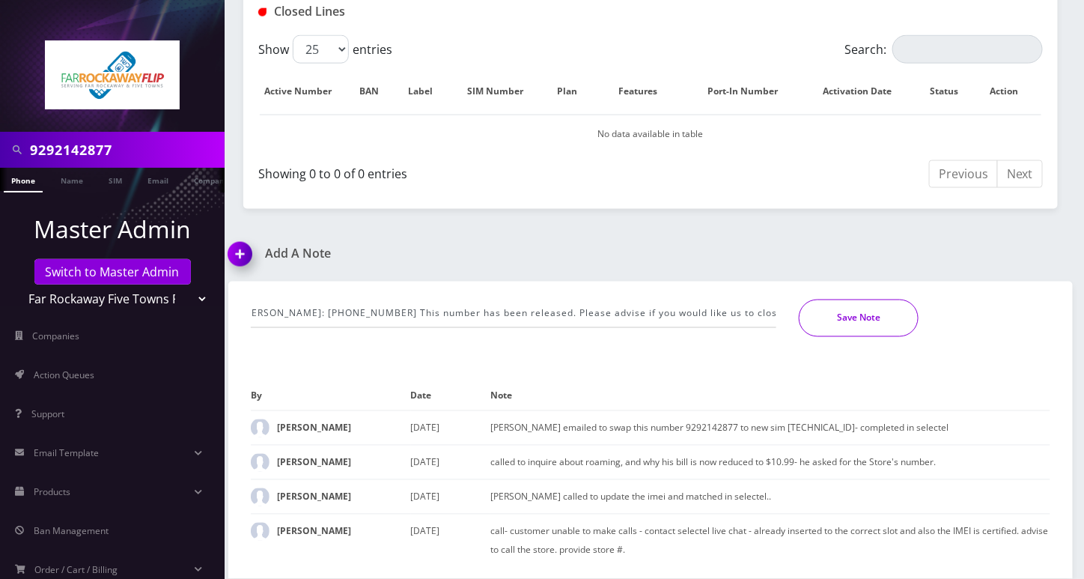
click at [855, 323] on button "Save Note" at bounding box center [859, 317] width 120 height 37
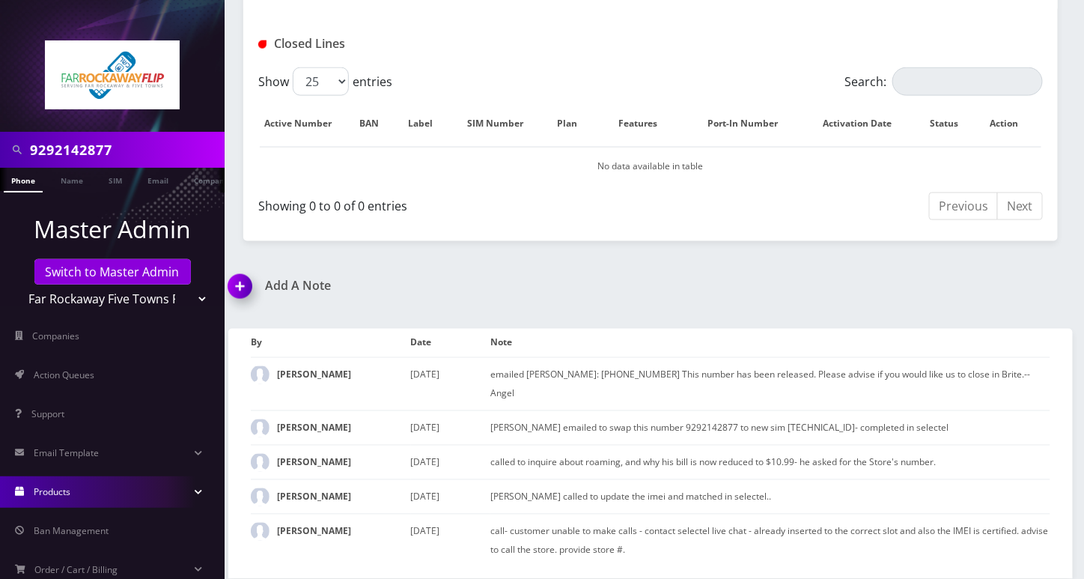
scroll to position [739, 0]
click at [82, 147] on input "9292142877" at bounding box center [125, 149] width 191 height 28
paste input "[PHONE_NUMBER]"
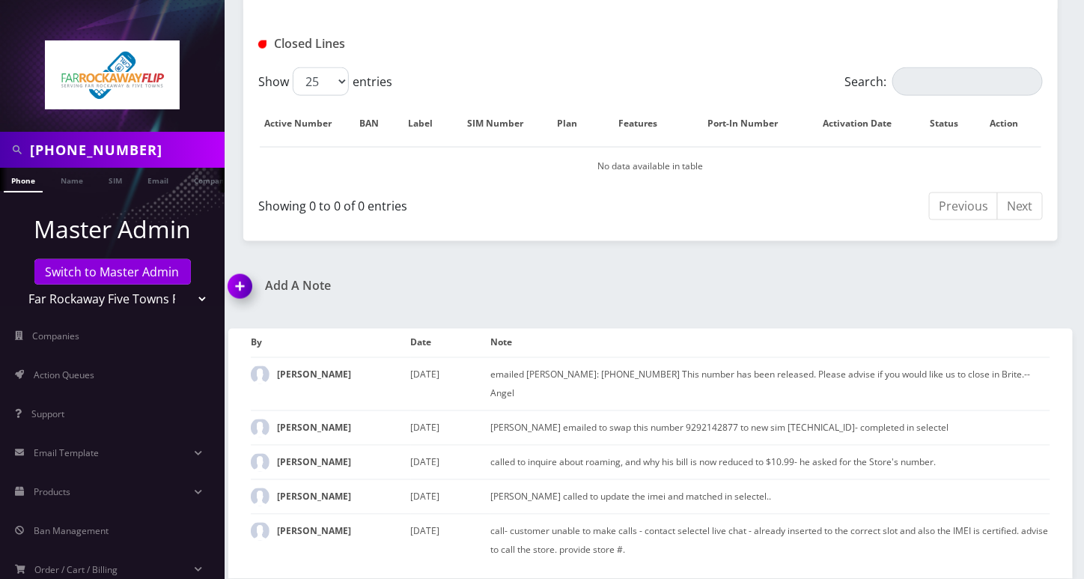
click at [94, 151] on input "[PHONE_NUMBER]" at bounding box center [125, 149] width 191 height 28
click at [58, 147] on input "718-5020481" at bounding box center [125, 149] width 191 height 28
type input "7185020481"
click at [20, 188] on link "Phone" at bounding box center [23, 180] width 39 height 25
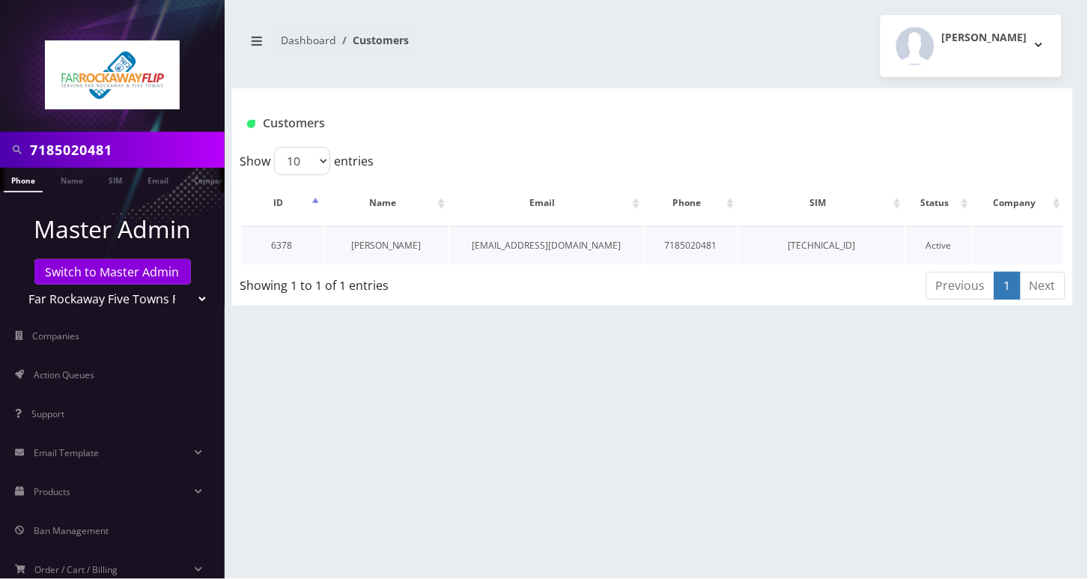
click at [380, 249] on link "[PERSON_NAME]" at bounding box center [386, 245] width 70 height 13
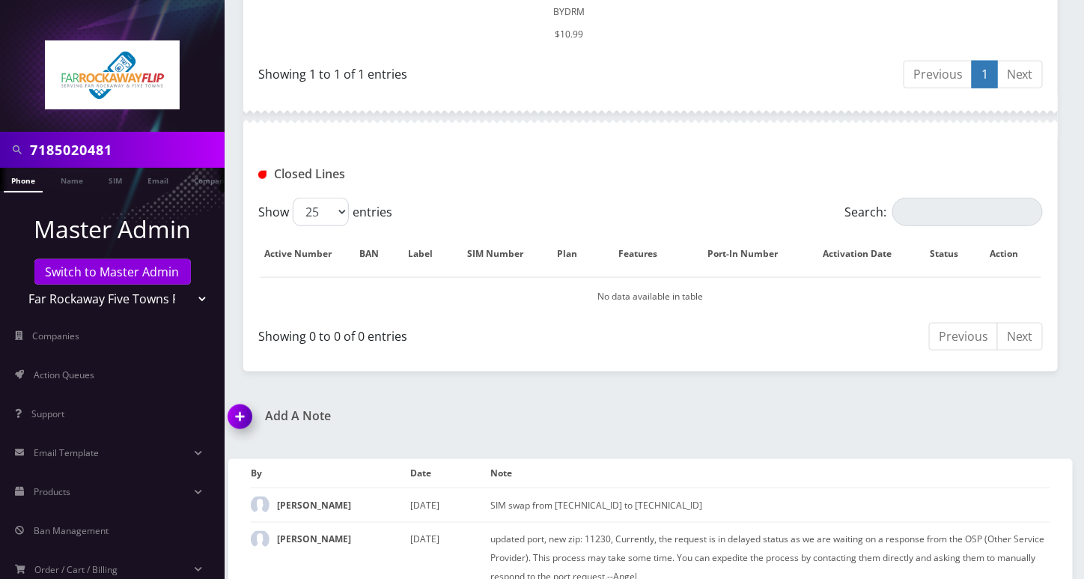
click at [255, 406] on img at bounding box center [243, 422] width 44 height 44
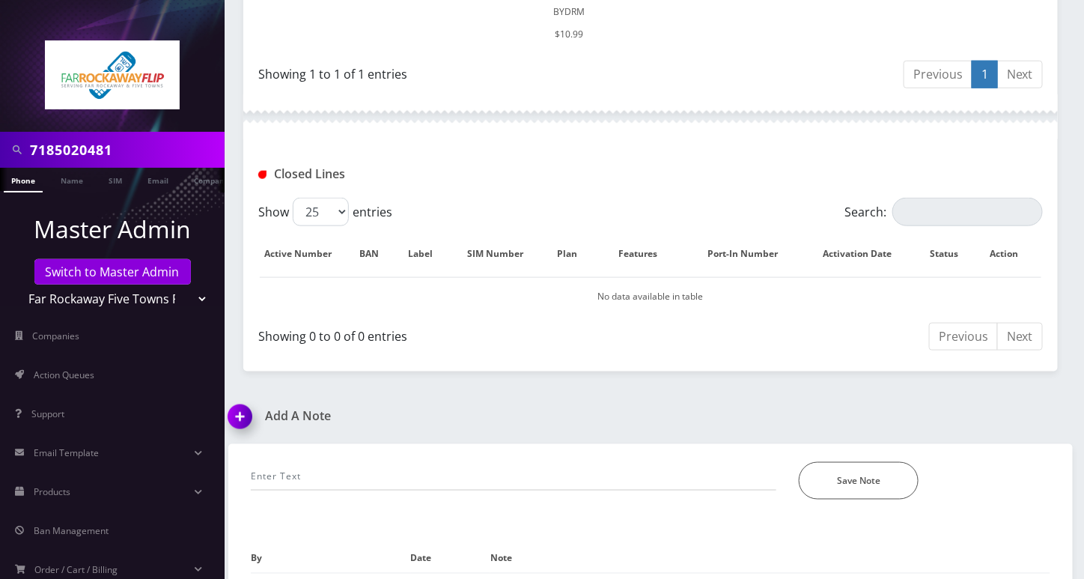
scroll to position [592, 0]
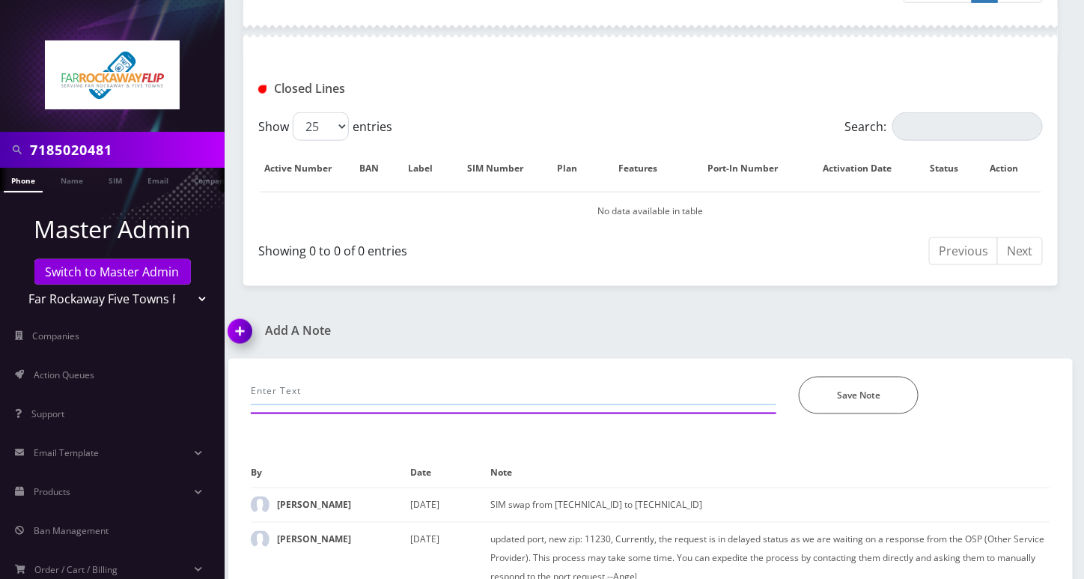
click at [337, 378] on input "text" at bounding box center [514, 391] width 526 height 28
paste input "718-502-0481 has been rejected because the information on the request does not …"
type input "emailed Tzvi: 718-502-0481 has been rejected because the information on the req…"
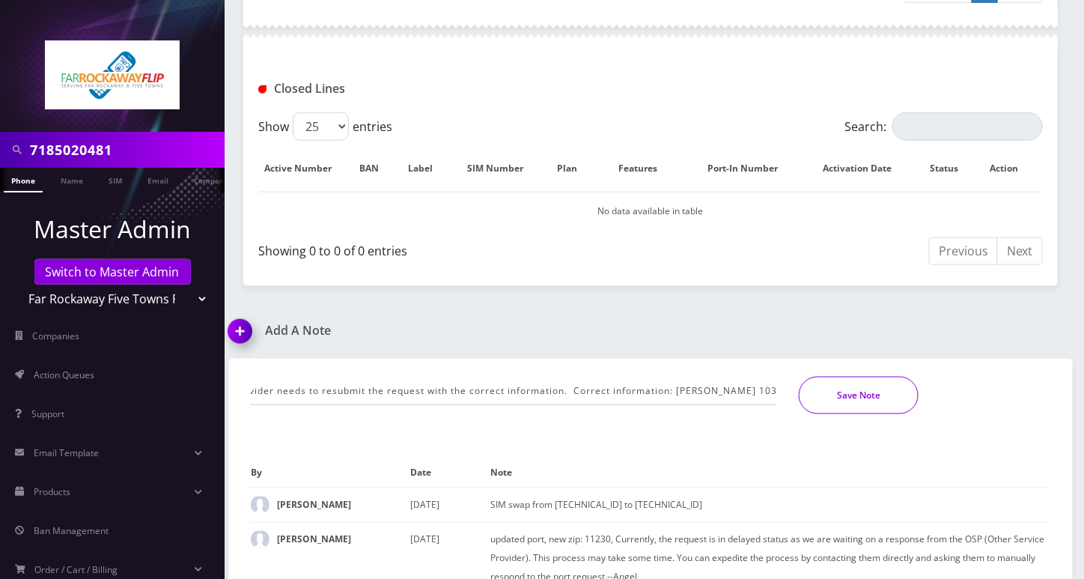
click at [843, 377] on button "Save Note" at bounding box center [859, 395] width 120 height 37
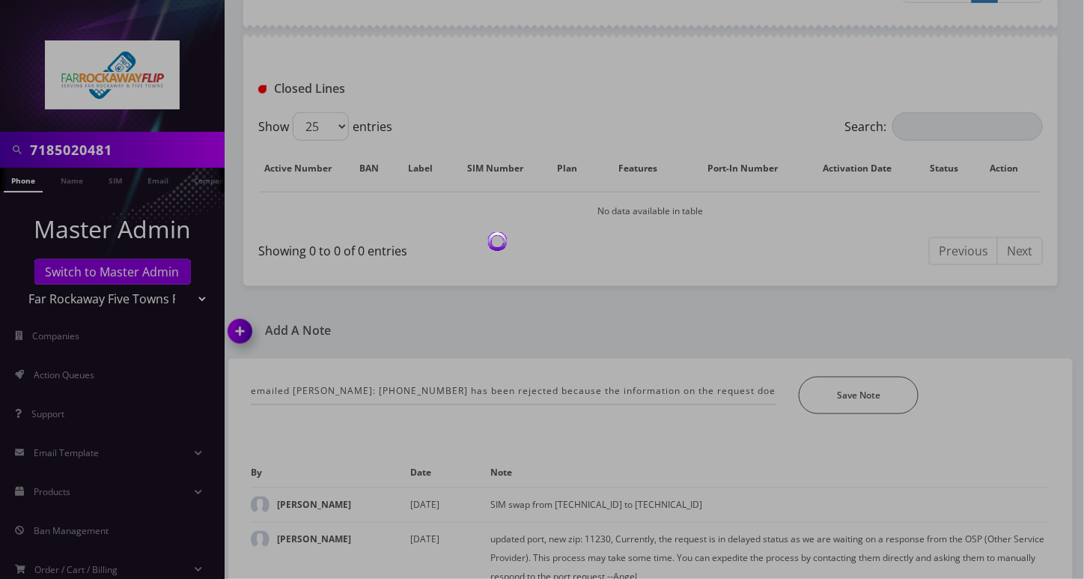
scroll to position [579, 0]
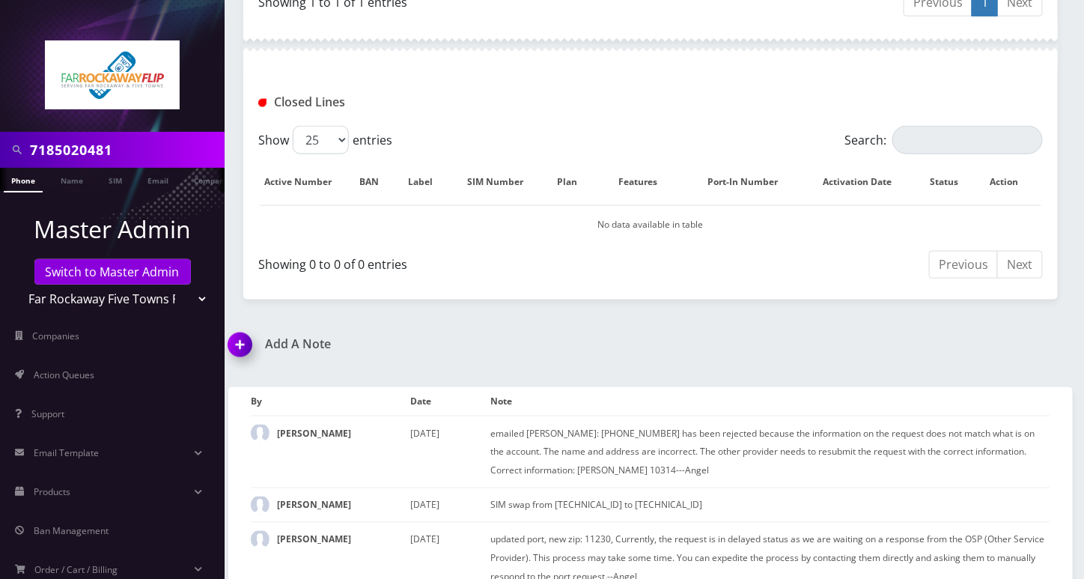
click at [136, 148] on input "7185020481" at bounding box center [125, 149] width 191 height 28
paste input "[PHONE_NUMBER]"
click at [90, 151] on input "[PHONE_NUMBER]" at bounding box center [125, 149] width 191 height 28
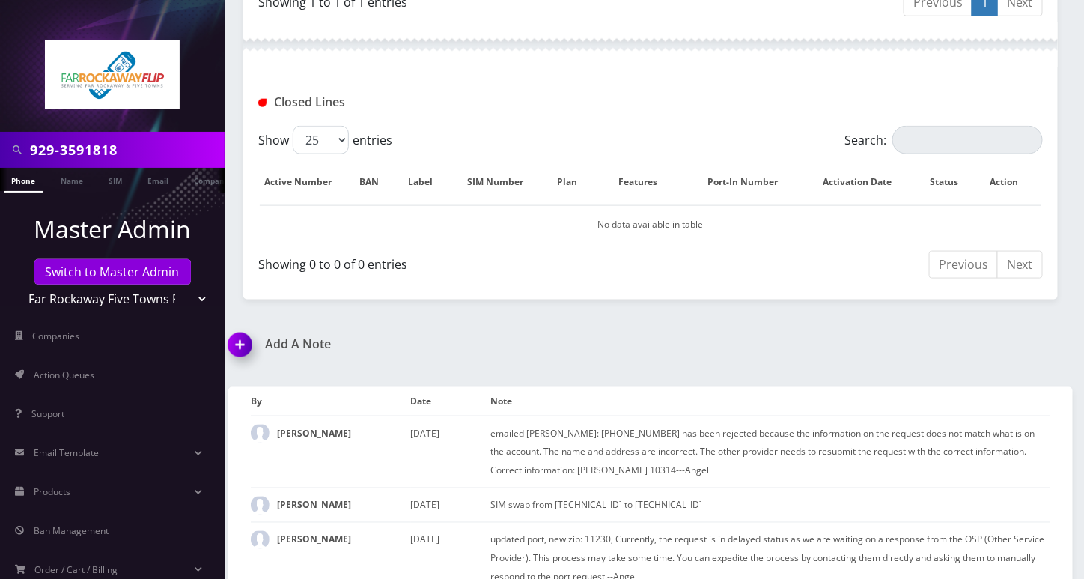
click at [58, 147] on input "929-3591818" at bounding box center [125, 149] width 191 height 28
type input "9293591818"
click at [31, 183] on link "Phone" at bounding box center [23, 180] width 39 height 25
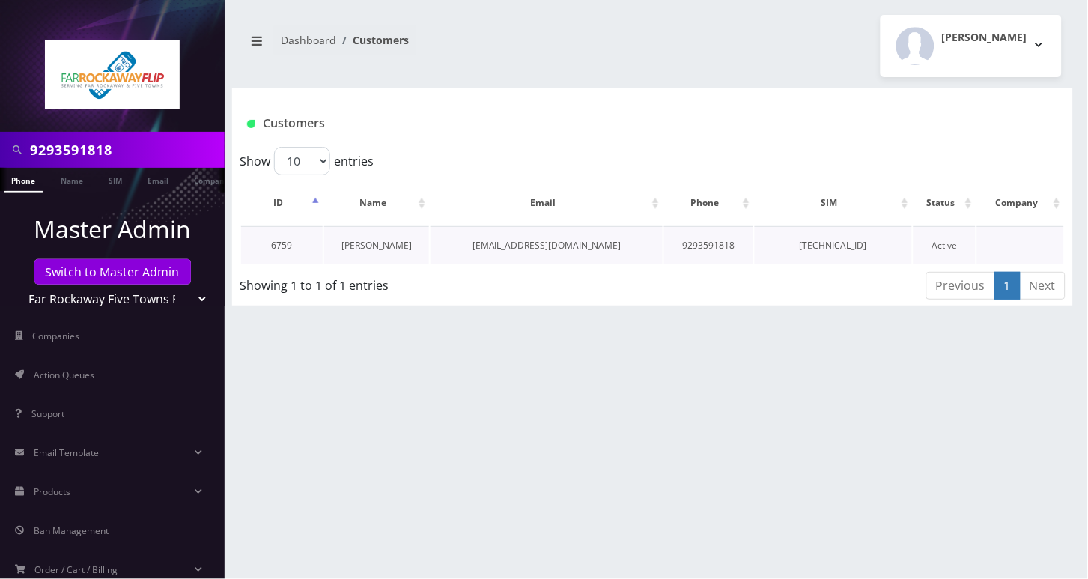
click at [374, 244] on link "chaya akerman" at bounding box center [376, 245] width 70 height 13
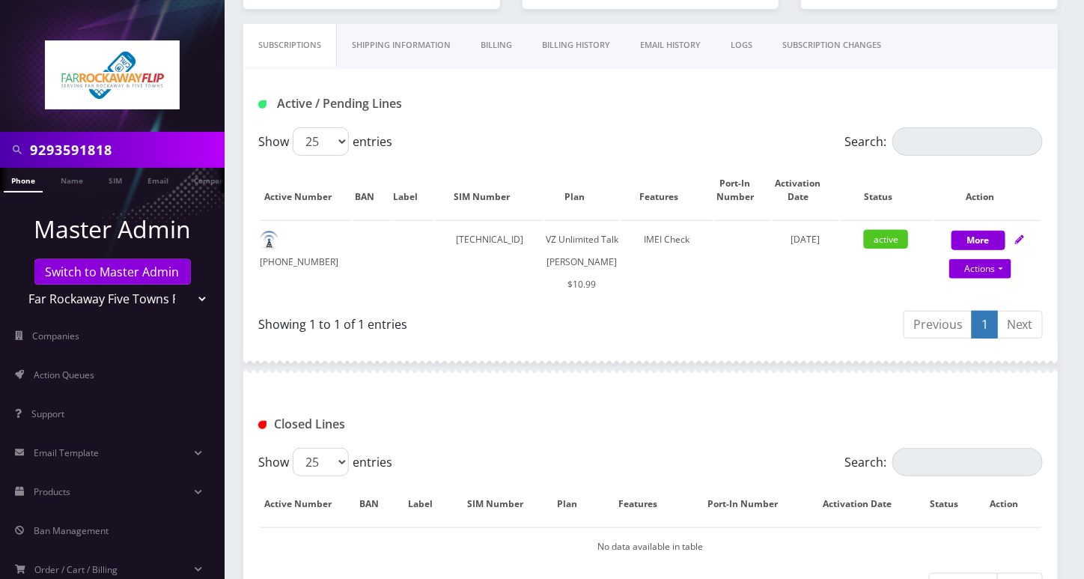
scroll to position [368, 0]
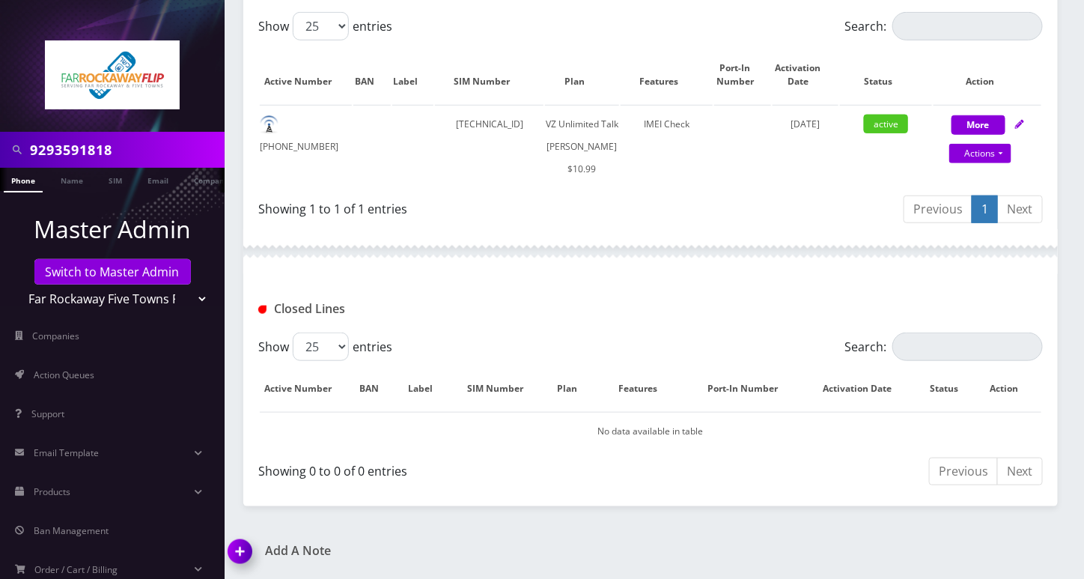
click at [237, 550] on img at bounding box center [243, 556] width 44 height 44
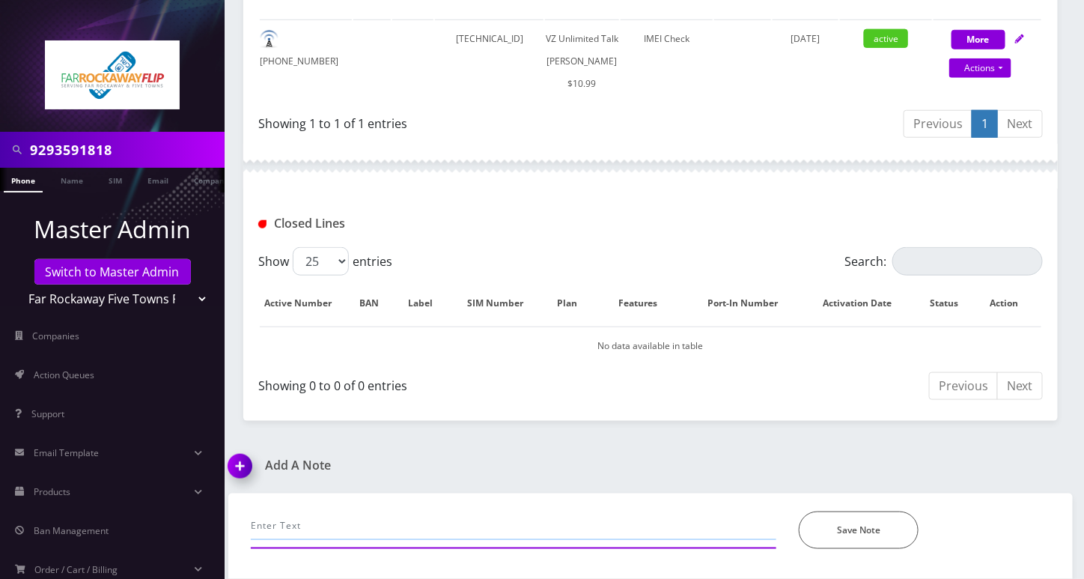
click at [323, 523] on input "text" at bounding box center [514, 525] width 526 height 28
paste input "This number has been released. Please advise if you would like us to close in B…"
type input "emailed [PERSON_NAME]: This number has been released. Please advise if you woul…"
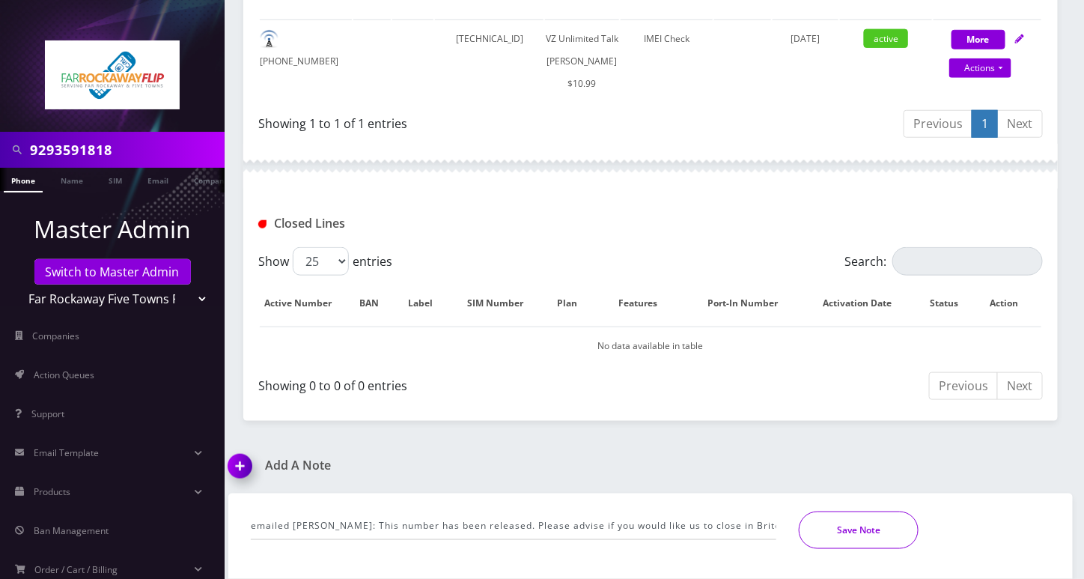
click at [827, 513] on button "Save Note" at bounding box center [859, 529] width 120 height 37
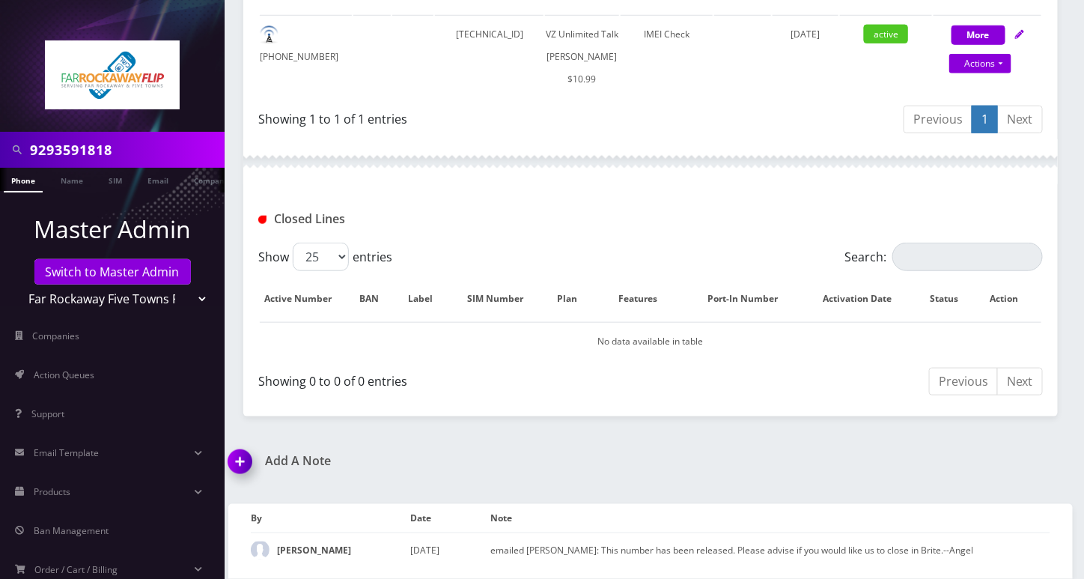
scroll to position [0, 7]
